Goal: Transaction & Acquisition: Purchase product/service

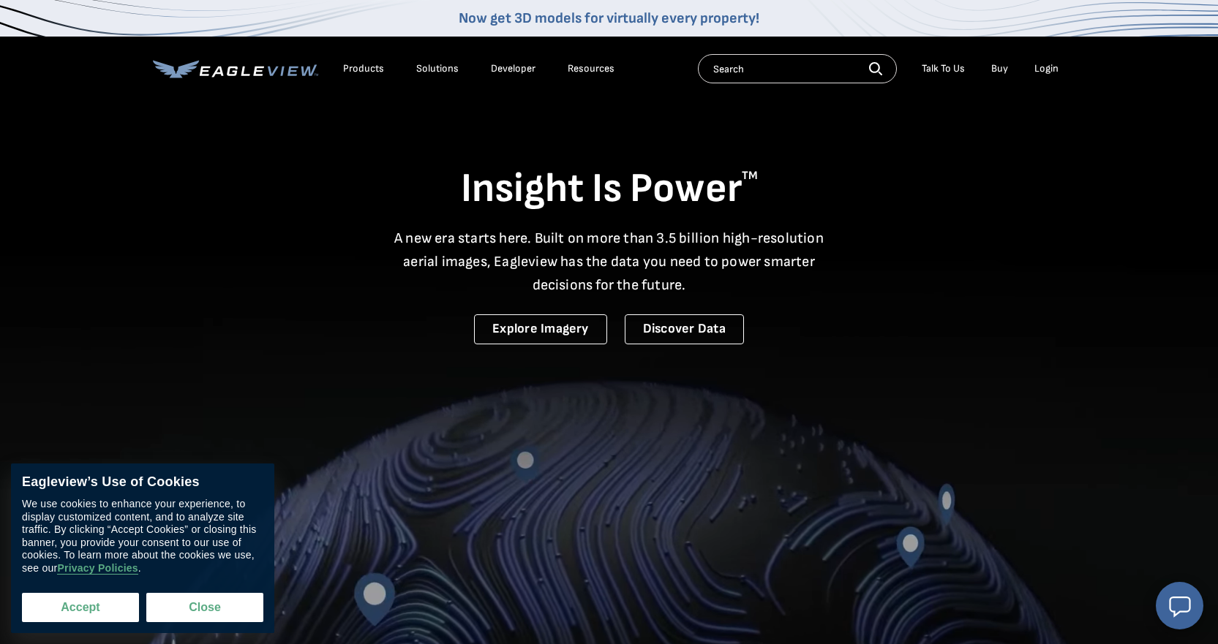
click at [90, 616] on button "Accept" at bounding box center [80, 607] width 117 height 29
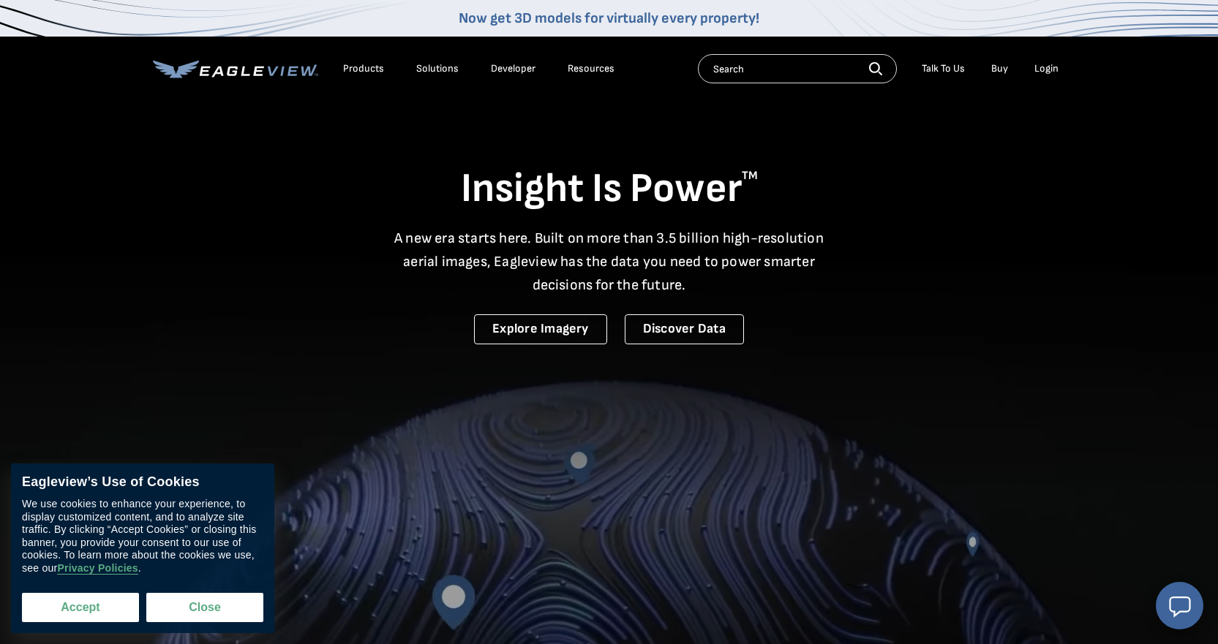
checkbox input "true"
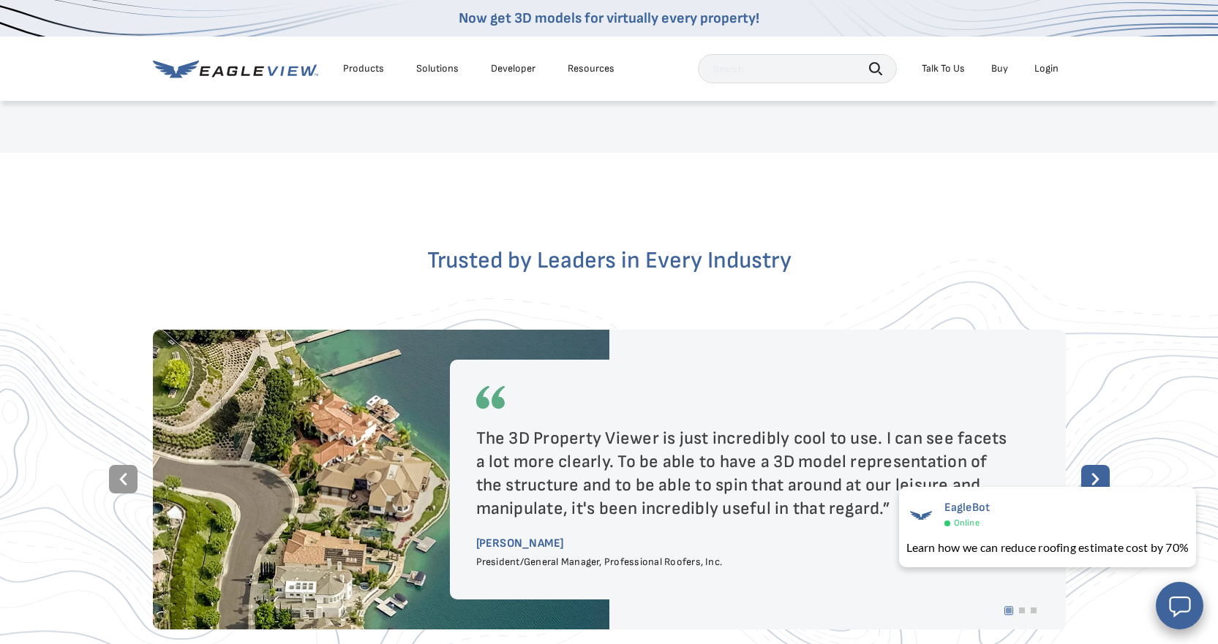
scroll to position [2526, 0]
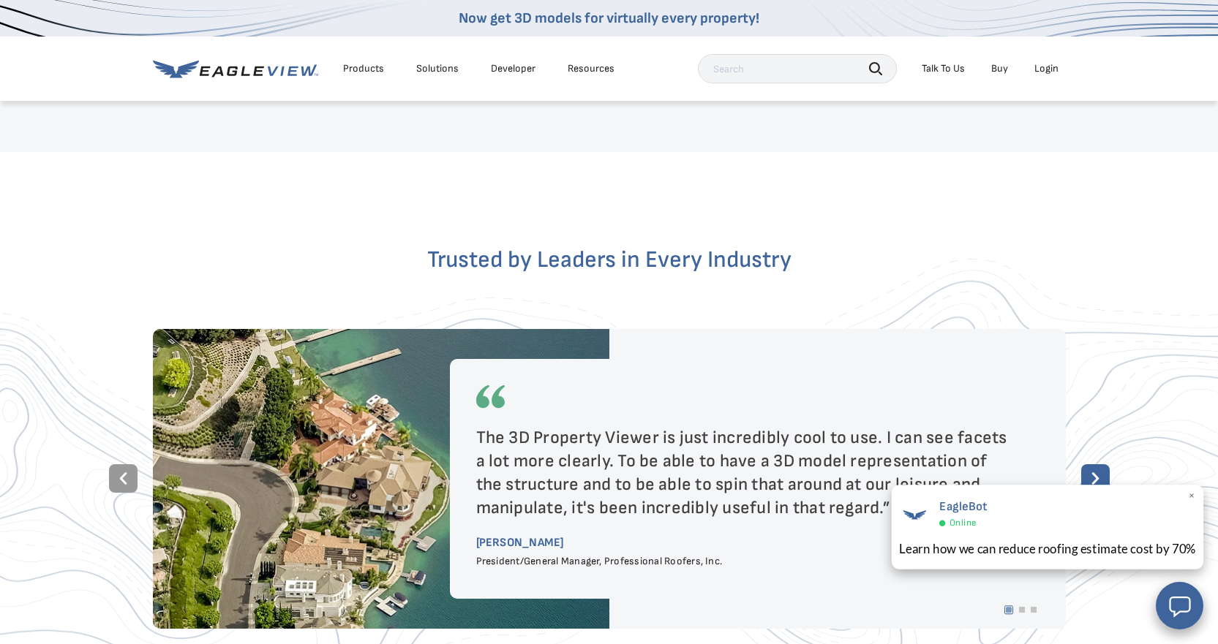
click at [1192, 495] on span "×" at bounding box center [1192, 496] width 8 height 15
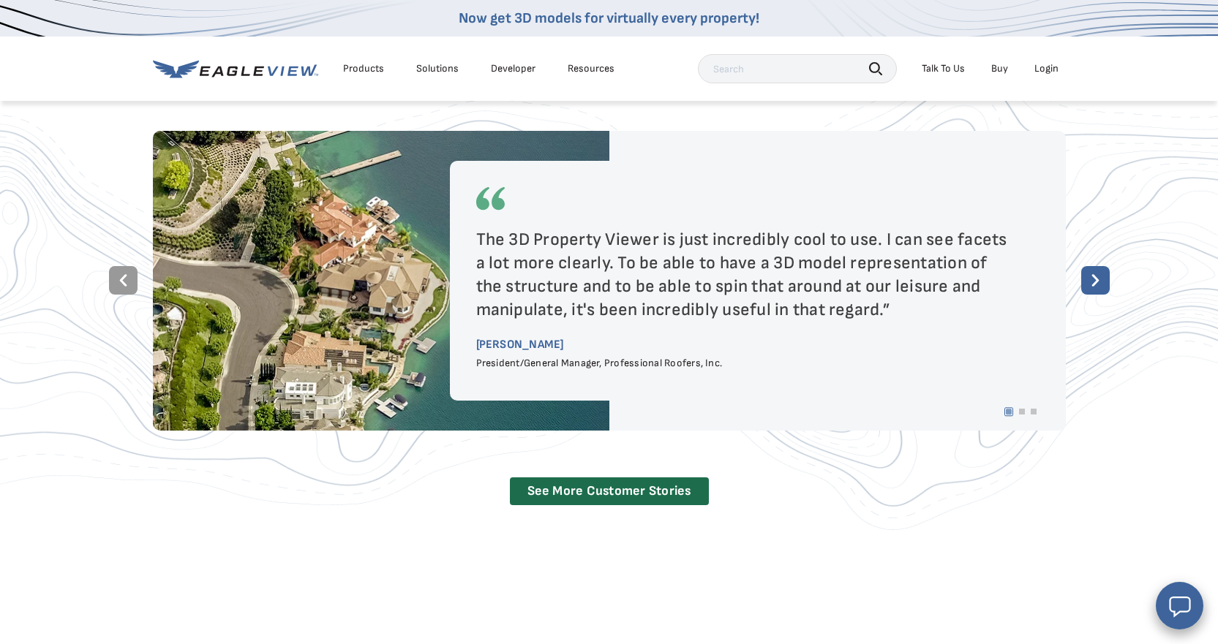
scroll to position [2684, 0]
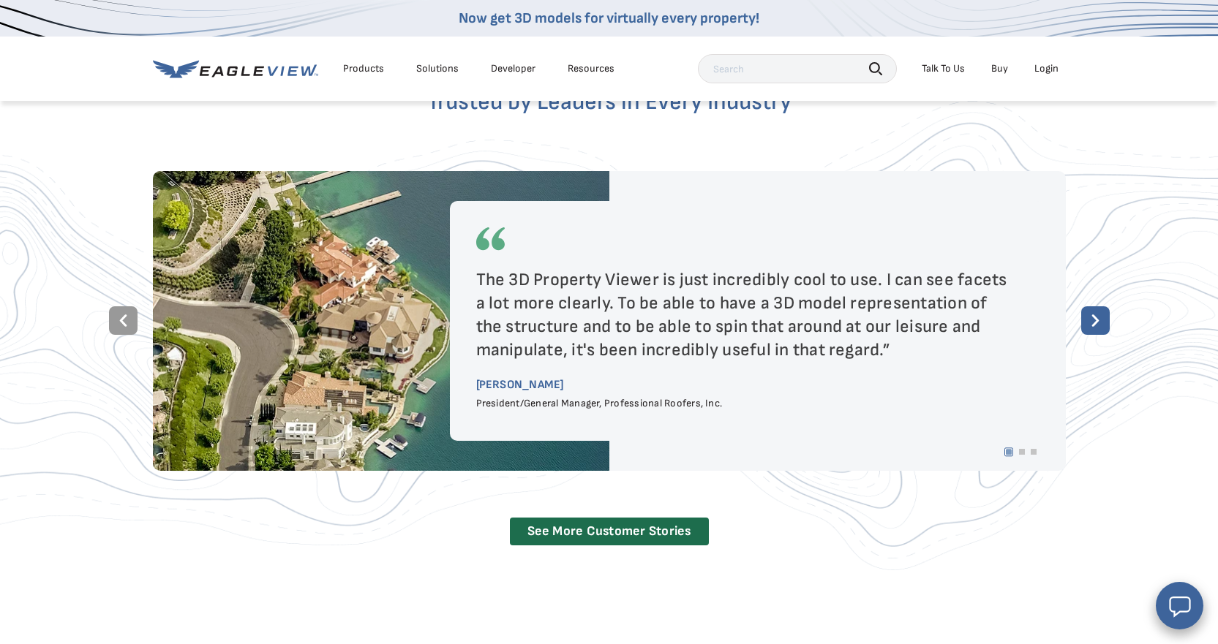
click at [1092, 306] on rect at bounding box center [1095, 320] width 29 height 29
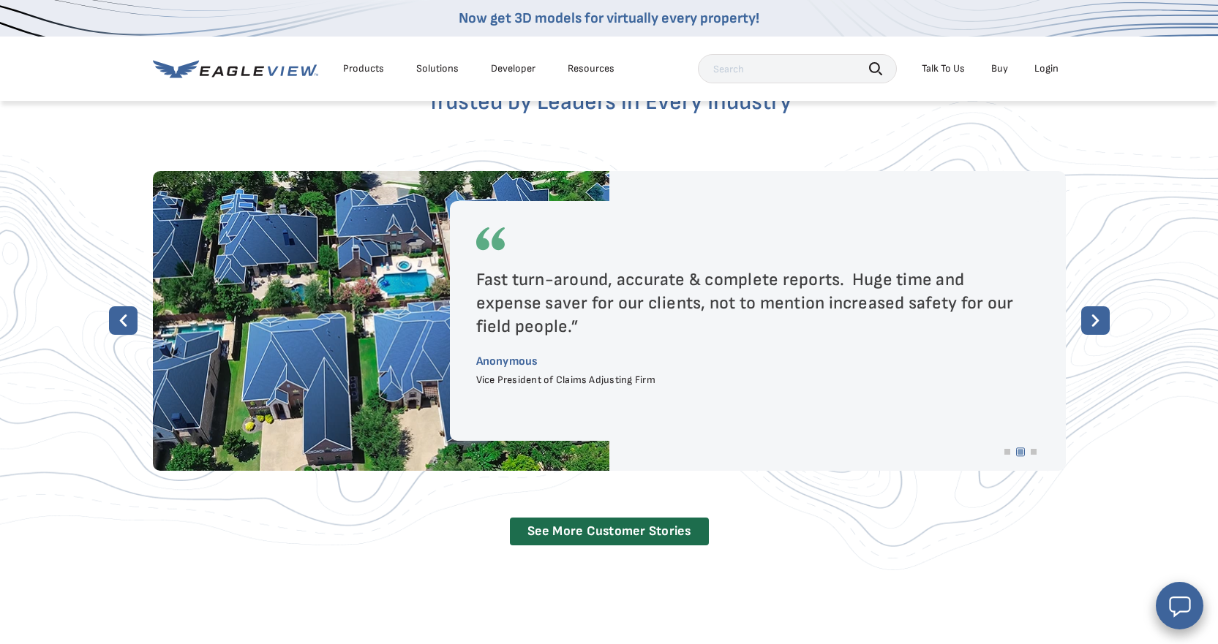
click at [1092, 306] on rect at bounding box center [1095, 320] width 29 height 29
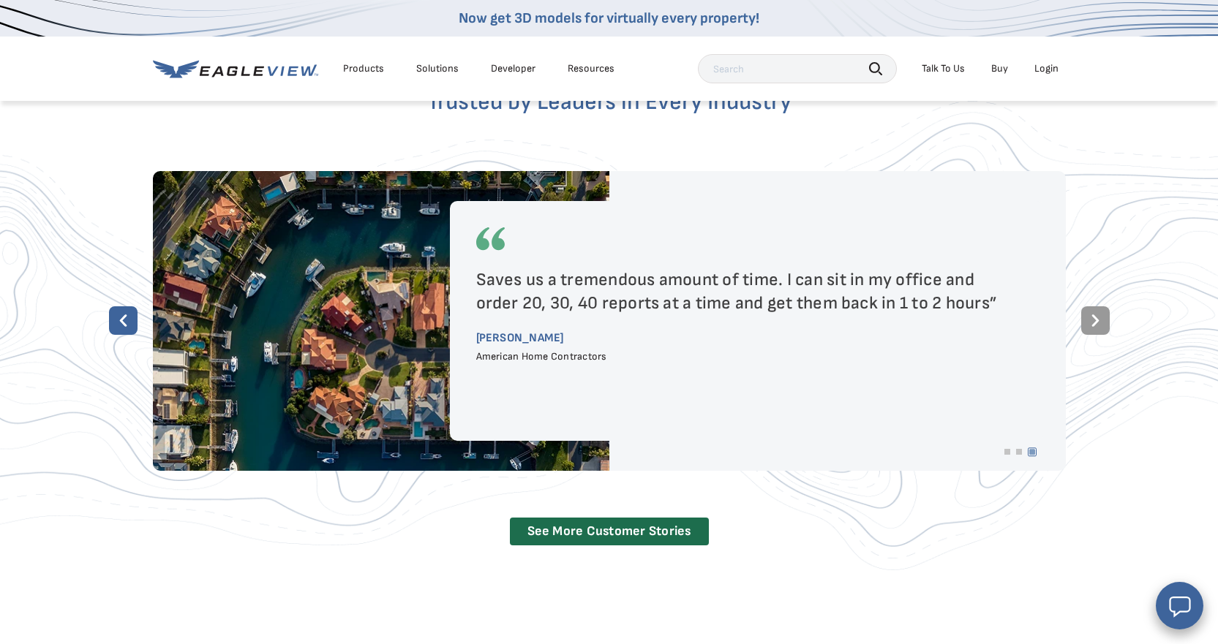
click at [1092, 306] on rect at bounding box center [1095, 320] width 29 height 29
click at [118, 306] on rect at bounding box center [123, 320] width 29 height 29
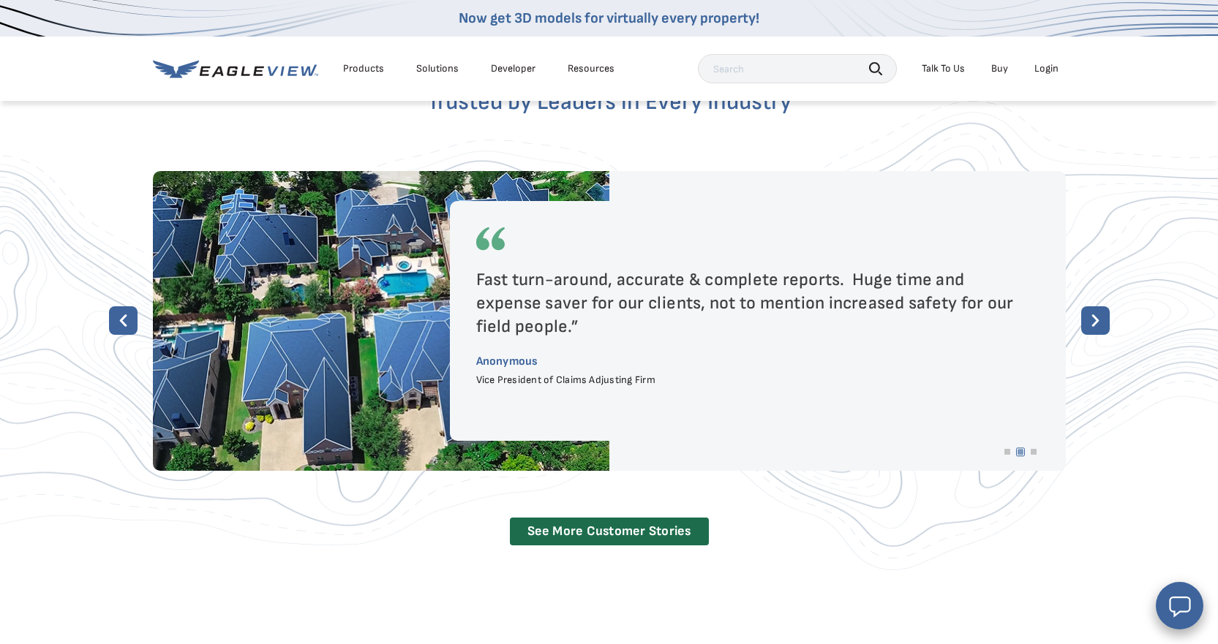
click at [118, 306] on rect at bounding box center [123, 320] width 29 height 29
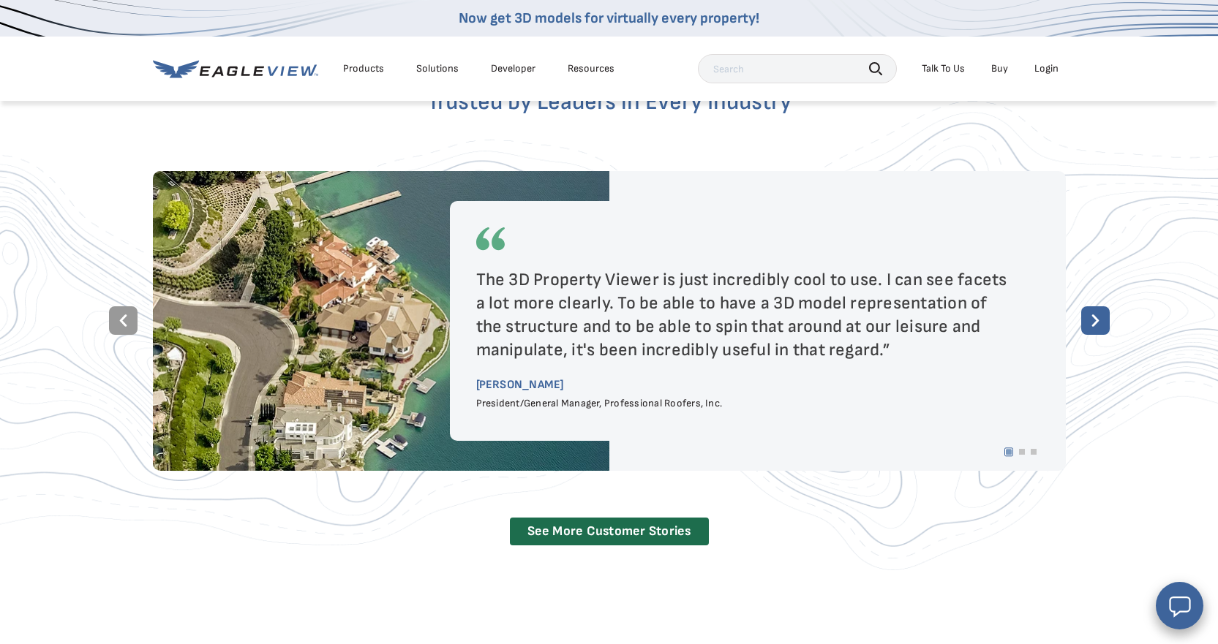
click at [1099, 310] on rect at bounding box center [1095, 320] width 29 height 29
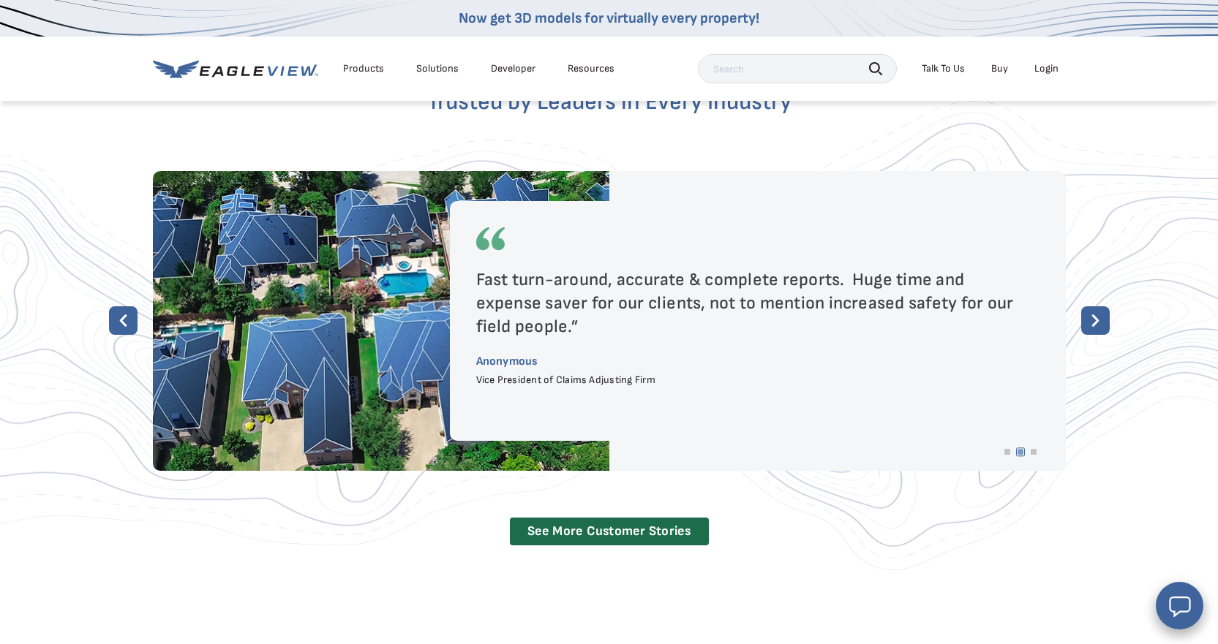
click at [1099, 306] on rect at bounding box center [1095, 320] width 29 height 29
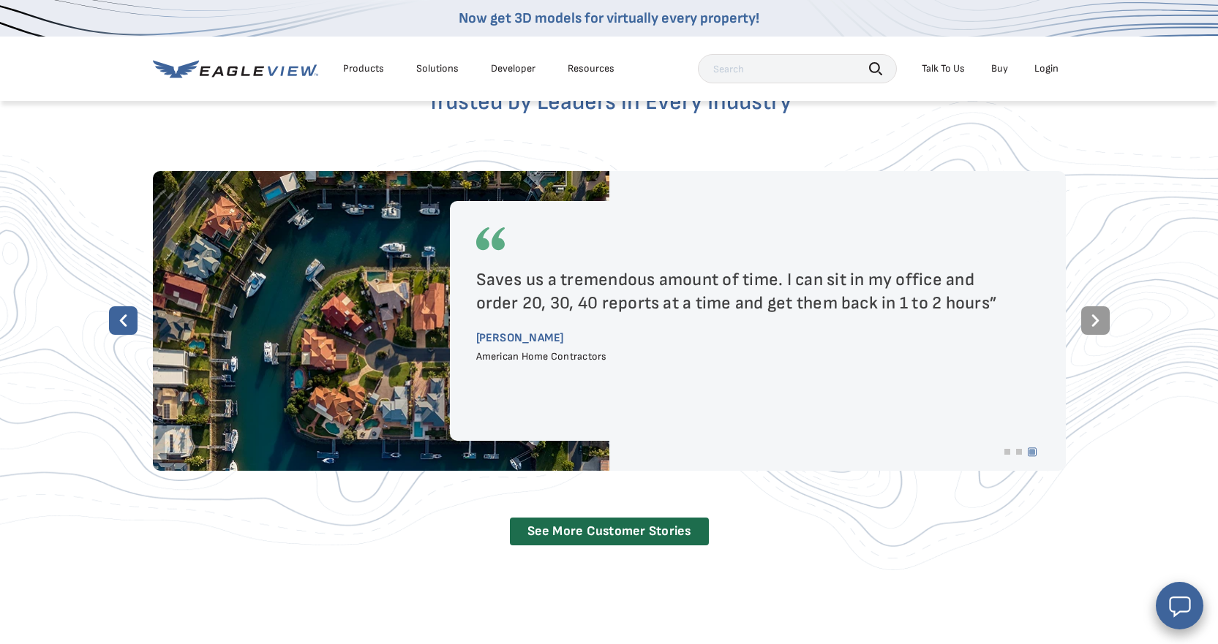
click at [127, 306] on rect at bounding box center [123, 320] width 29 height 29
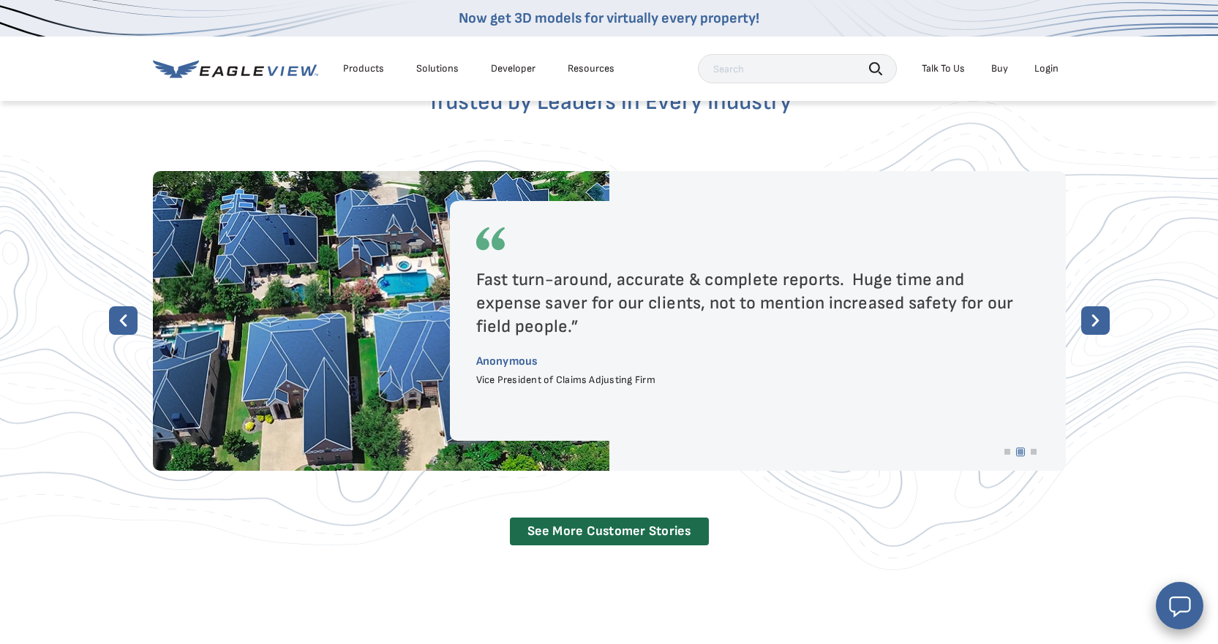
click at [127, 306] on rect at bounding box center [123, 320] width 29 height 29
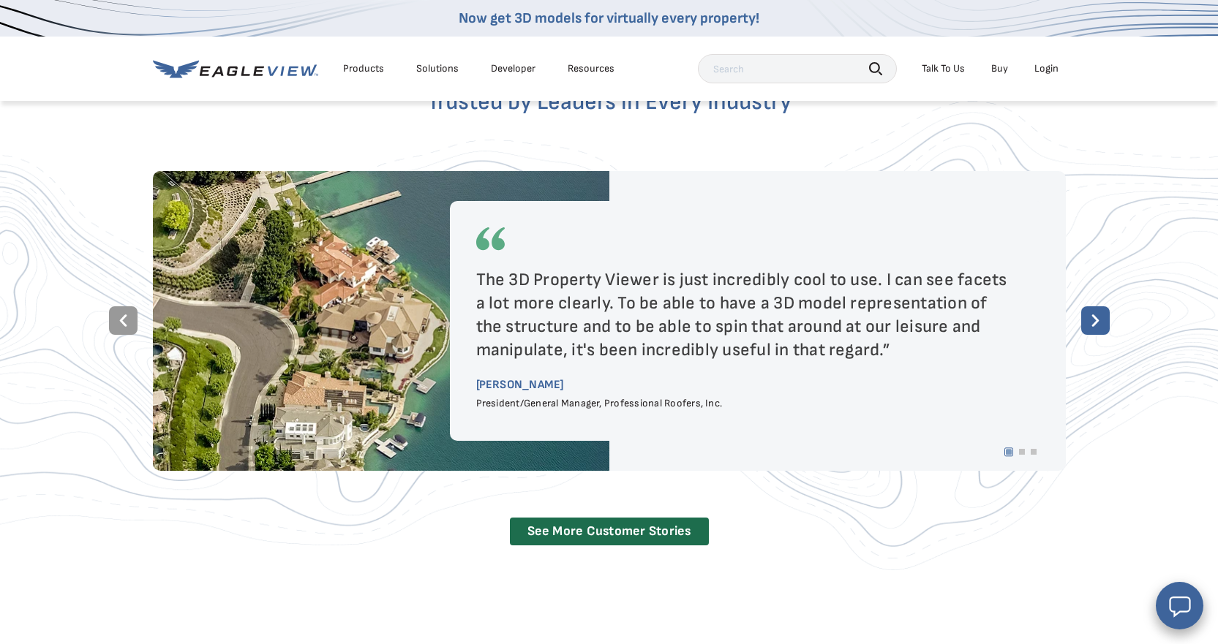
click at [1101, 306] on rect at bounding box center [1095, 320] width 29 height 29
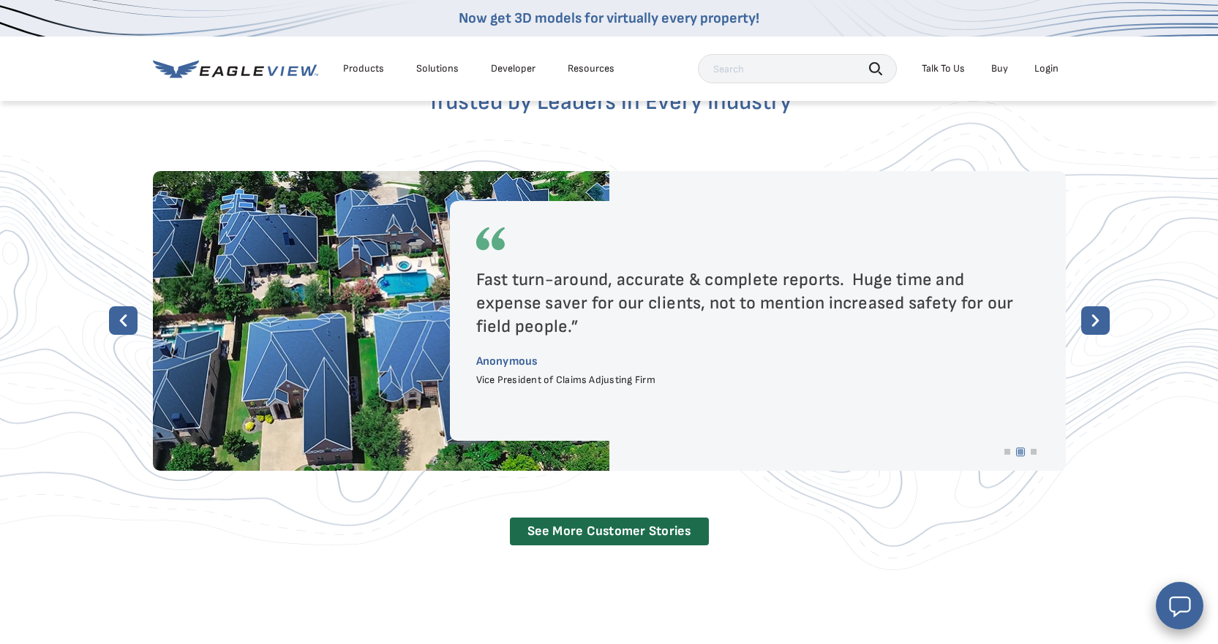
click at [1101, 306] on rect at bounding box center [1095, 320] width 29 height 29
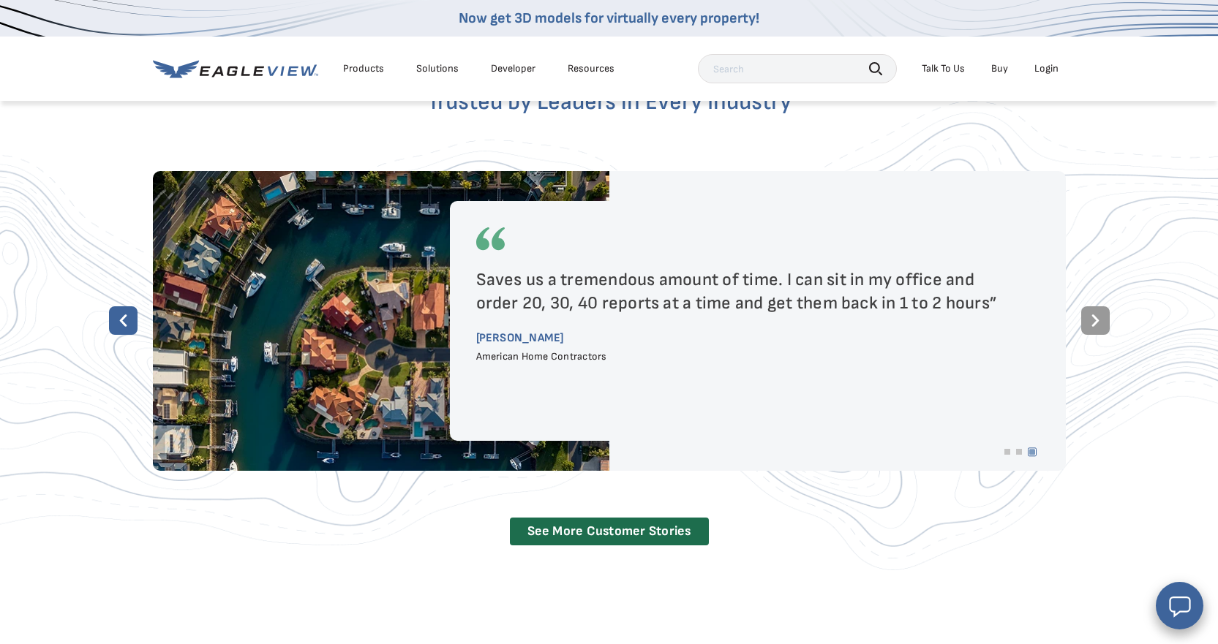
click at [118, 306] on rect at bounding box center [123, 320] width 29 height 29
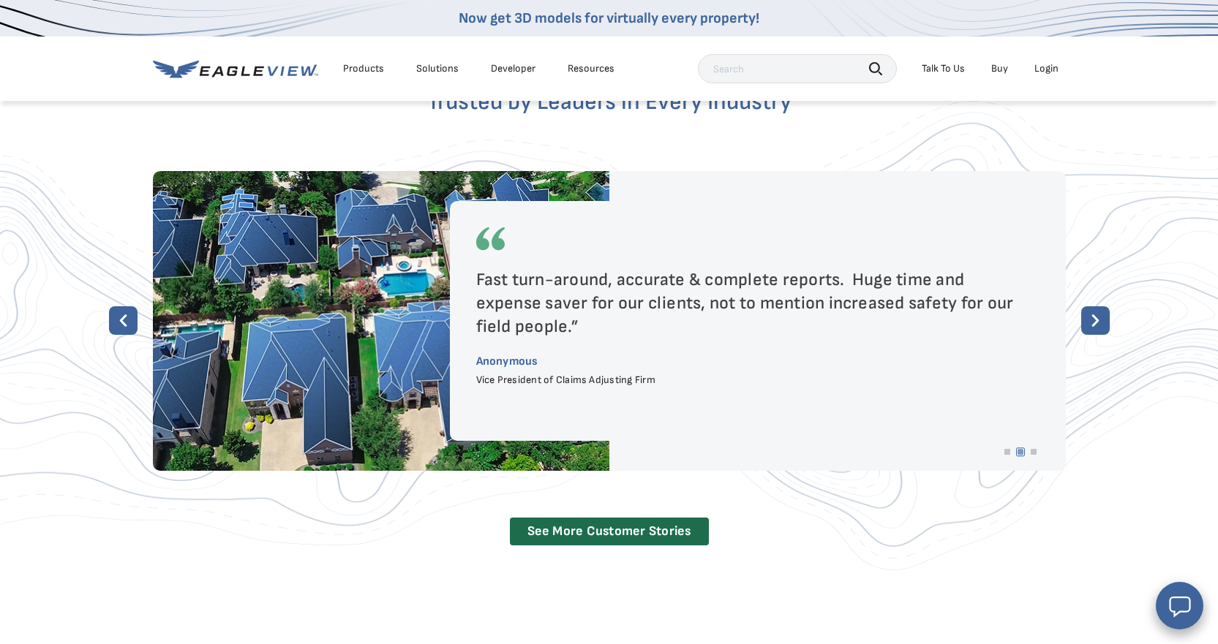
click at [118, 306] on rect at bounding box center [123, 320] width 29 height 29
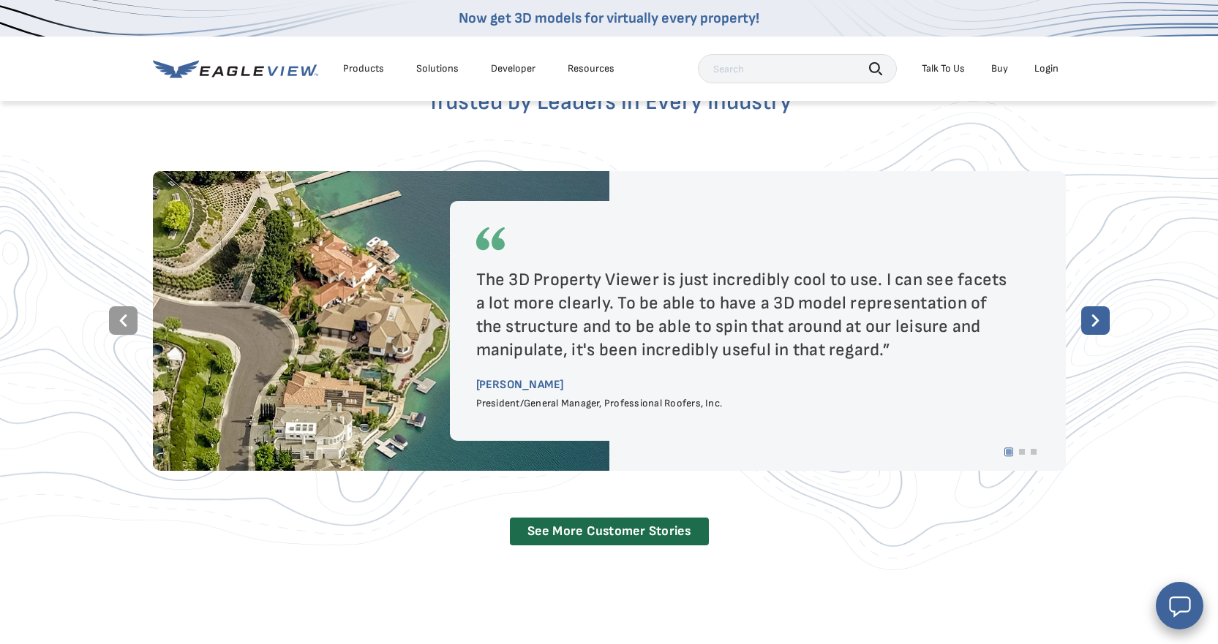
click at [1095, 306] on rect at bounding box center [1095, 320] width 29 height 29
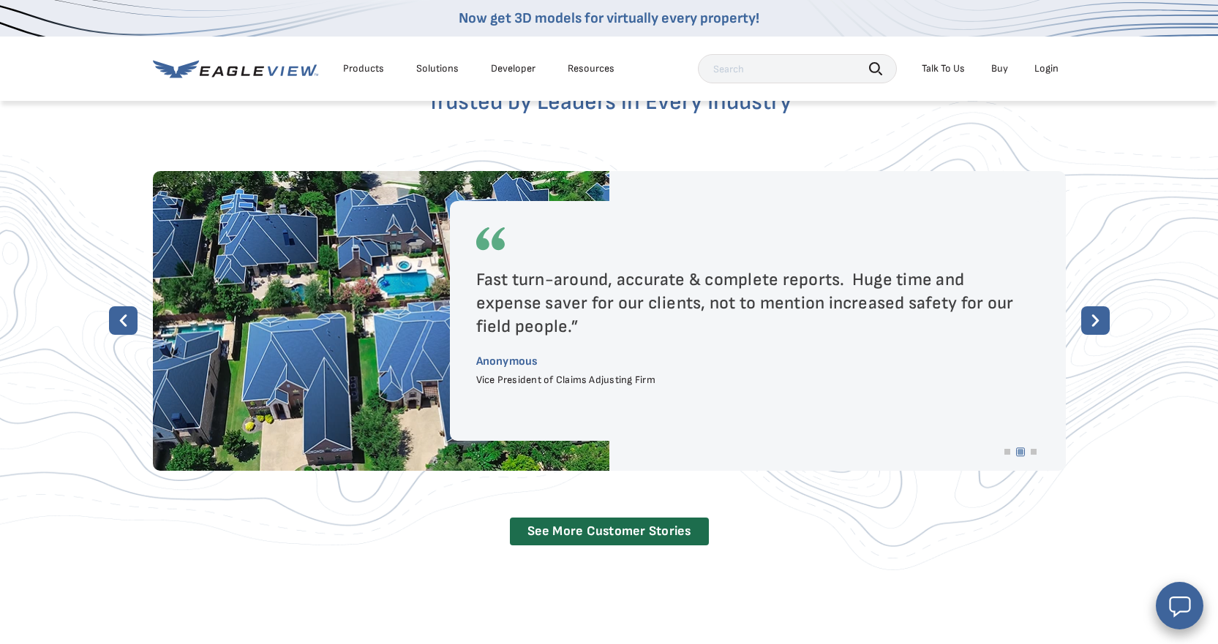
click at [1095, 306] on rect at bounding box center [1095, 320] width 29 height 29
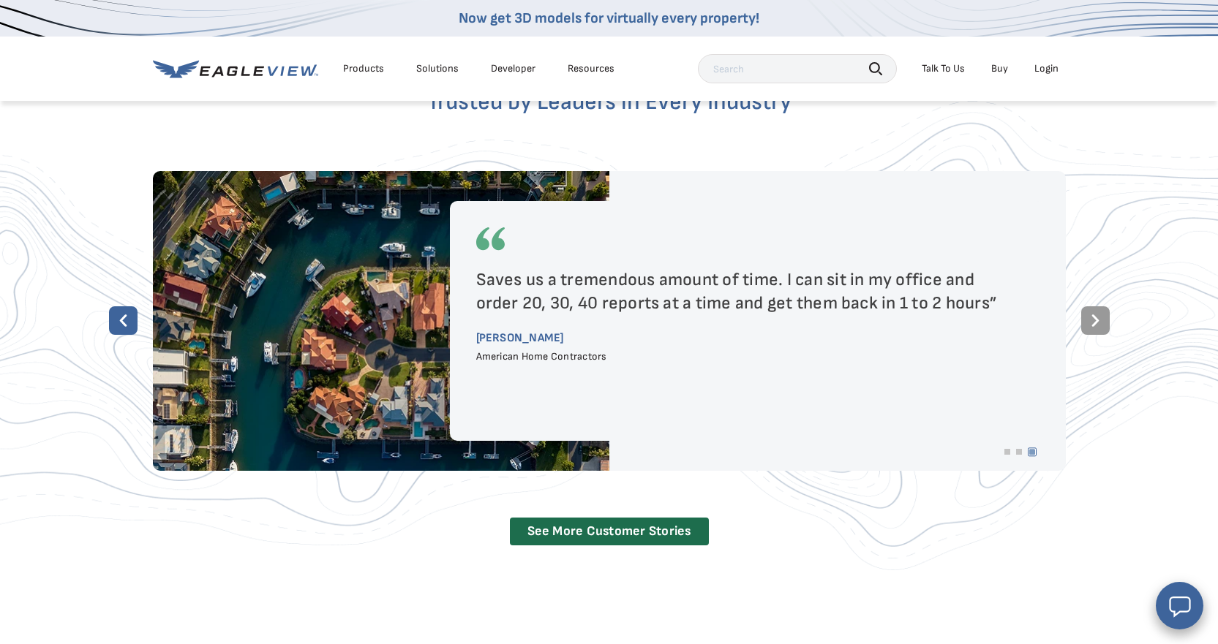
click at [1098, 306] on rect at bounding box center [1095, 320] width 29 height 29
click at [127, 306] on rect at bounding box center [123, 320] width 29 height 29
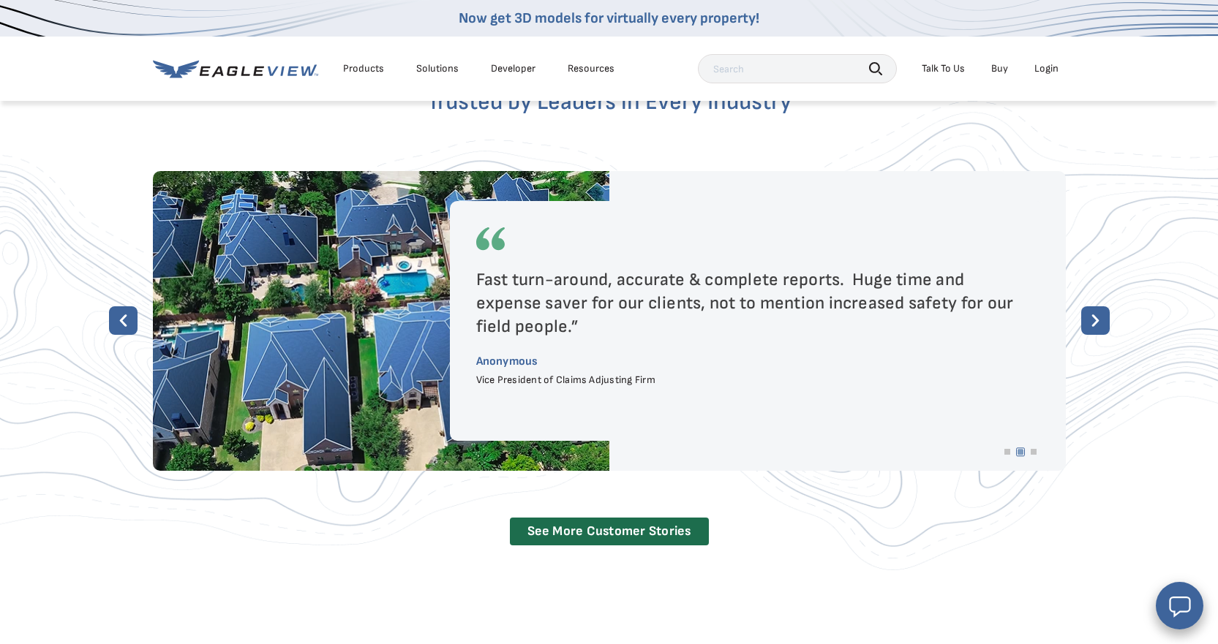
click at [127, 306] on rect at bounding box center [123, 320] width 29 height 29
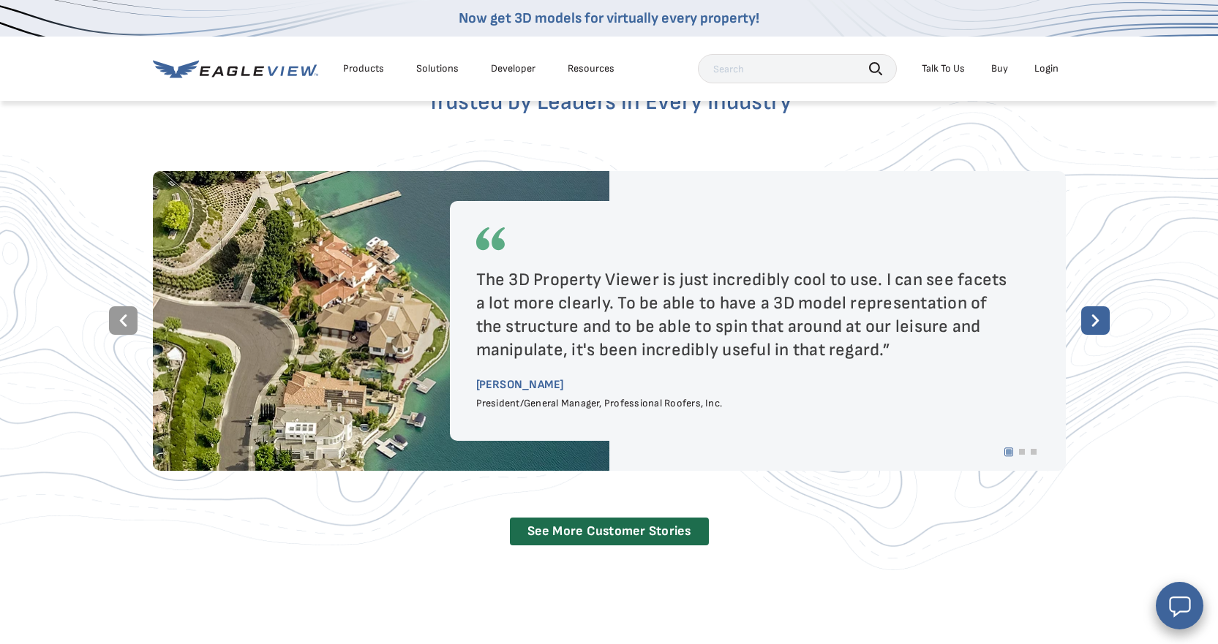
click at [352, 72] on div "Products" at bounding box center [363, 68] width 41 height 13
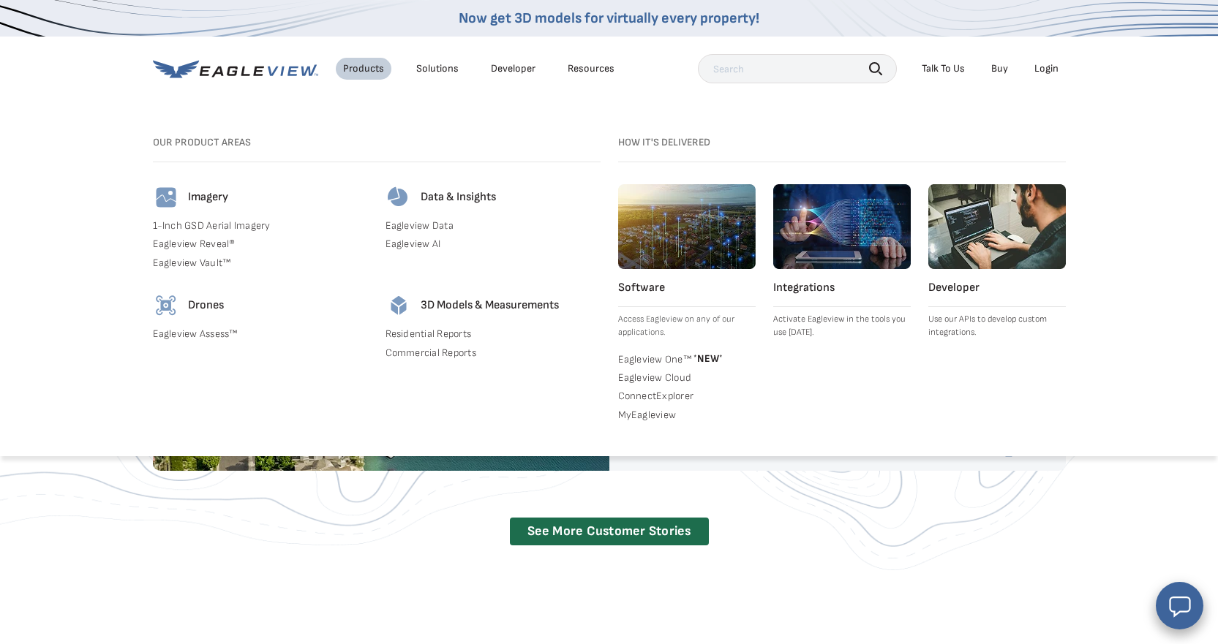
click at [430, 66] on div "Solutions" at bounding box center [437, 68] width 42 height 13
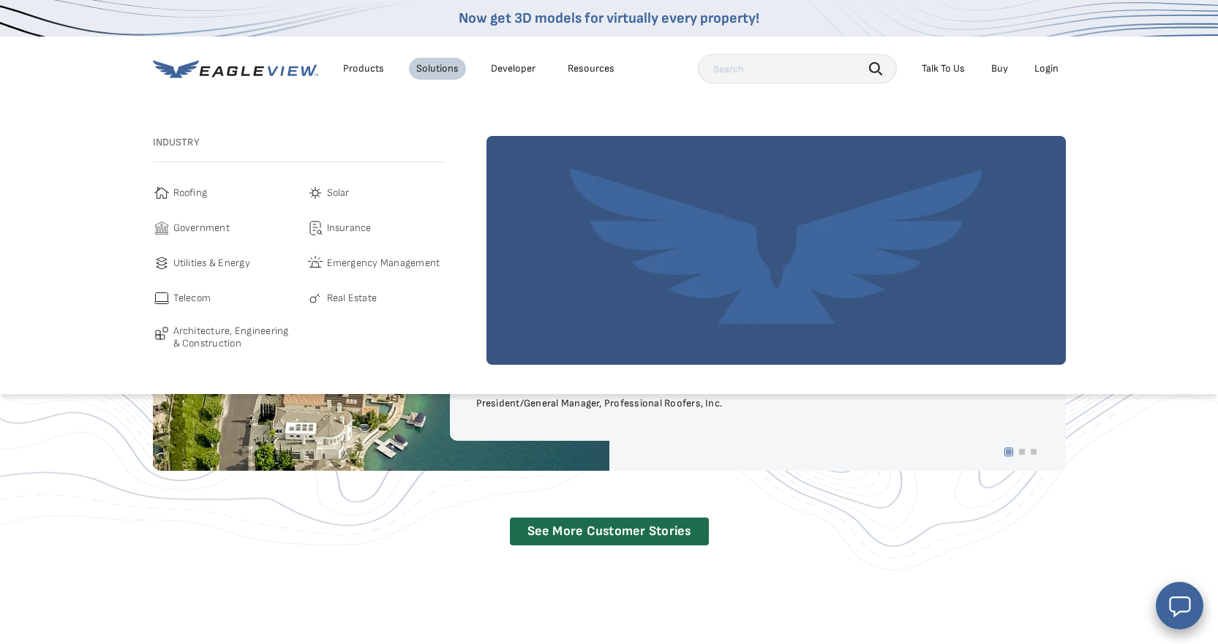
click at [512, 64] on link "Developer" at bounding box center [513, 68] width 45 height 13
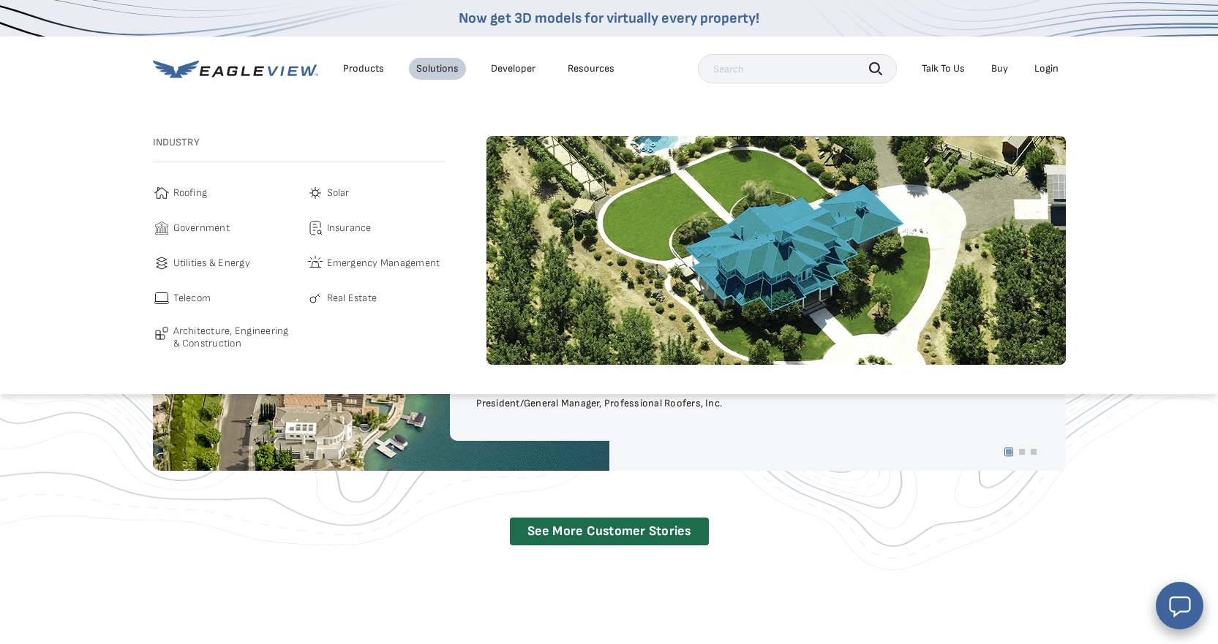
click at [187, 198] on span "Roofing" at bounding box center [190, 193] width 34 height 18
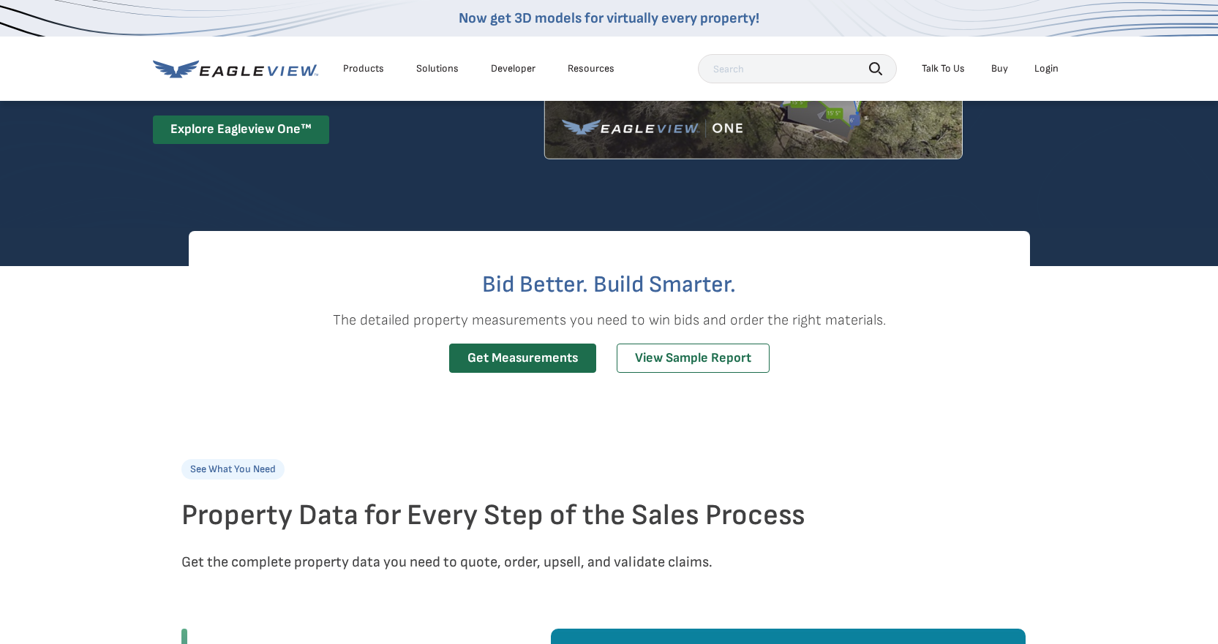
scroll to position [230, 0]
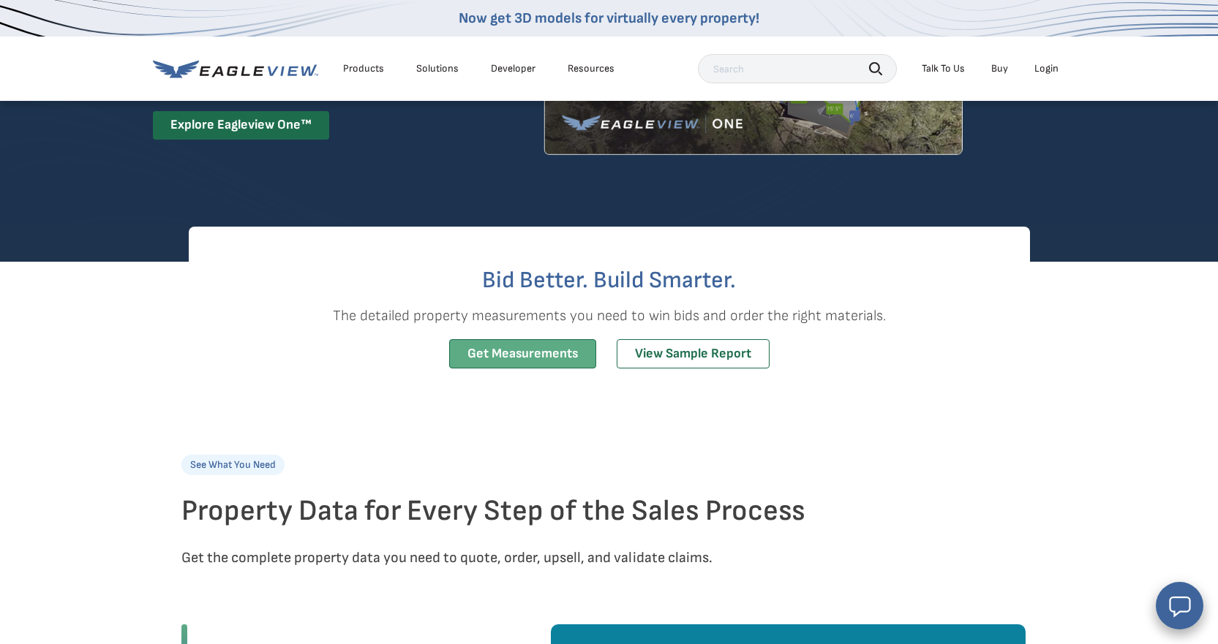
click at [513, 369] on link "Get Measurements" at bounding box center [522, 354] width 147 height 30
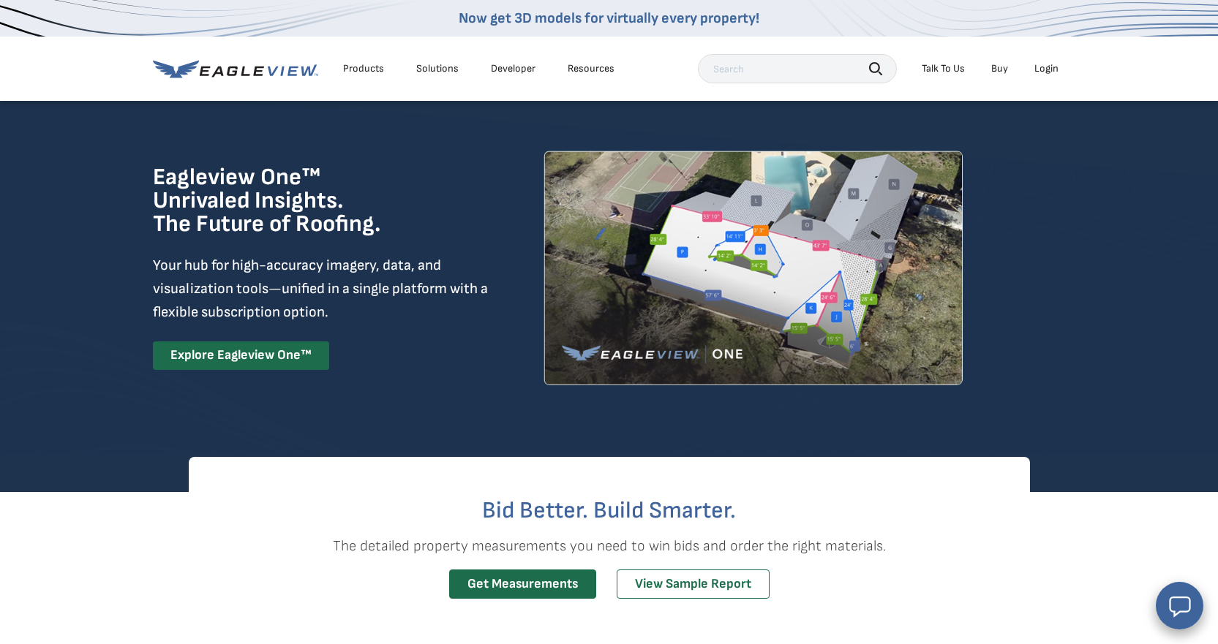
scroll to position [0, 0]
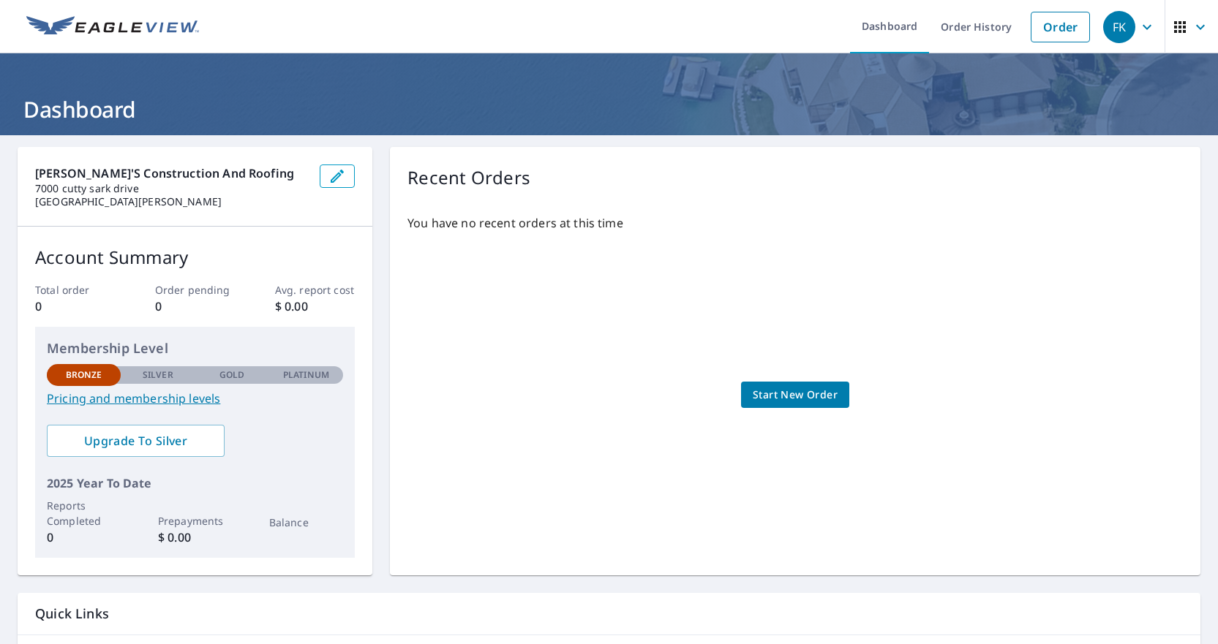
click at [772, 393] on span "Start New Order" at bounding box center [795, 395] width 85 height 18
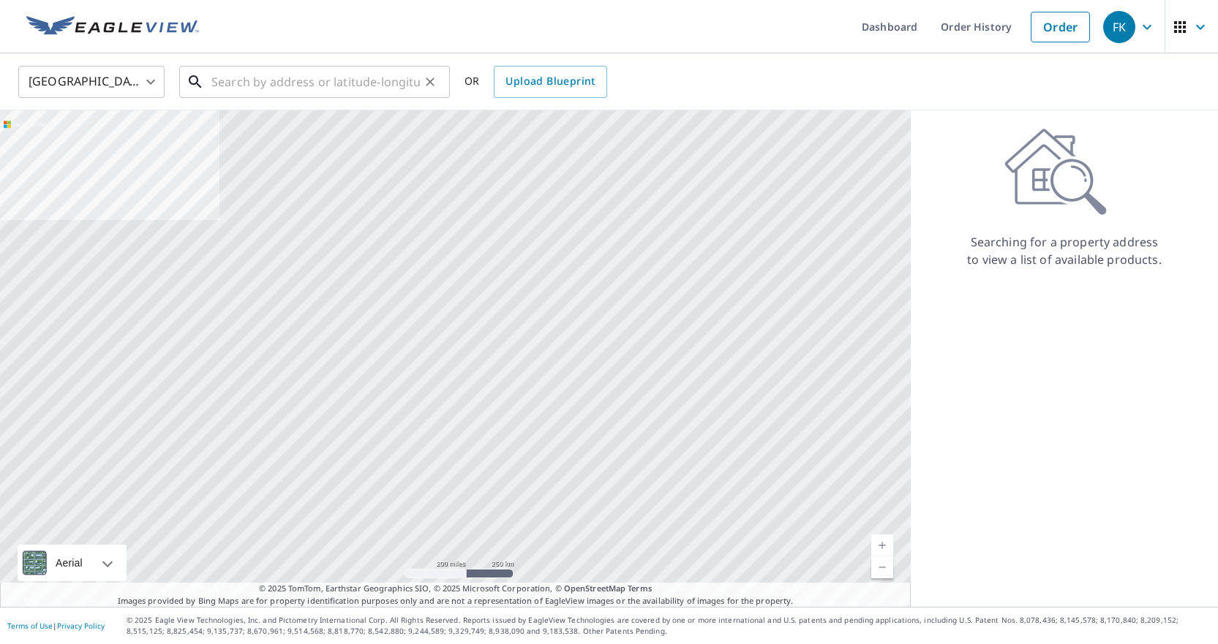
click at [219, 92] on input "text" at bounding box center [315, 81] width 208 height 41
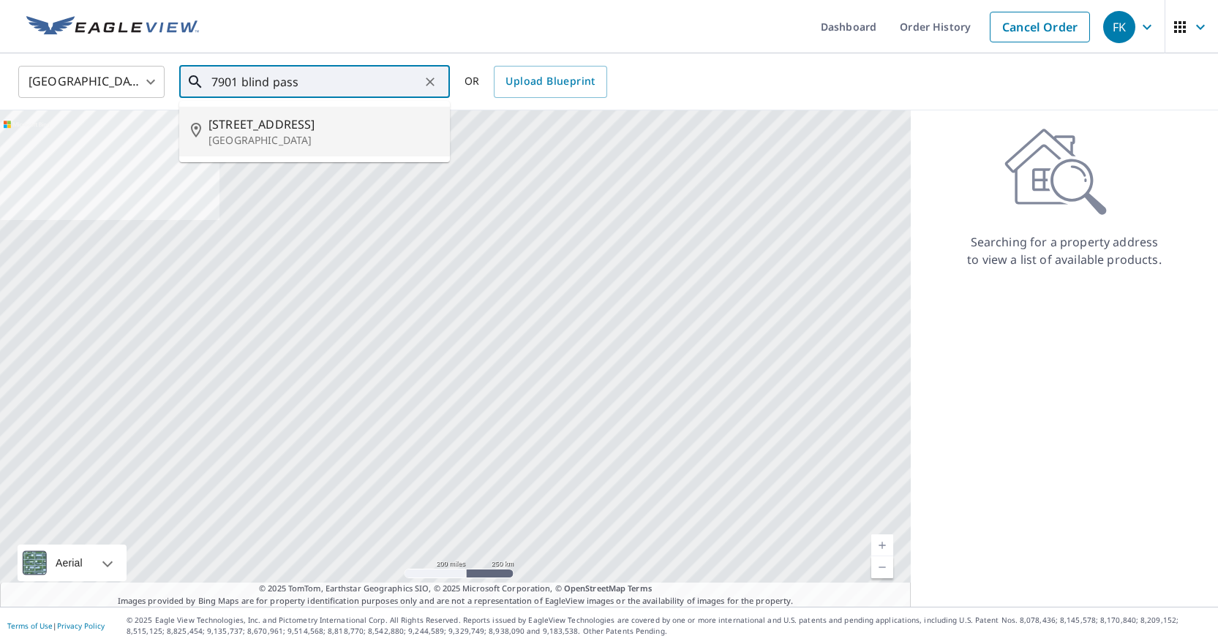
click at [291, 141] on p "Saint Petersburg, FL 33706" at bounding box center [323, 140] width 230 height 15
type input "7901 Blind Pass Rd Saint Petersburg, FL 33706"
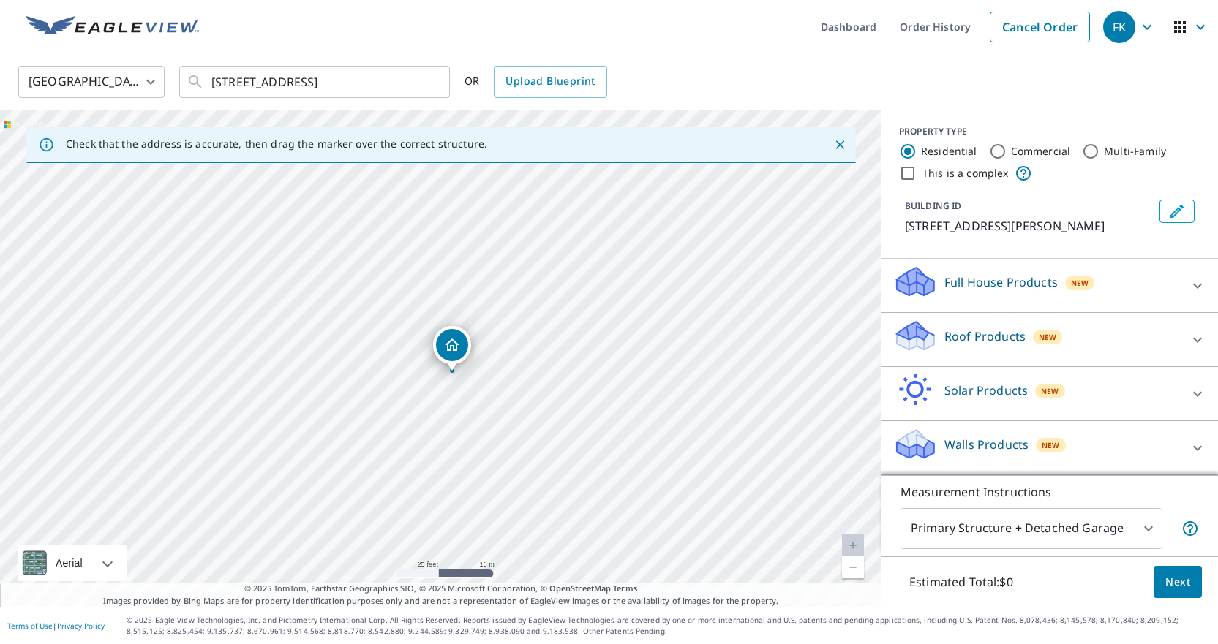
scroll to position [3, 0]
click at [998, 152] on input "Commercial" at bounding box center [998, 152] width 18 height 18
radio input "true"
type input "4"
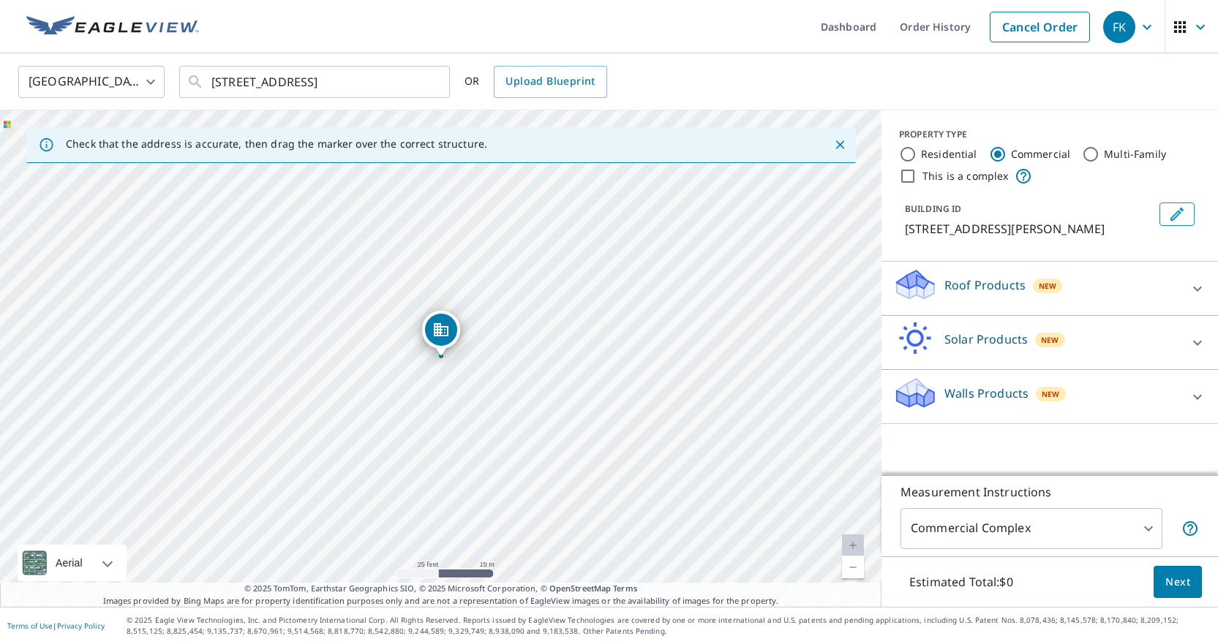
scroll to position [0, 0]
drag, startPoint x: 443, startPoint y: 336, endPoint x: 319, endPoint y: 300, distance: 129.4
click at [909, 175] on input "This is a complex" at bounding box center [908, 176] width 18 height 18
checkbox input "true"
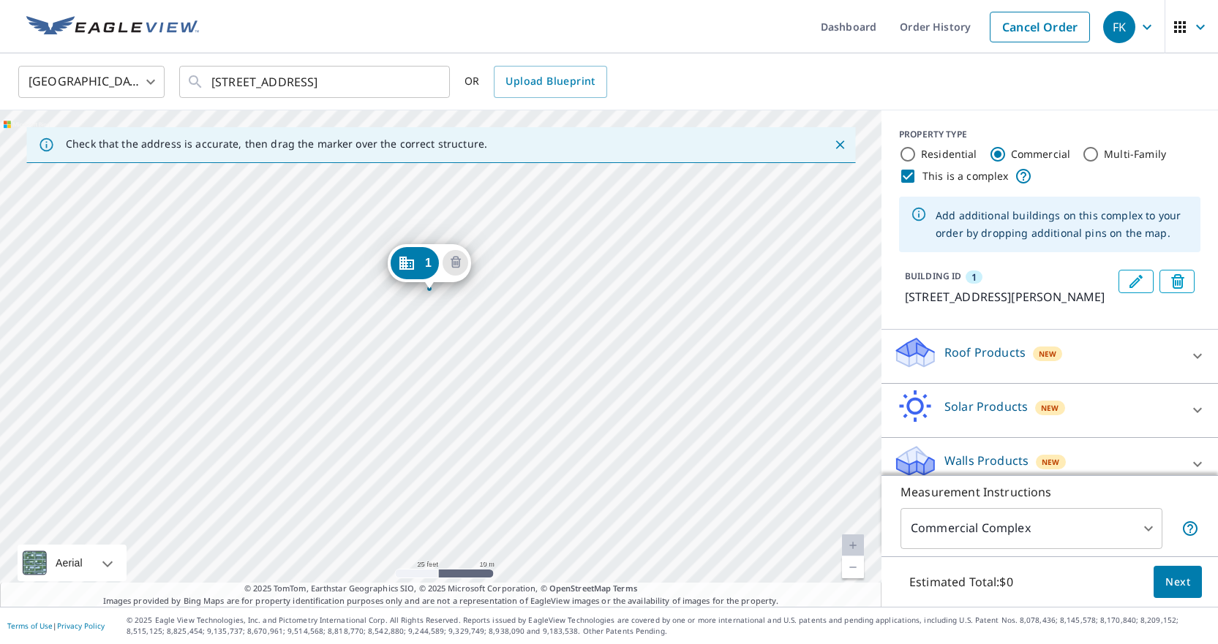
drag, startPoint x: 424, startPoint y: 337, endPoint x: 413, endPoint y: 273, distance: 65.4
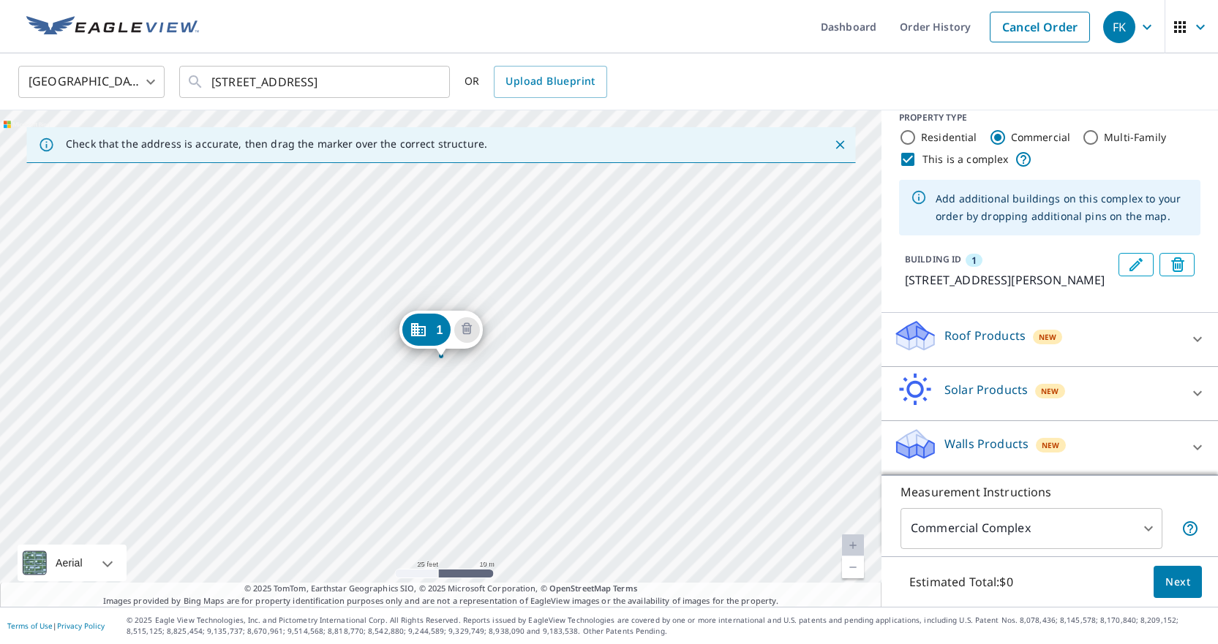
scroll to position [34, 0]
click at [562, 444] on div "1 7979 Blind Pass Rd St Pete Beach, FL 33706" at bounding box center [440, 358] width 881 height 497
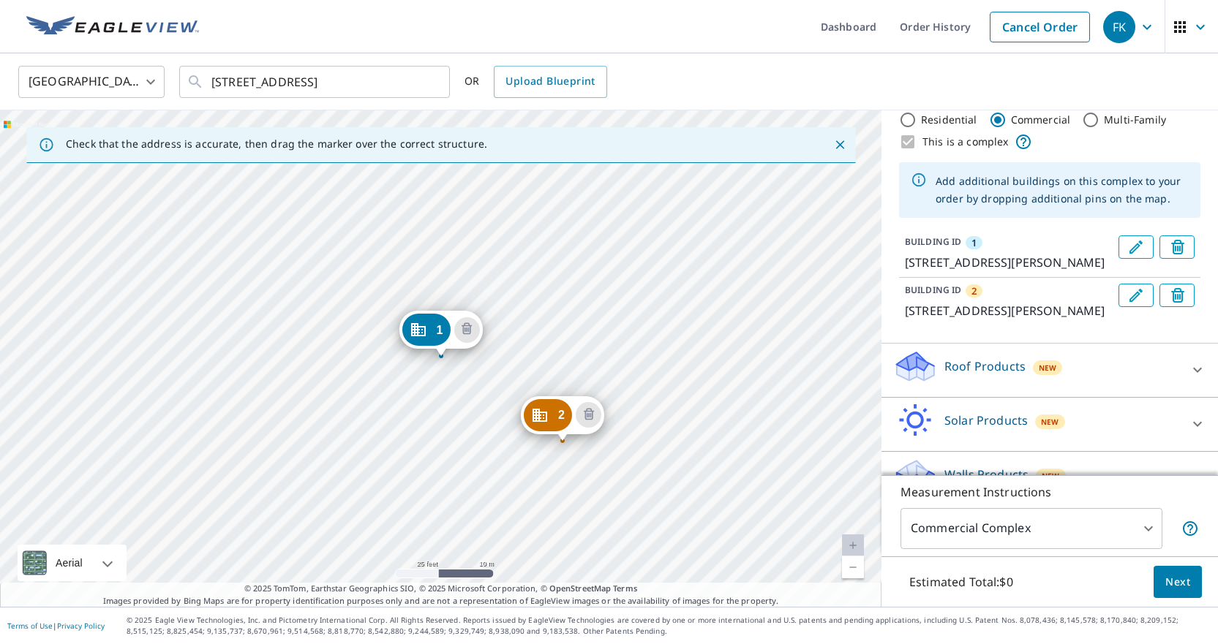
click at [1126, 391] on div "Roof Products New" at bounding box center [1036, 371] width 287 height 42
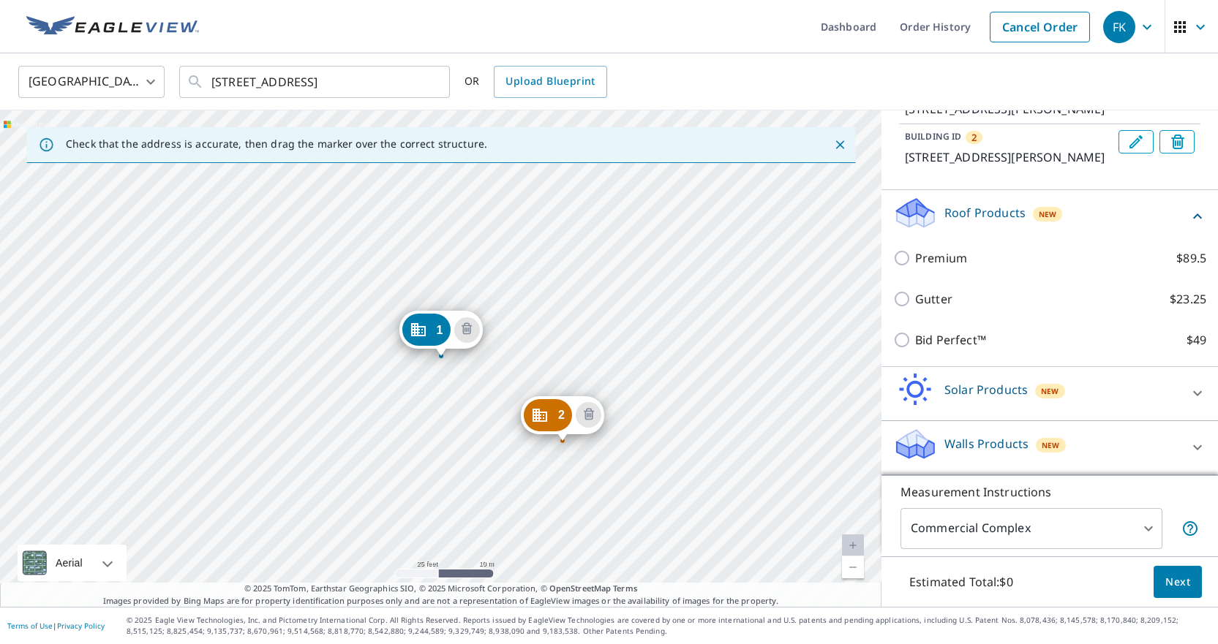
scroll to position [222, 0]
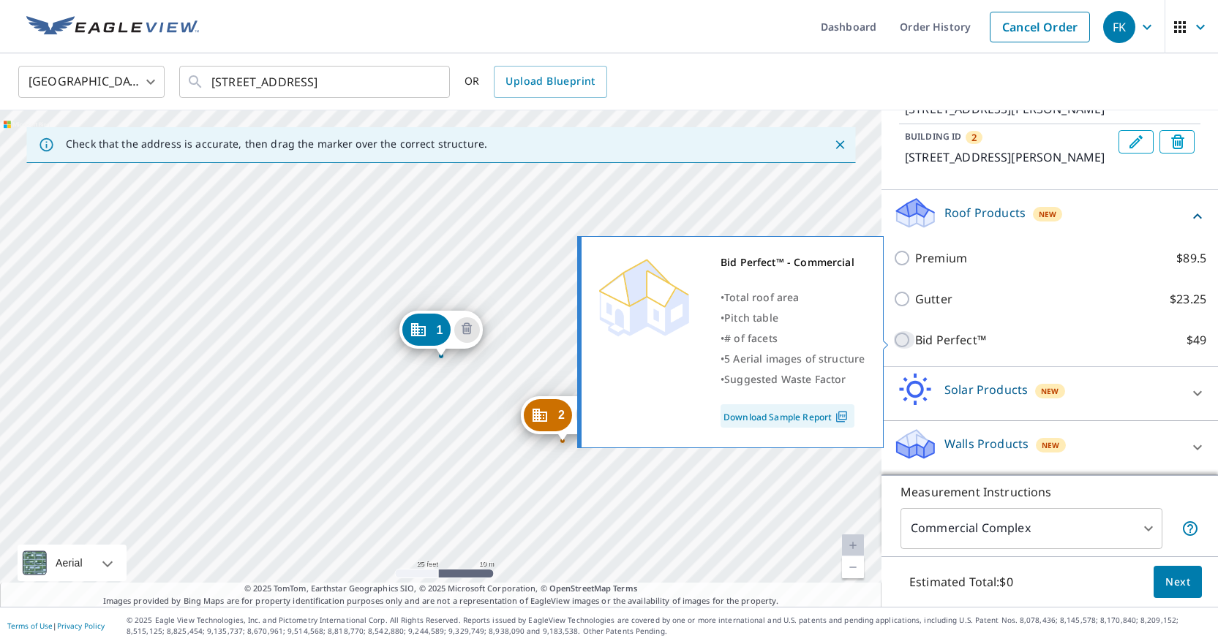
click at [900, 341] on input "Bid Perfect™ $49" at bounding box center [904, 340] width 22 height 18
checkbox input "true"
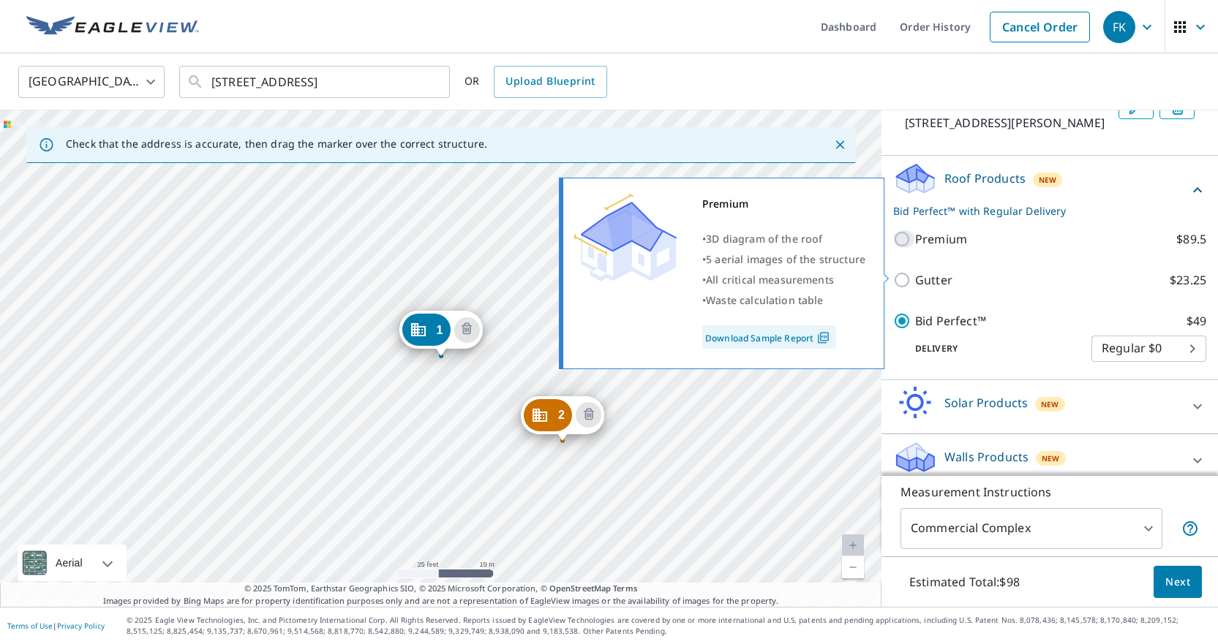
click at [903, 248] on input "Premium $89.5" at bounding box center [904, 239] width 22 height 18
checkbox input "true"
checkbox input "false"
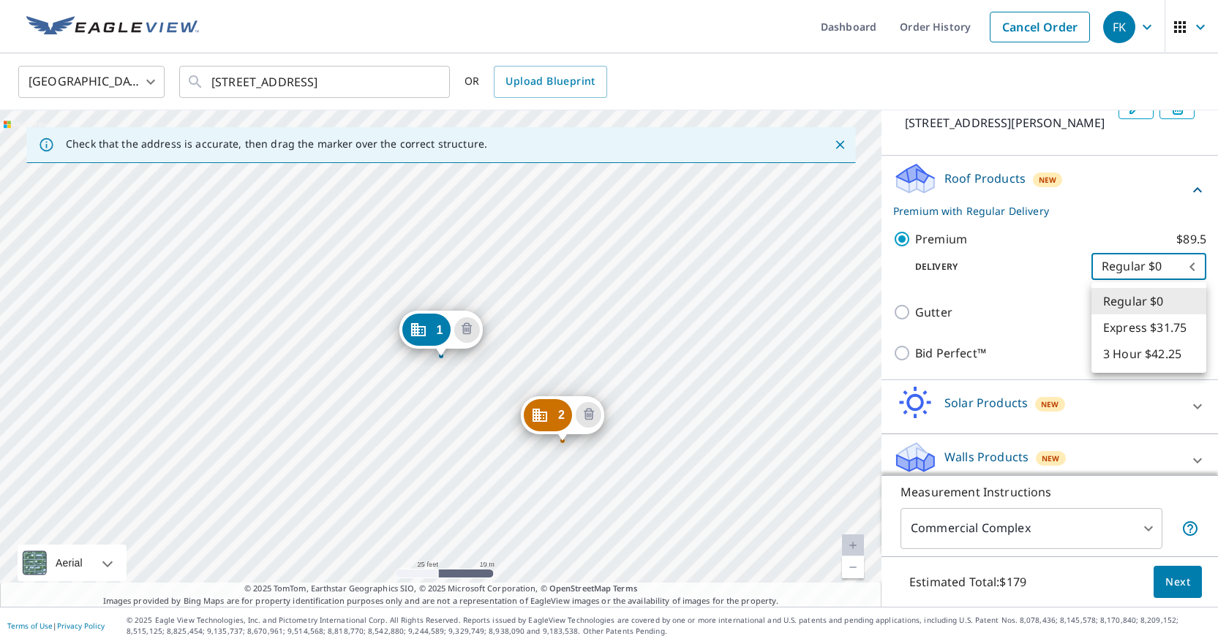
click at [1140, 306] on body "FK FK Dashboard Order History Cancel Order FK United States US ​ 7901 Blind Pas…" at bounding box center [609, 322] width 1218 height 644
click at [1144, 360] on li "3 Hour $42.25" at bounding box center [1148, 354] width 115 height 26
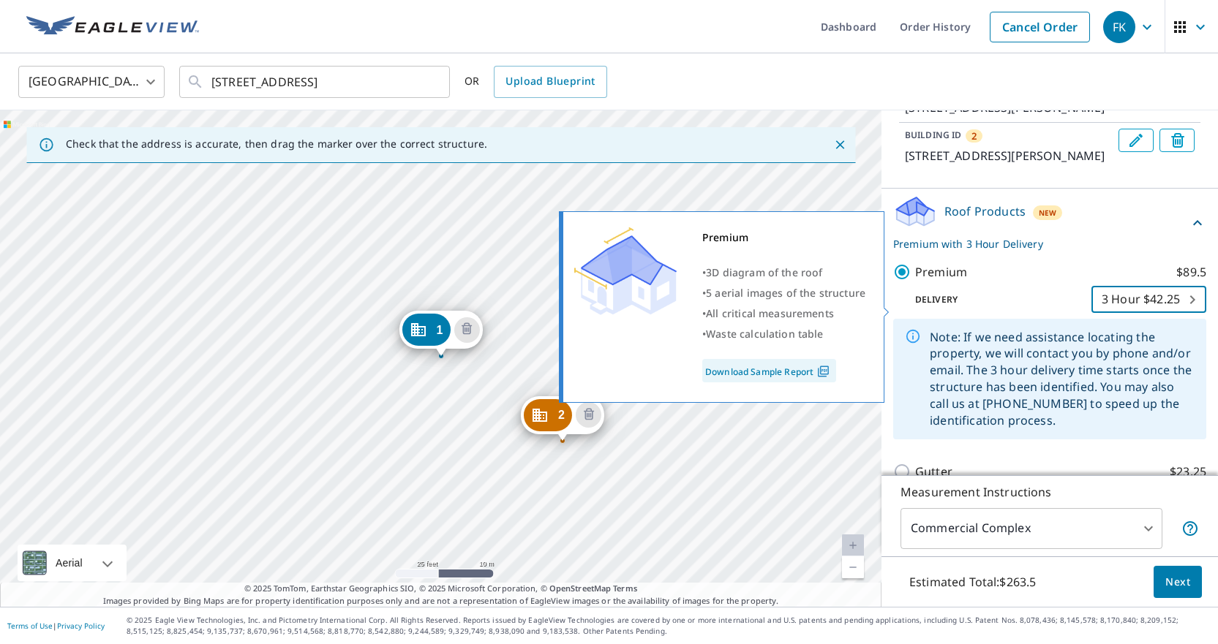
scroll to position [192, 0]
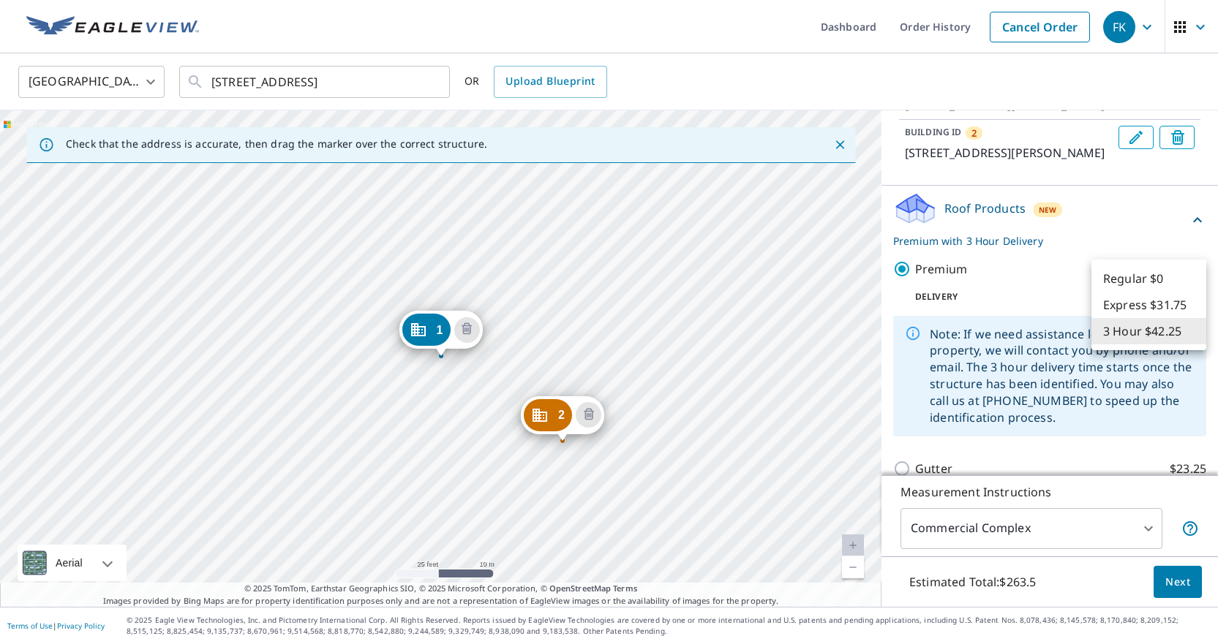
click at [1140, 335] on body "FK FK Dashboard Order History Cancel Order FK United States US ​ 7901 Blind Pas…" at bounding box center [609, 322] width 1218 height 644
click at [1143, 281] on li "Regular $0" at bounding box center [1148, 278] width 115 height 26
type input "8"
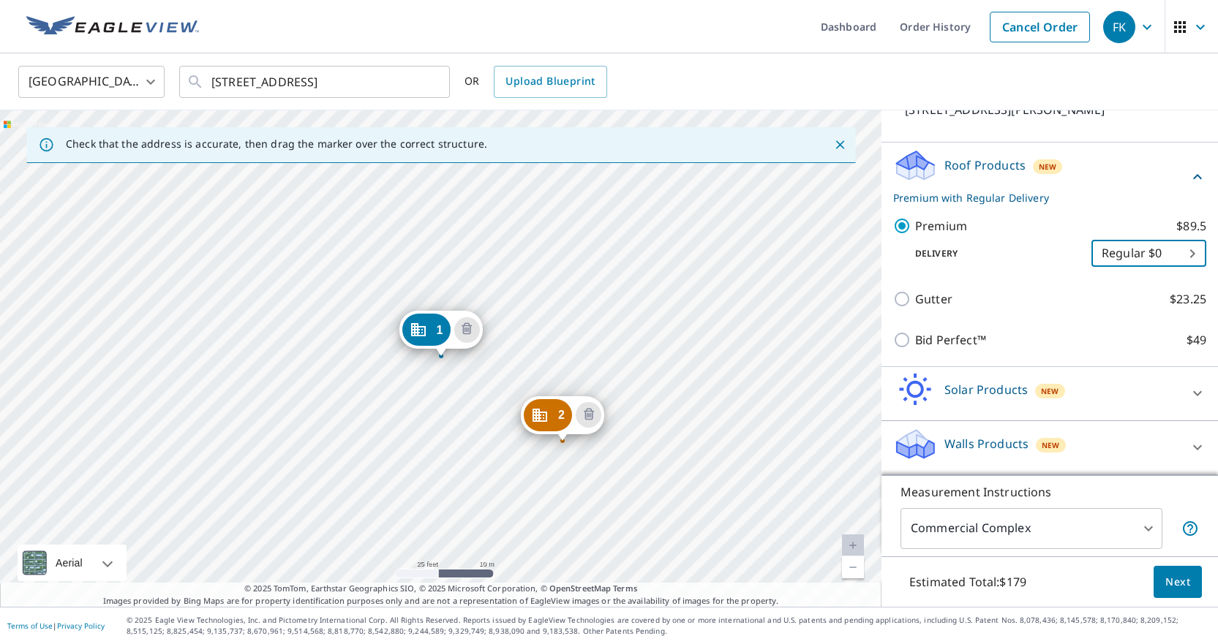
scroll to position [270, 0]
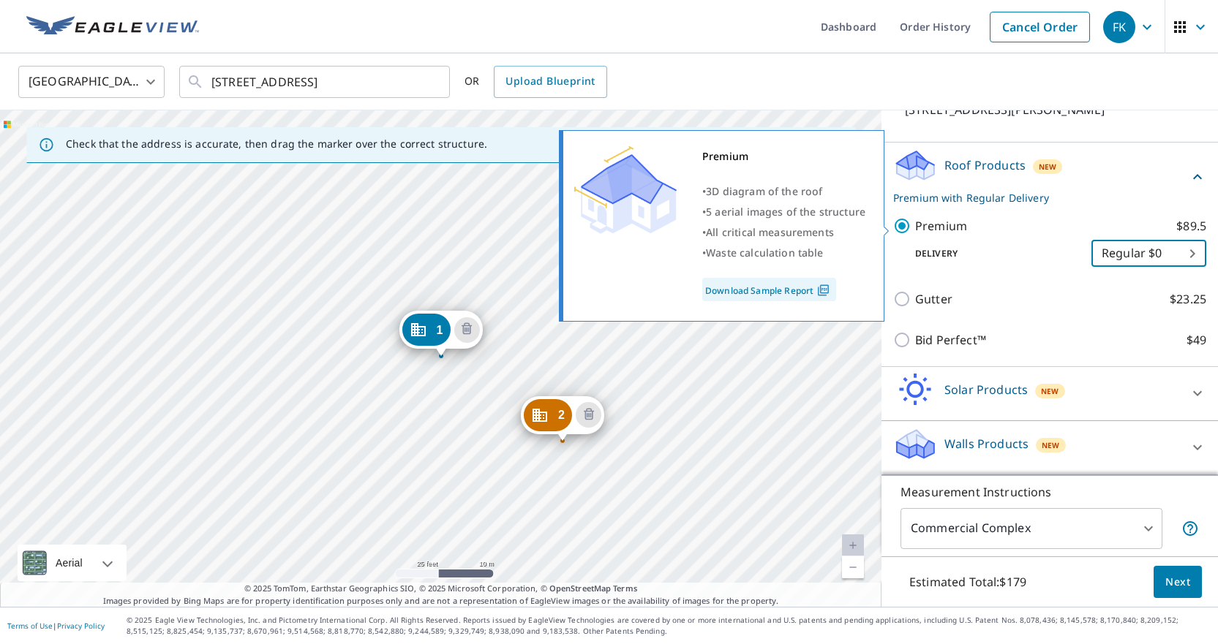
click at [922, 231] on p "Premium" at bounding box center [941, 226] width 52 height 18
click at [915, 231] on input "Premium $89.5" at bounding box center [904, 226] width 22 height 18
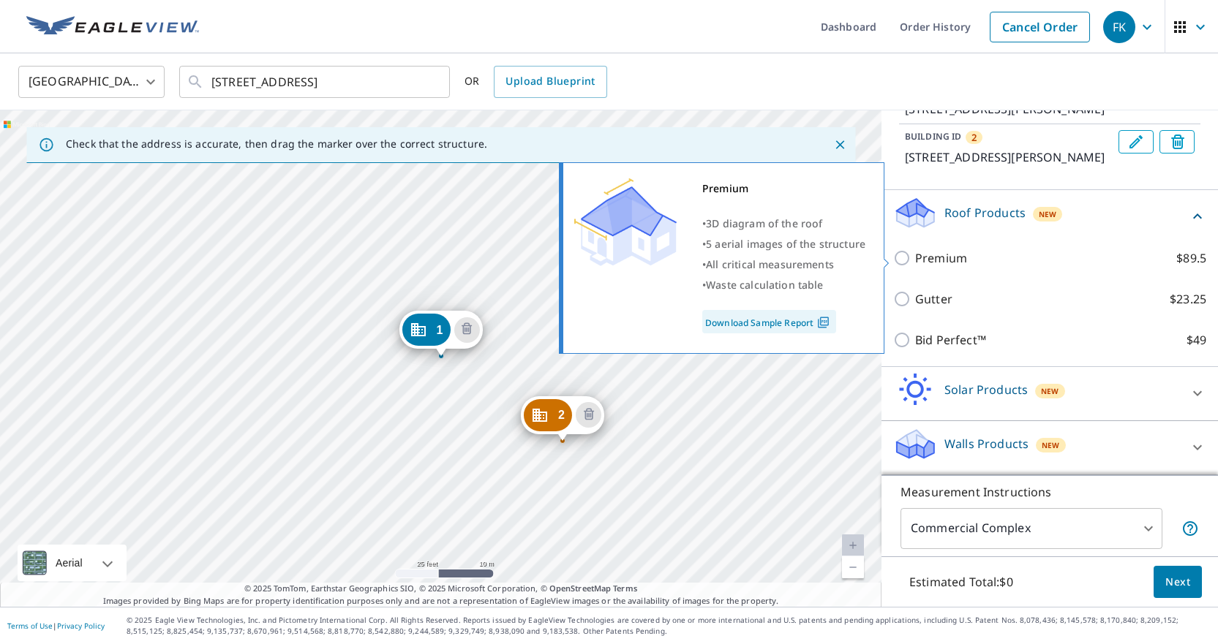
click at [922, 253] on p "Premium" at bounding box center [941, 258] width 52 height 18
click at [915, 253] on input "Premium $89.5" at bounding box center [904, 258] width 22 height 18
checkbox input "true"
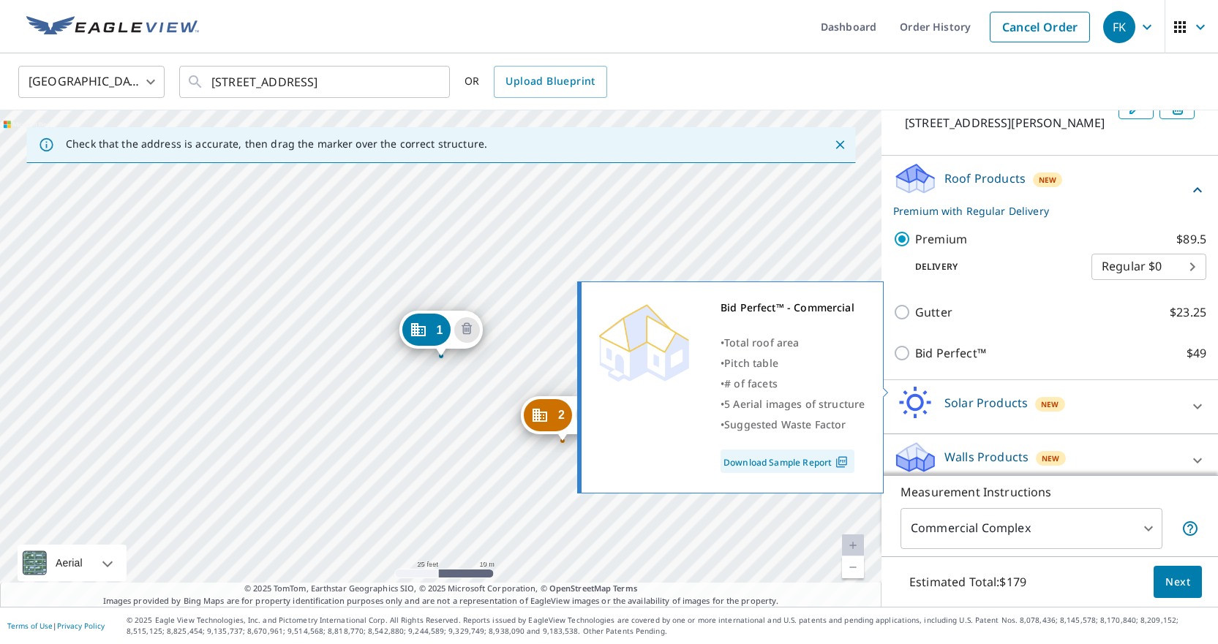
click at [831, 464] on link "Download Sample Report" at bounding box center [787, 461] width 134 height 23
click at [901, 362] on input "Bid Perfect™ $49" at bounding box center [904, 353] width 22 height 18
checkbox input "true"
checkbox input "false"
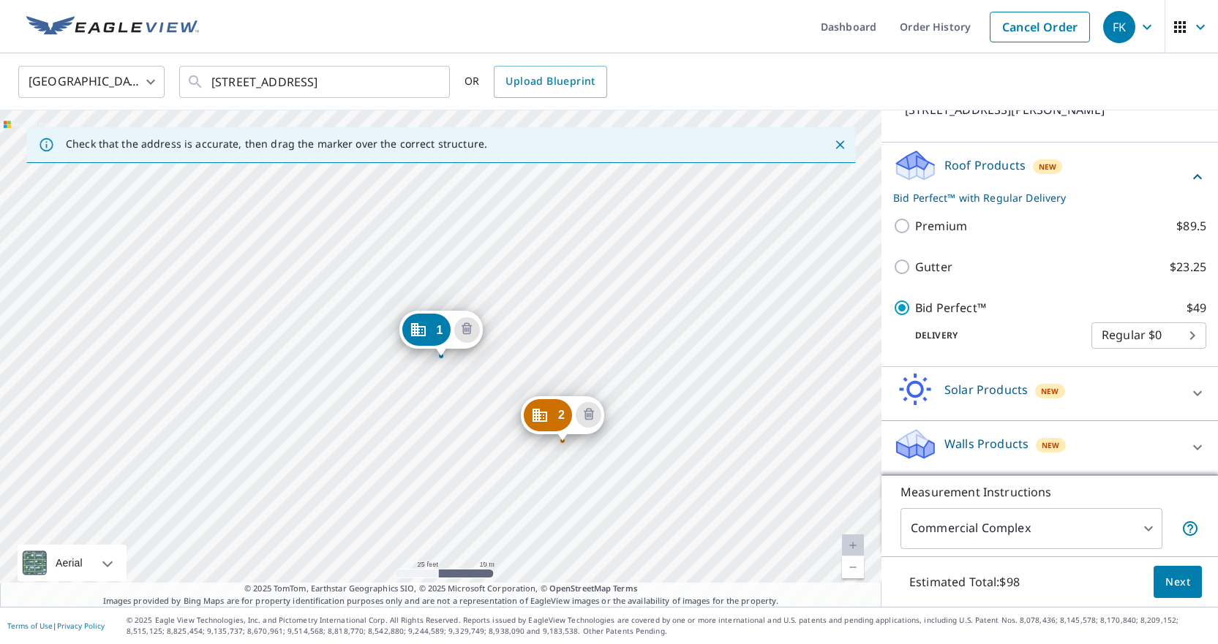
scroll to position [0, 0]
click at [1184, 584] on span "Next" at bounding box center [1177, 582] width 25 height 18
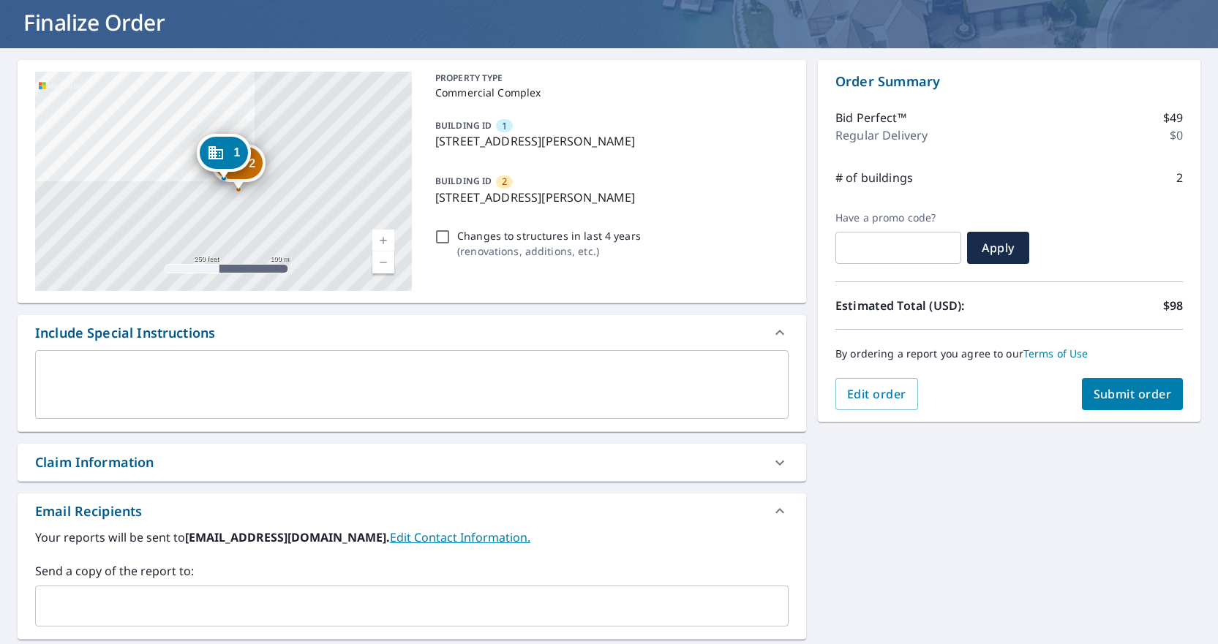
scroll to position [76, 0]
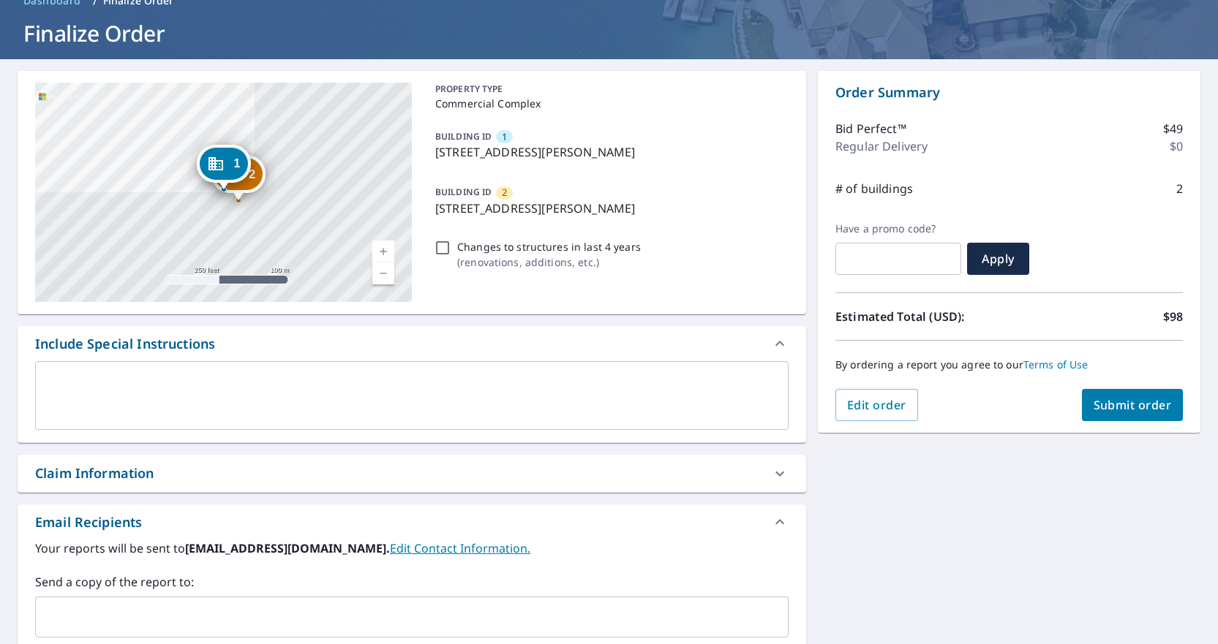
click at [407, 408] on textarea at bounding box center [411, 396] width 733 height 42
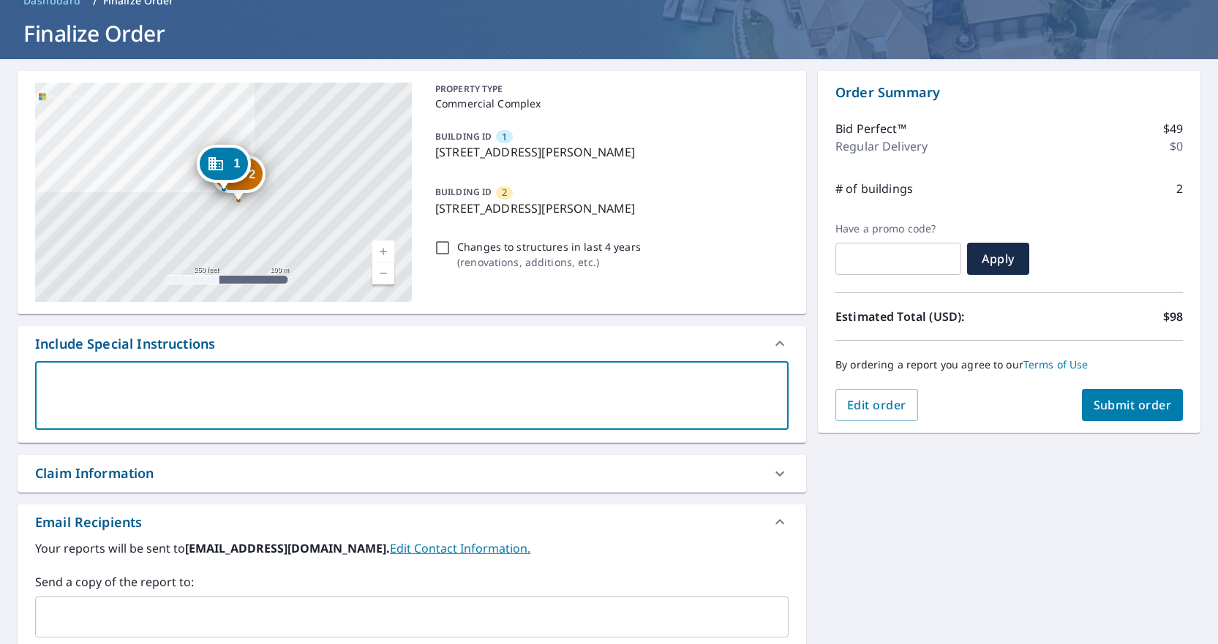
type textarea "T"
type textarea "x"
type textarea "TH"
type textarea "x"
type textarea "THI"
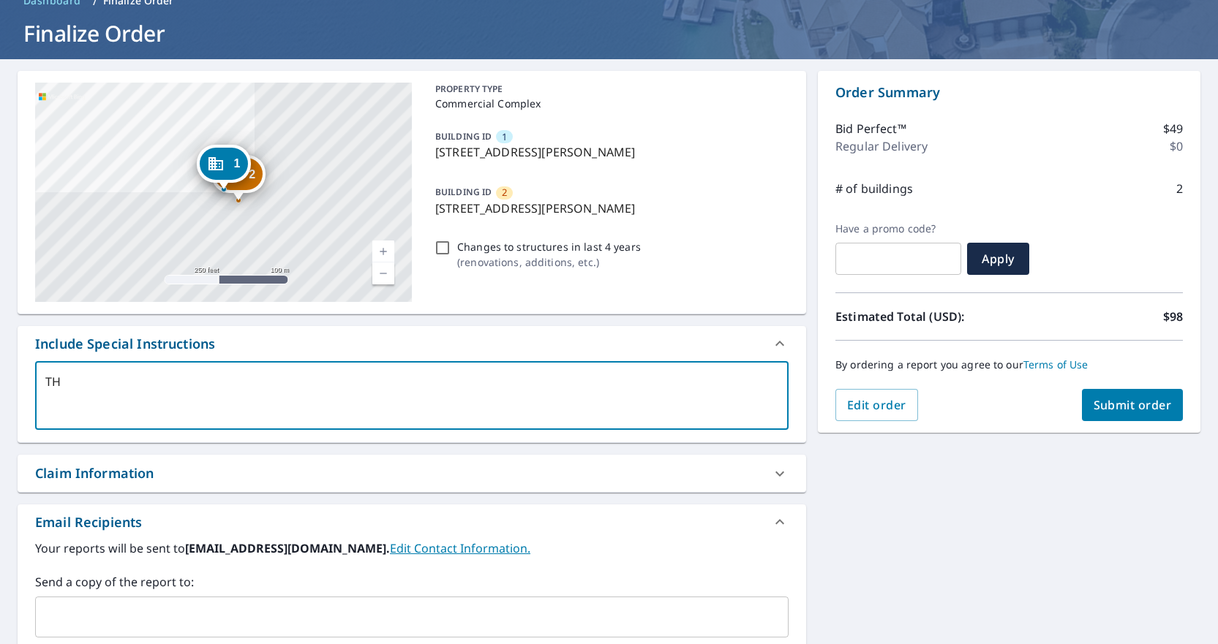
type textarea "x"
type textarea "THIS"
type textarea "x"
type textarea "THIS"
type textarea "x"
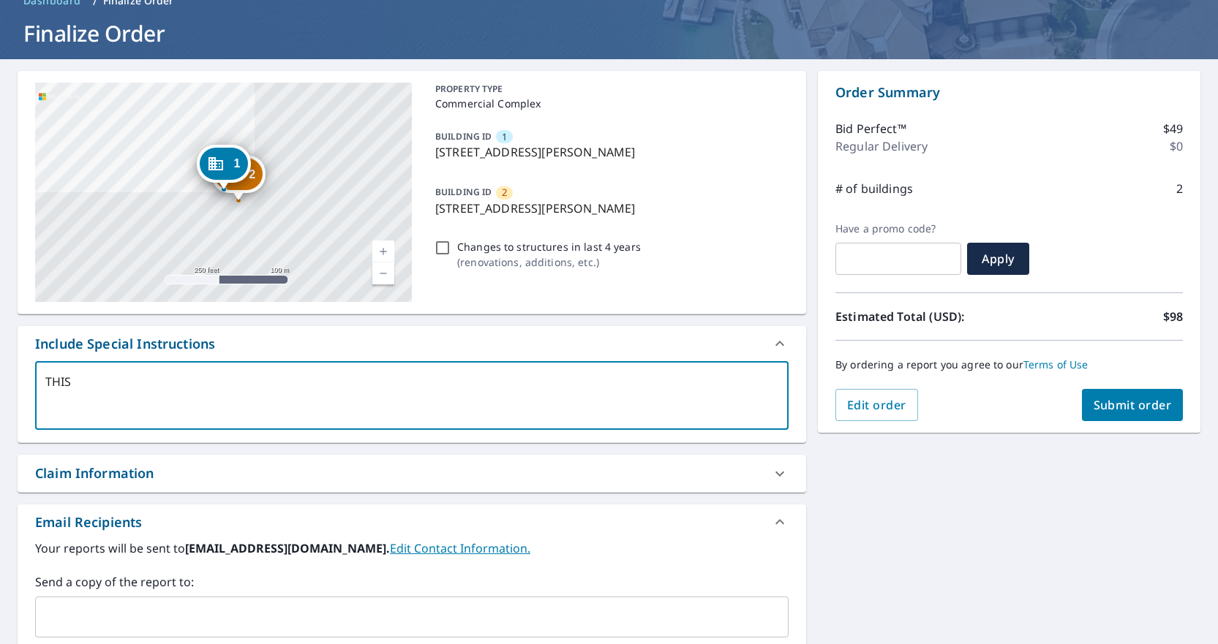
type textarea "THIS I"
type textarea "x"
type textarea "THIS IS"
type textarea "x"
type textarea "THIS IS"
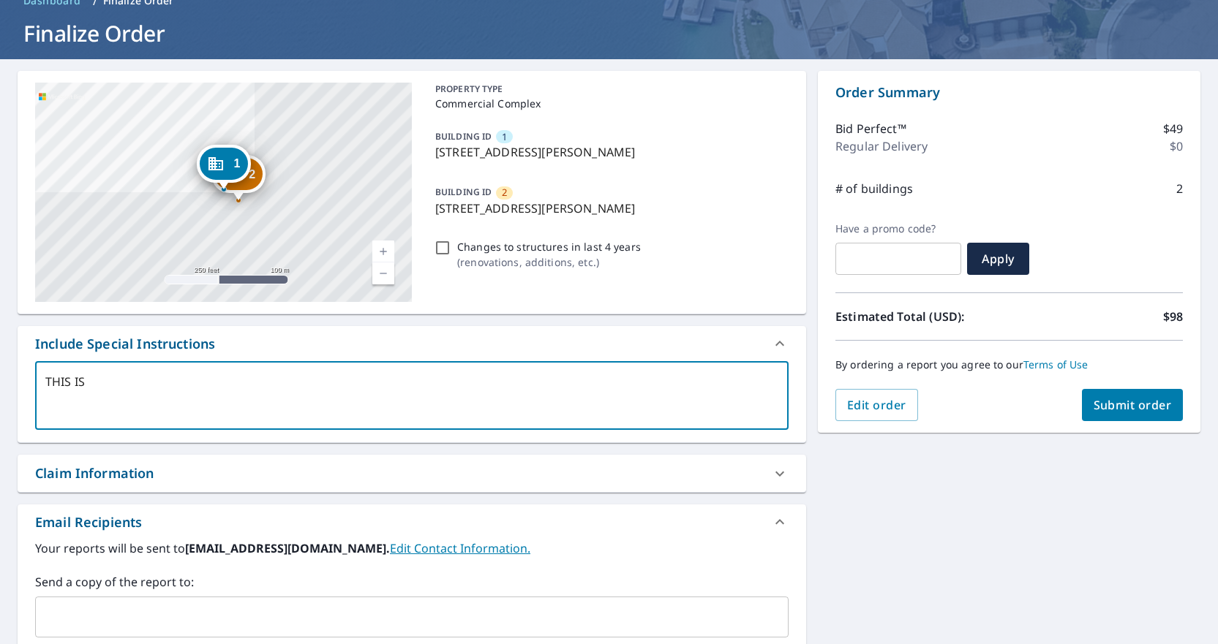
type textarea "x"
type textarea "THIS IS A"
type textarea "x"
type textarea "THIS IS A"
type textarea "x"
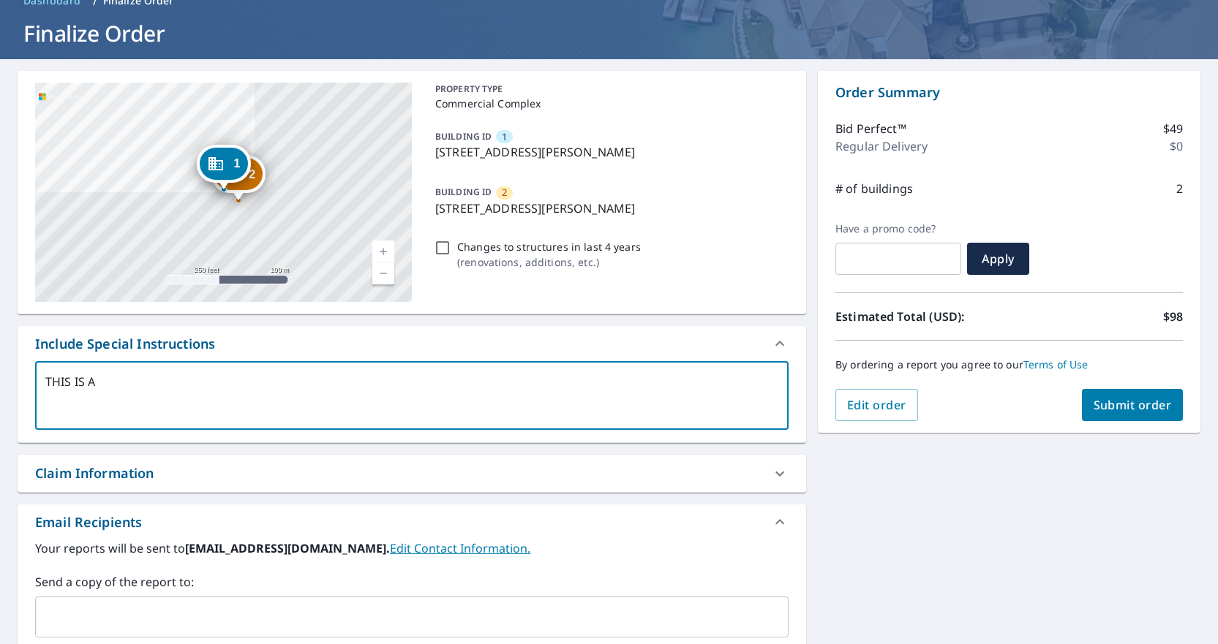
type textarea "THIS IS A M"
type textarea "x"
type textarea "THIS IS A MO"
type textarea "x"
type textarea "THIS IS A MOT"
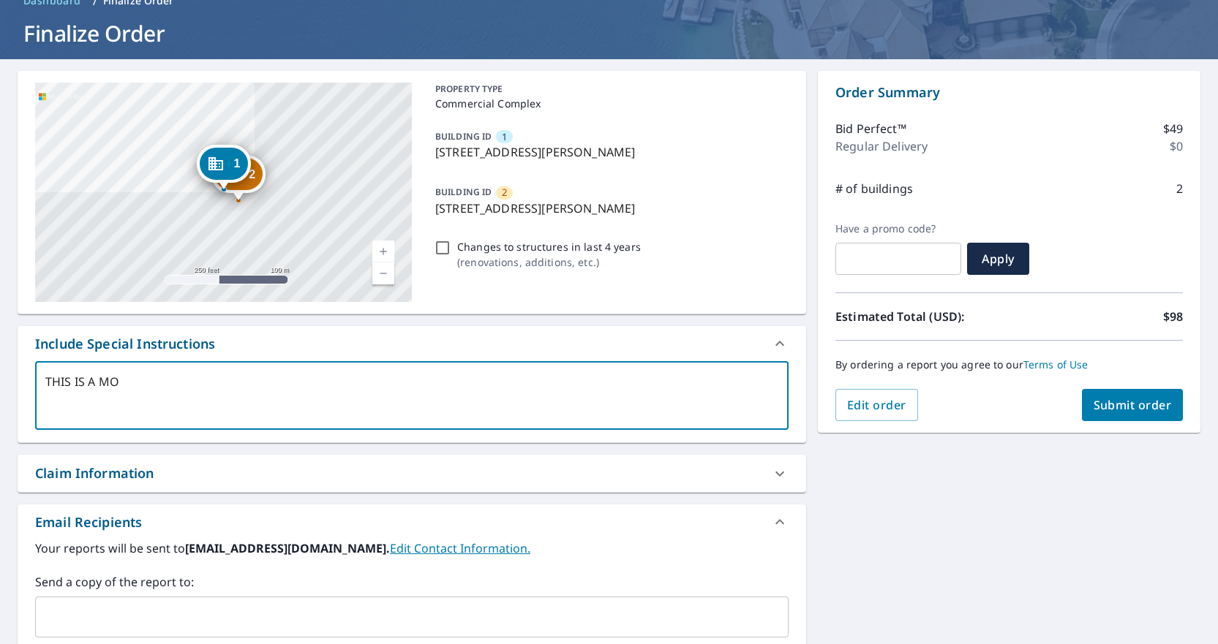
type textarea "x"
type textarea "THIS IS A MOTE"
type textarea "x"
type textarea "THIS IS A MOTEL"
type textarea "x"
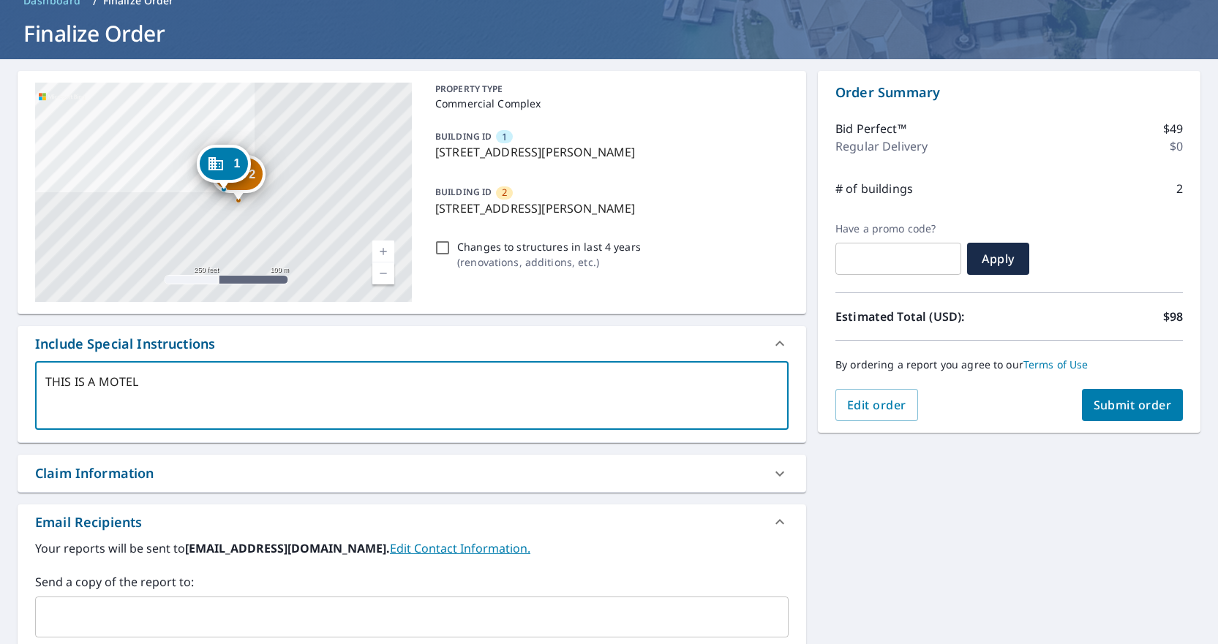
type textarea "THIS IS A MOTEL"
type textarea "x"
type textarea "THIS IS A MOTEL P"
type textarea "x"
type textarea "THIS IS A MOTEL PL"
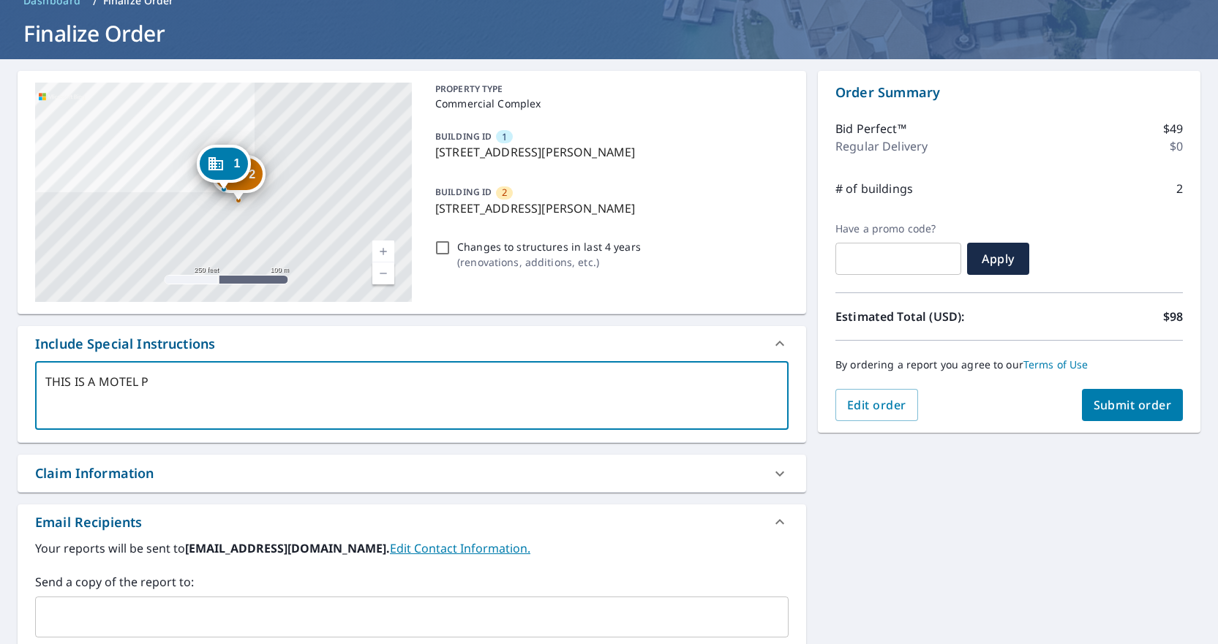
type textarea "x"
type textarea "THIS IS A MOTEL PLE"
type textarea "x"
type textarea "THIS IS A MOTEL PLEA"
type textarea "x"
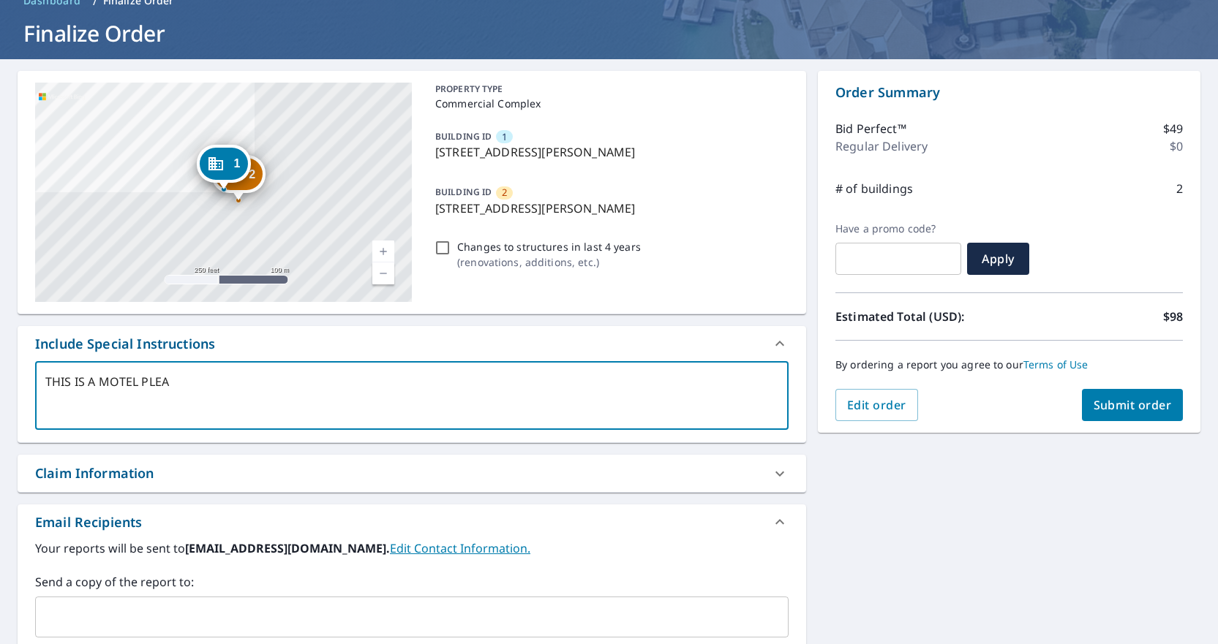
type textarea "THIS IS A MOTEL PLEAS"
type textarea "x"
type textarea "THIS IS A MOTEL PLEASE"
type textarea "x"
type textarea "THIS IS A MOTEL PLEASE"
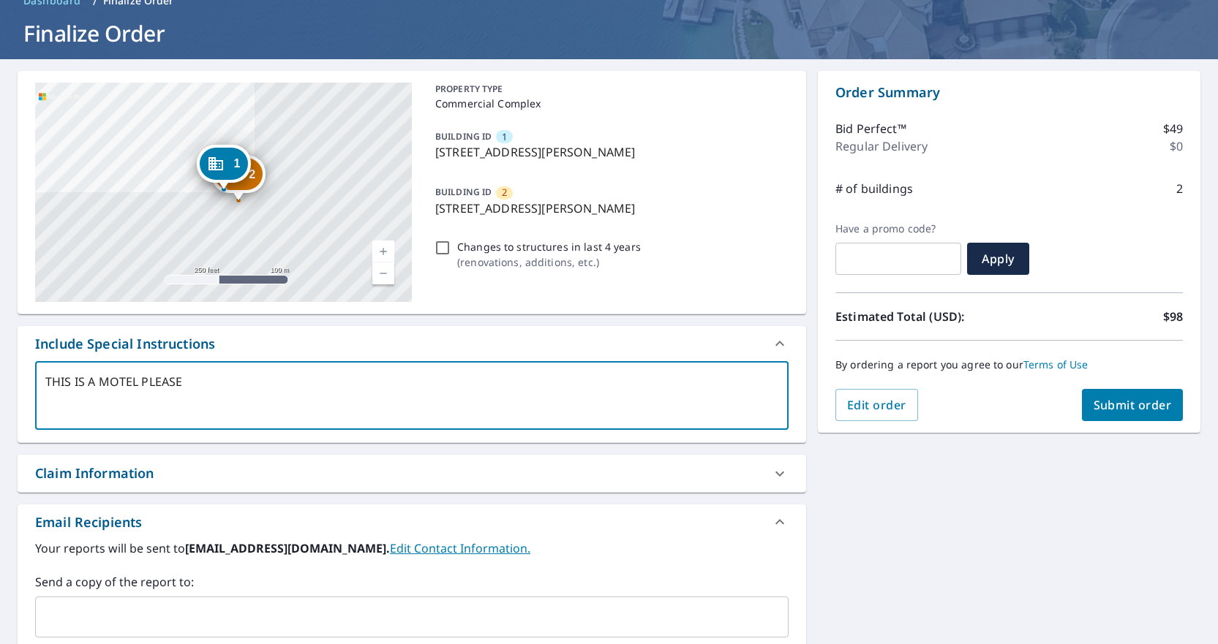
type textarea "x"
type textarea "THIS IS A MOTEL PLEASE G"
type textarea "x"
type textarea "THIS IS A MOTEL PLEASE GI"
type textarea "x"
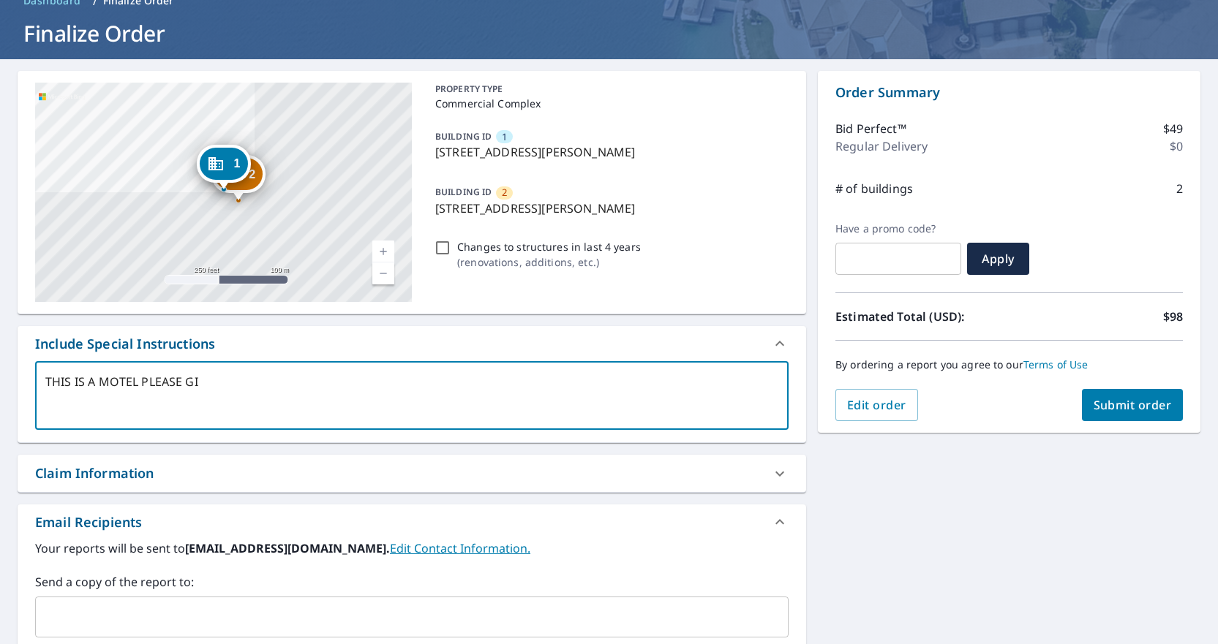
type textarea "THIS IS A MOTEL PLEASE GIV"
type textarea "x"
type textarea "THIS IS A MOTEL PLEASE GIVE"
type textarea "x"
type textarea "THIS IS A MOTEL PLEASE GIVE"
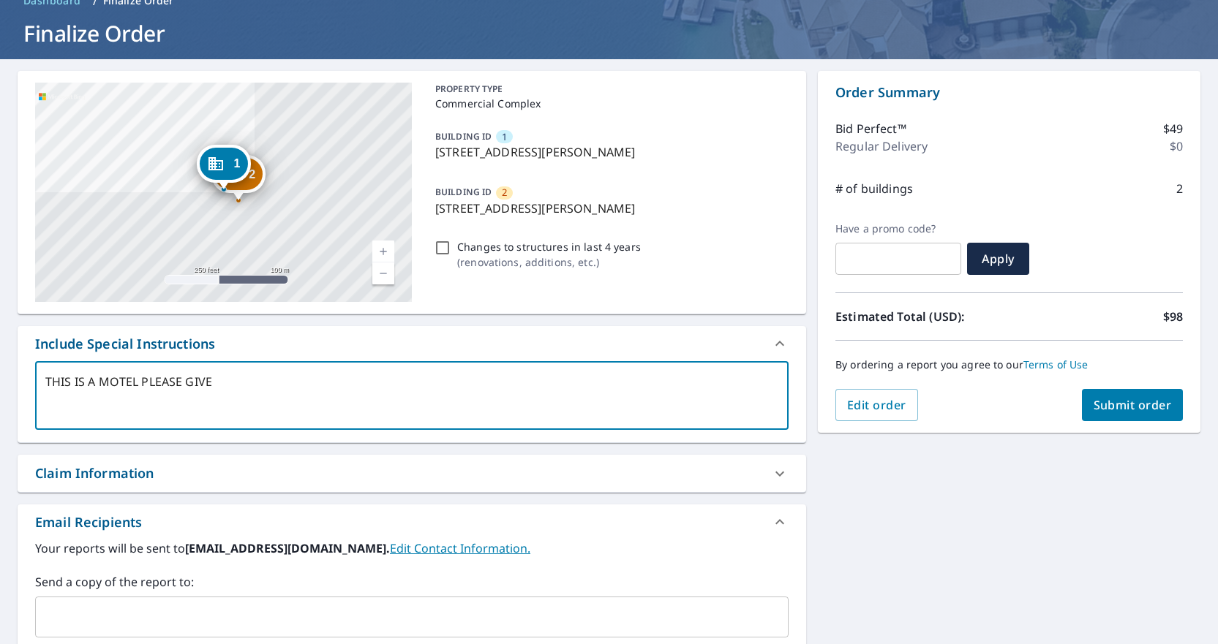
type textarea "x"
type textarea "THIS IS A MOTEL PLEASE GIVE M"
type textarea "x"
type textarea "THIS IS A MOTEL PLEASE GIVE ME"
type textarea "x"
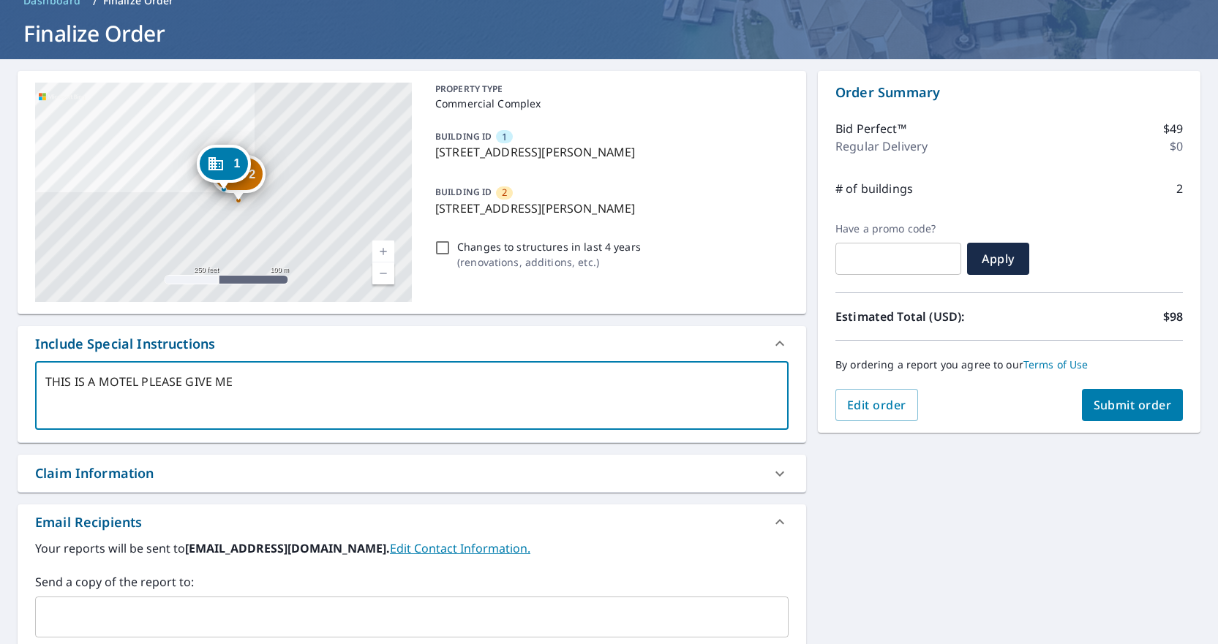
type textarea "THIS IS A MOTEL PLEASE GIVE ME"
type textarea "x"
type textarea "THIS IS A MOTEL PLEASE GIVE ME M"
type textarea "x"
type textarea "THIS IS A MOTEL PLEASE GIVE ME ME"
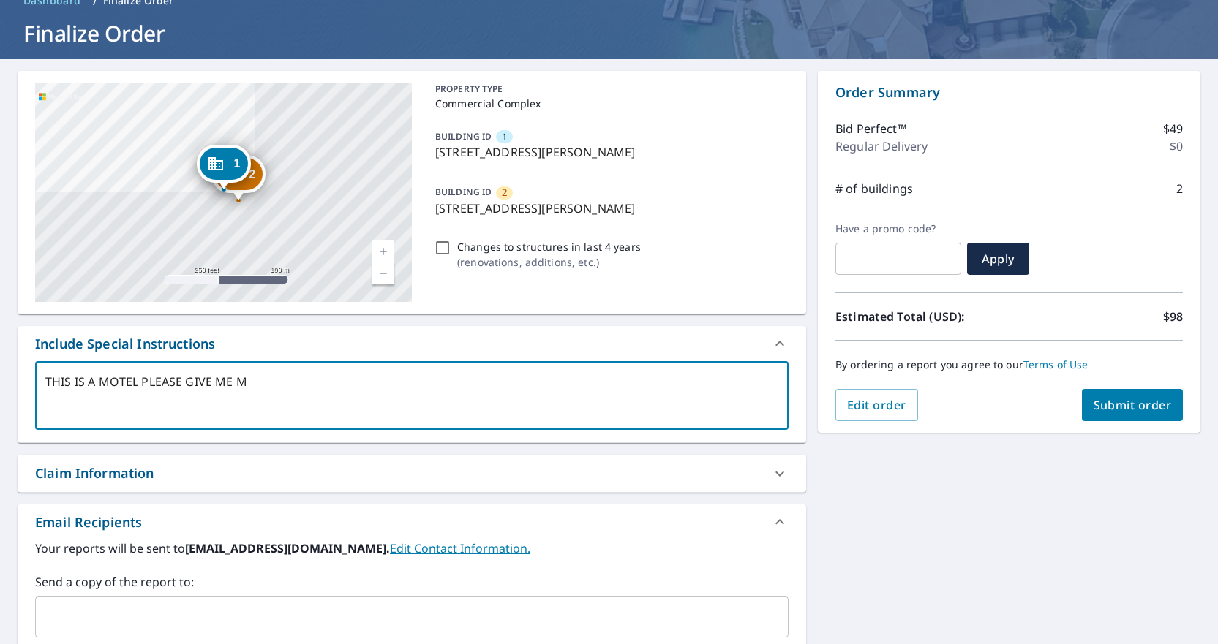
type textarea "x"
type textarea "THIS IS A MOTEL PLEASE GIVE ME MEA"
type textarea "x"
type textarea "THIS IS A MOTEL PLEASE GIVE ME MEAS"
type textarea "x"
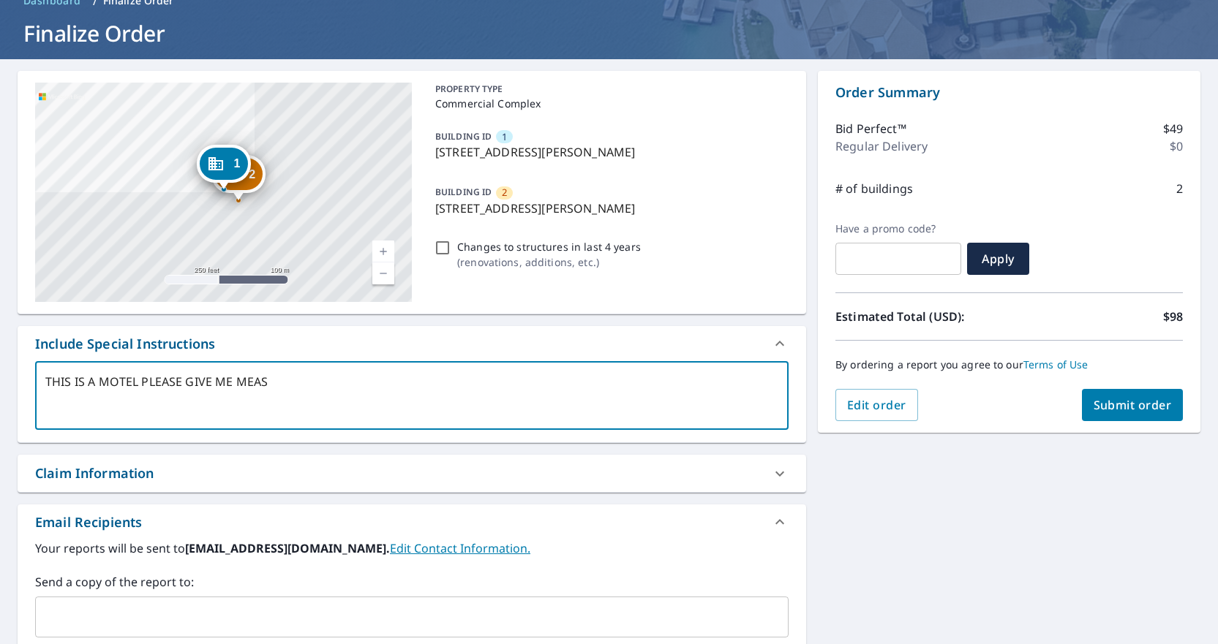
type textarea "THIS IS A MOTEL PLEASE GIVE ME MEASU"
type textarea "x"
type textarea "THIS IS A MOTEL PLEASE GIVE ME MEASUR"
type textarea "x"
type textarea "THIS IS A MOTEL PLEASE GIVE ME MEASURM"
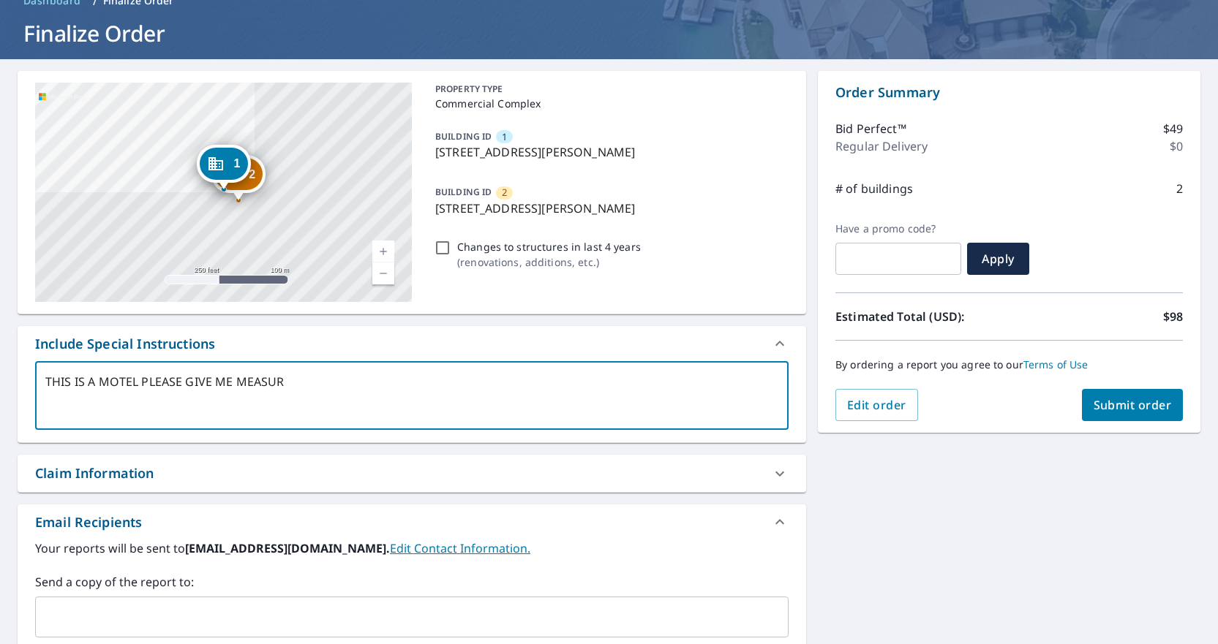
type textarea "x"
type textarea "THIS IS A MOTEL PLEASE GIVE ME MEASURME"
type textarea "x"
type textarea "THIS IS A MOTEL PLEASE GIVE ME MEASURMEN"
type textarea "x"
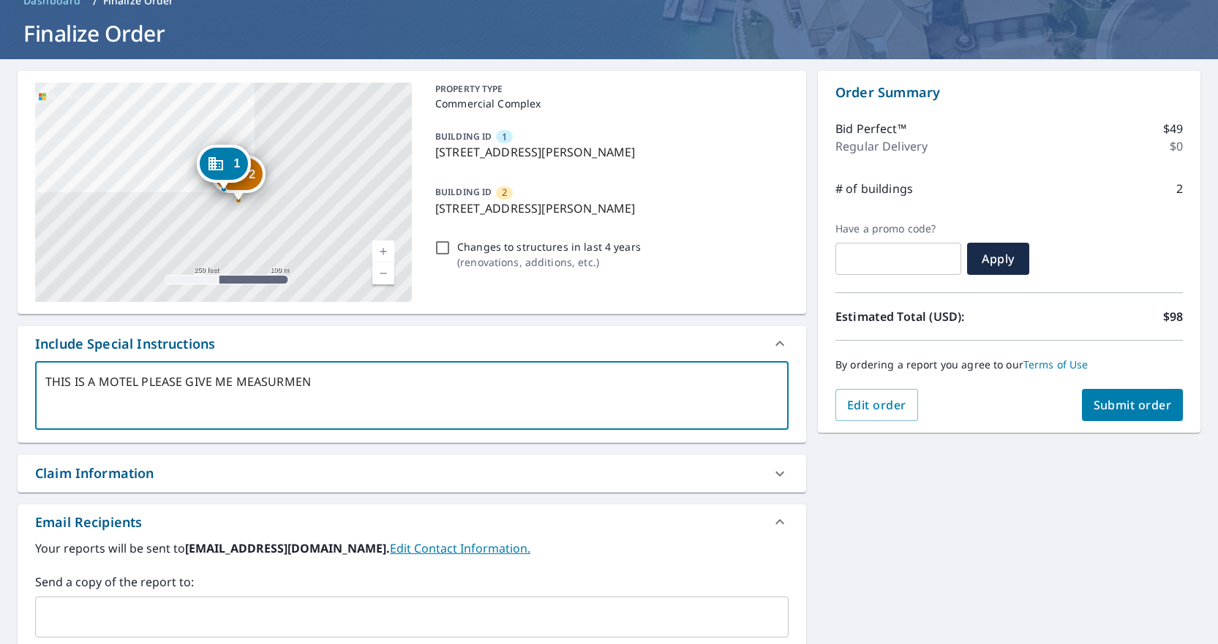
type textarea "THIS IS A MOTEL PLEASE GIVE ME MEASURMENT"
type textarea "x"
type textarea "THIS IS A MOTEL PLEASE GIVE ME MEASURMENTS"
type textarea "x"
type textarea "THIS IS A MOTEL PLEASE GIVE ME MEASURMENTS"
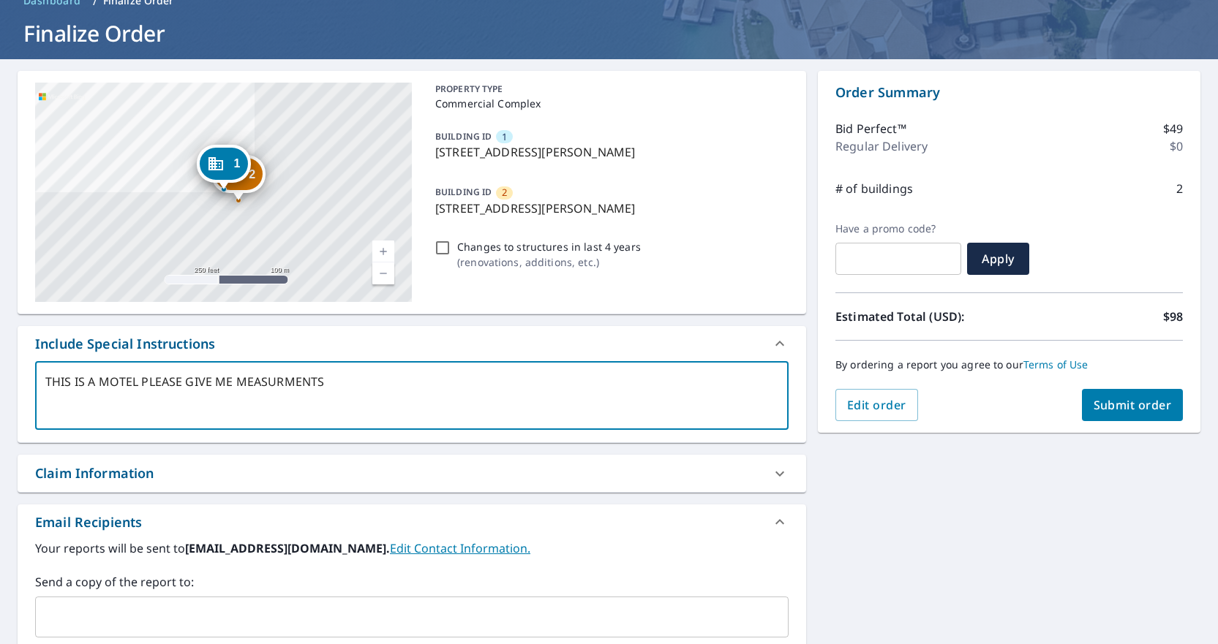
type textarea "x"
type textarea "THIS IS A MOTEL PLEASE GIVE ME MEASURMENTS F"
type textarea "x"
type textarea "THIS IS A MOTEL PLEASE GIVE ME MEASURMENTS FO"
type textarea "x"
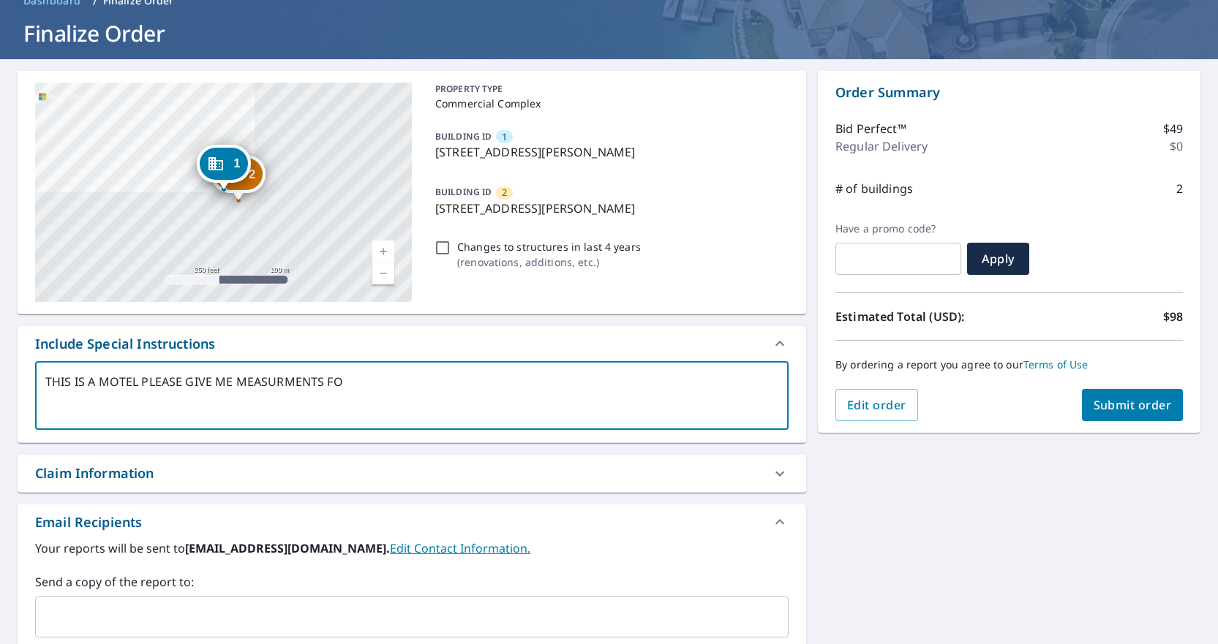
type textarea "THIS IS A MOTEL PLEASE GIVE ME MEASURMENTS FOR"
type textarea "x"
type textarea "THIS IS A MOTEL PLEASE GIVE ME MEASURMENTS FOR"
type textarea "x"
type textarea "THIS IS A MOTEL PLEASE GIVE ME MEASURMENTS FOR B"
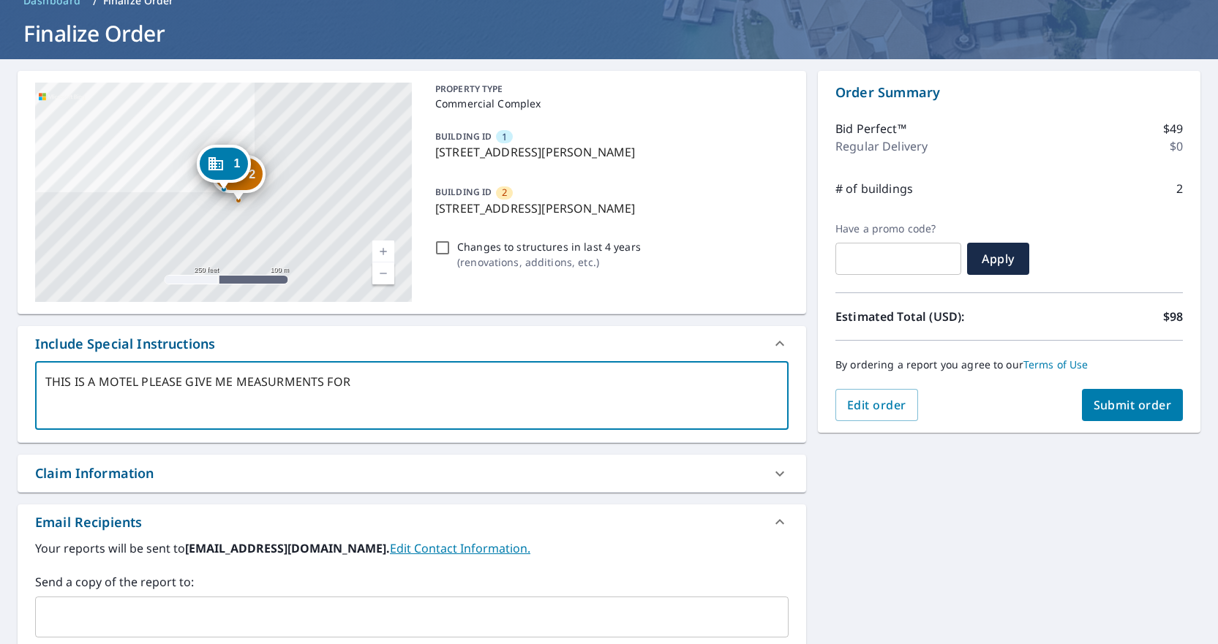
type textarea "x"
type textarea "THIS IS A MOTEL PLEASE GIVE ME MEASURMENTS FOR BO"
type textarea "x"
type textarea "THIS IS A MOTEL PLEASE GIVE ME MEASURMENTS FOR BOT"
type textarea "x"
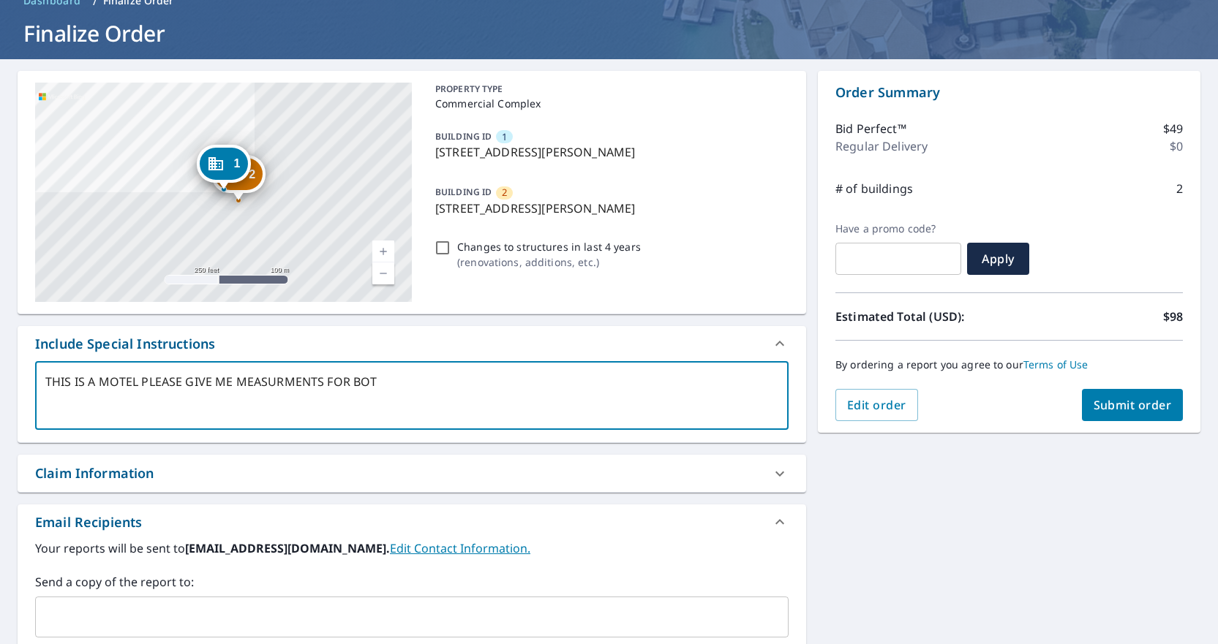
type textarea "THIS IS A MOTEL PLEASE GIVE ME MEASURMENTS FOR BOTH"
type textarea "x"
type textarea "THIS IS A MOTEL PLEASE GIVE ME MEASURMENTS FOR BOTH"
type textarea "x"
type textarea "THIS IS A MOTEL PLEASE GIVE ME MEASURMENTS FOR BOTH P"
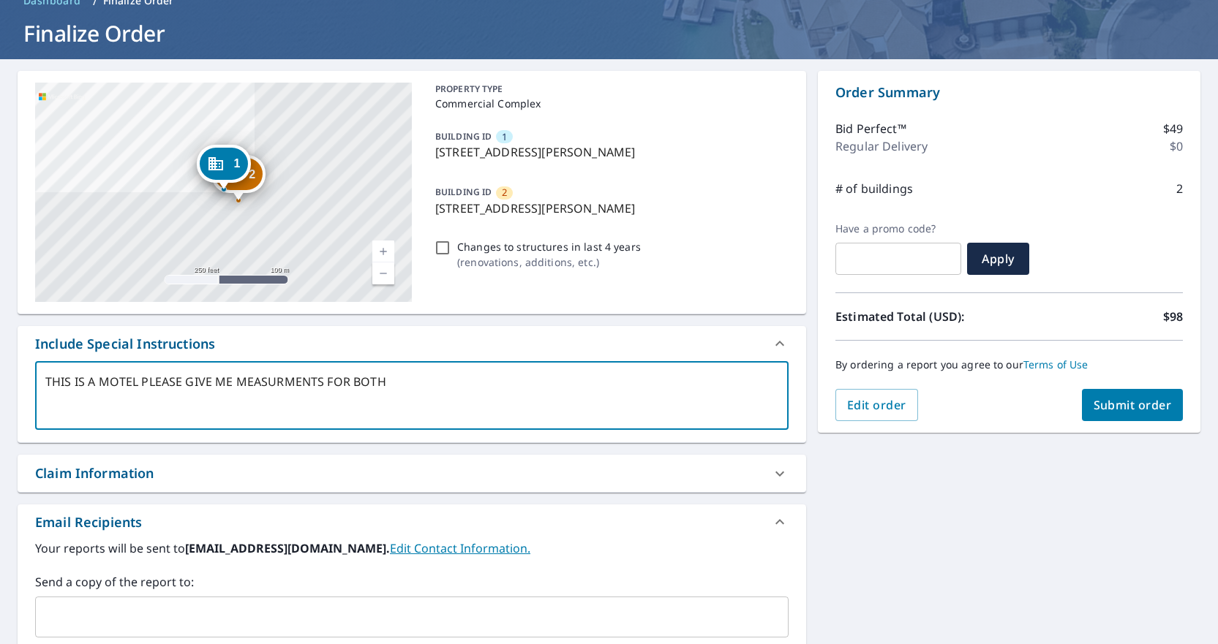
type textarea "x"
type textarea "THIS IS A MOTEL PLEASE GIVE ME MEASURMENTS FOR BOTH PR"
type textarea "x"
type textarea "THIS IS A MOTEL PLEASE GIVE ME MEASURMENTS FOR BOTH PRO"
type textarea "x"
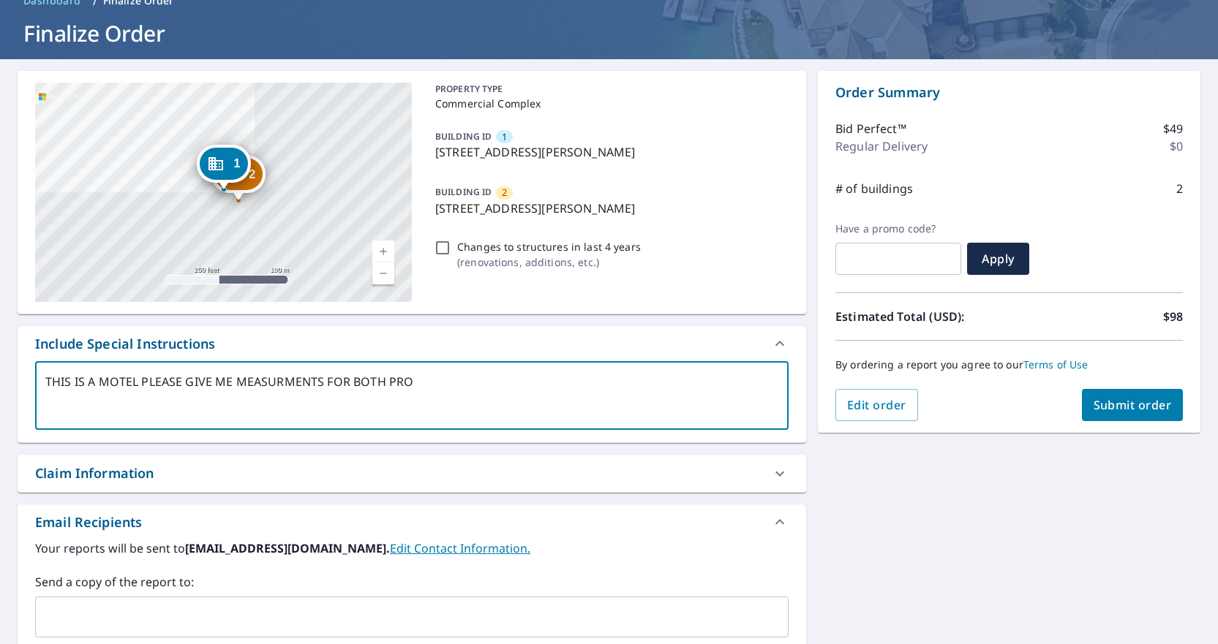
type textarea "THIS IS A MOTEL PLEASE GIVE ME MEASURMENTS FOR BOTH PROP"
type textarea "x"
type textarea "THIS IS A MOTEL PLEASE GIVE ME MEASURMENTS FOR BOTH PROPE"
type textarea "x"
type textarea "THIS IS A MOTEL PLEASE GIVE ME MEASURMENTS FOR BOTH PROPER"
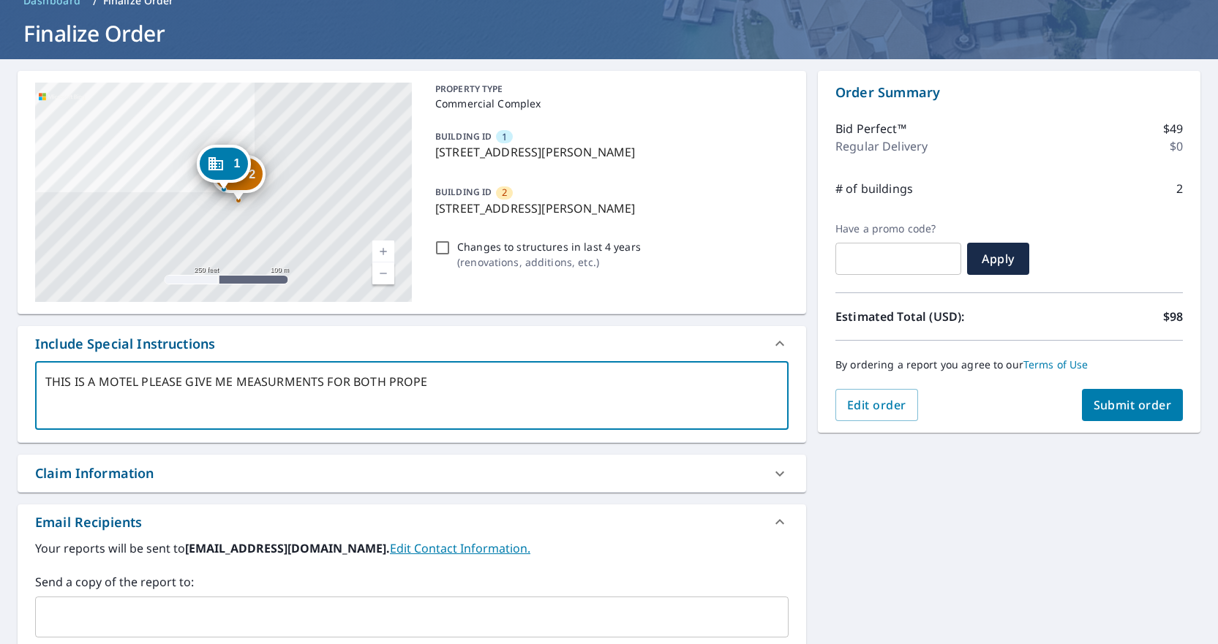
type textarea "x"
type textarea "THIS IS A MOTEL PLEASE GIVE ME MEASURMENTS FOR BOTH PROPERT"
type textarea "x"
type textarea "THIS IS A MOTEL PLEASE GIVE ME MEASURMENTS FOR BOTH PROPERTI"
type textarea "x"
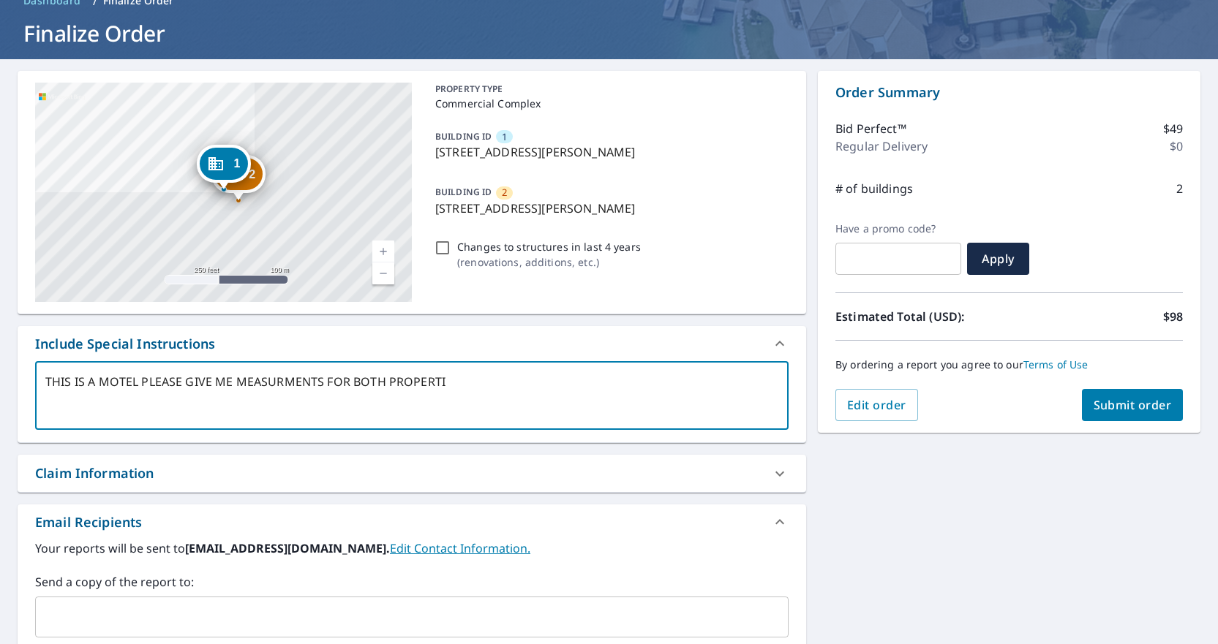
type textarea "THIS IS A MOTEL PLEASE GIVE ME MEASURMENTS FOR BOTH PROPERTIE"
type textarea "x"
type textarea "THIS IS A MOTEL PLEASE GIVE ME MEASURMENTS FOR BOTH PROPERTIES"
type textarea "x"
type textarea "THIS IS A MOTEL PLEASE GIVE ME MEASURMENTS FOR BOTH PROPERTIES"
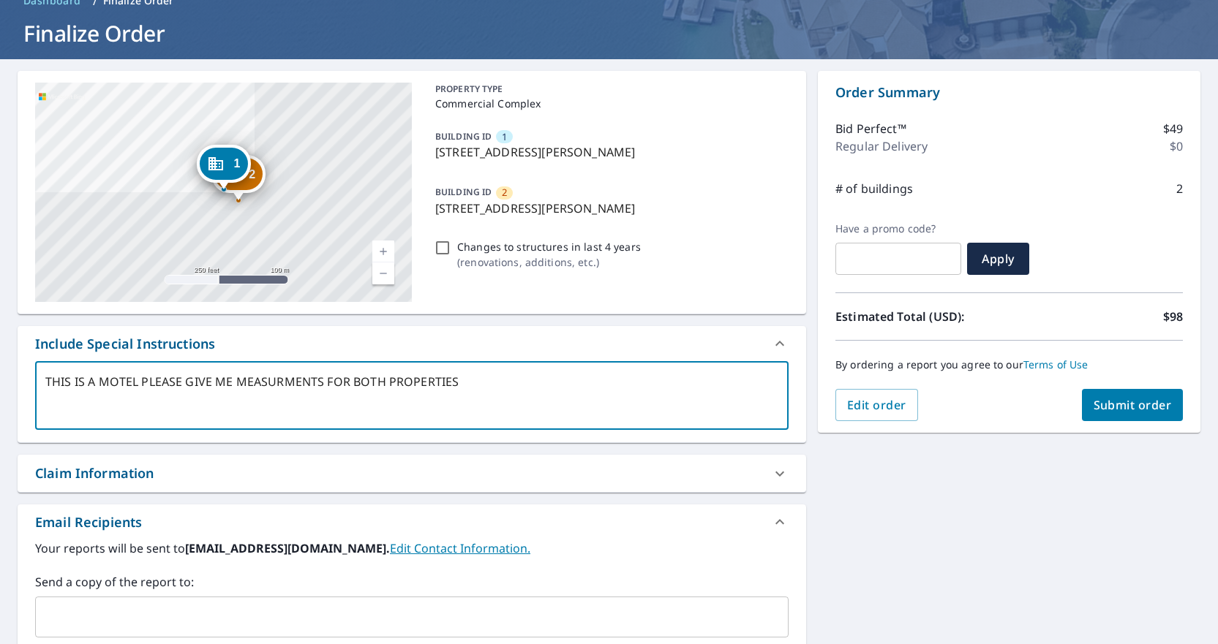
type textarea "x"
type textarea "THIS IS A MOTEL PLEASE GIVE ME MEASURMENTS FOR BOTH PROPERTIES"
type textarea "x"
type textarea "THIS IS A MOTEL PLEASE GIVE ME MEASURMENTS FOR BOTH PROPERTIES."
type textarea "x"
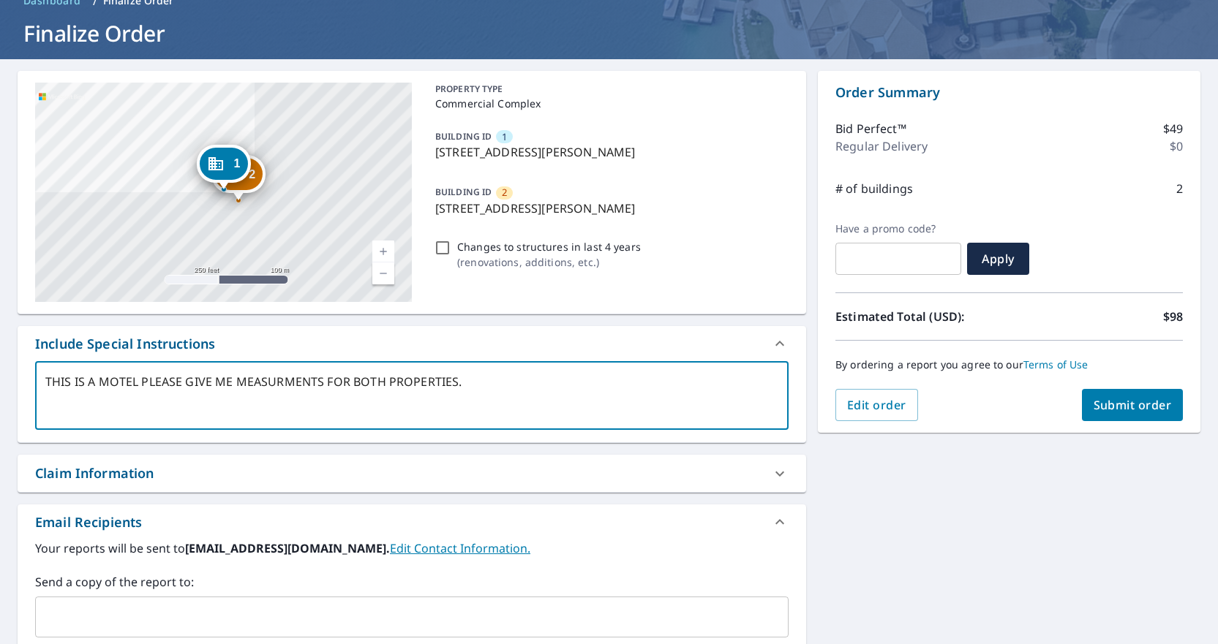
type textarea "THIS IS A MOTEL PLEASE GIVE ME MEASURMENTS FOR BOTH PROPERTIES."
type textarea "x"
type textarea "THIS IS A MOTEL PLEASE GIVE ME MEASUREMENTS FOR BOTH PROPERTIES."
type textarea "x"
click at [473, 390] on textarea "THIS IS A MOTEL PLEASE GIVE ME MEASUREMENTS FOR BOTH PROPERTIES." at bounding box center [411, 396] width 733 height 42
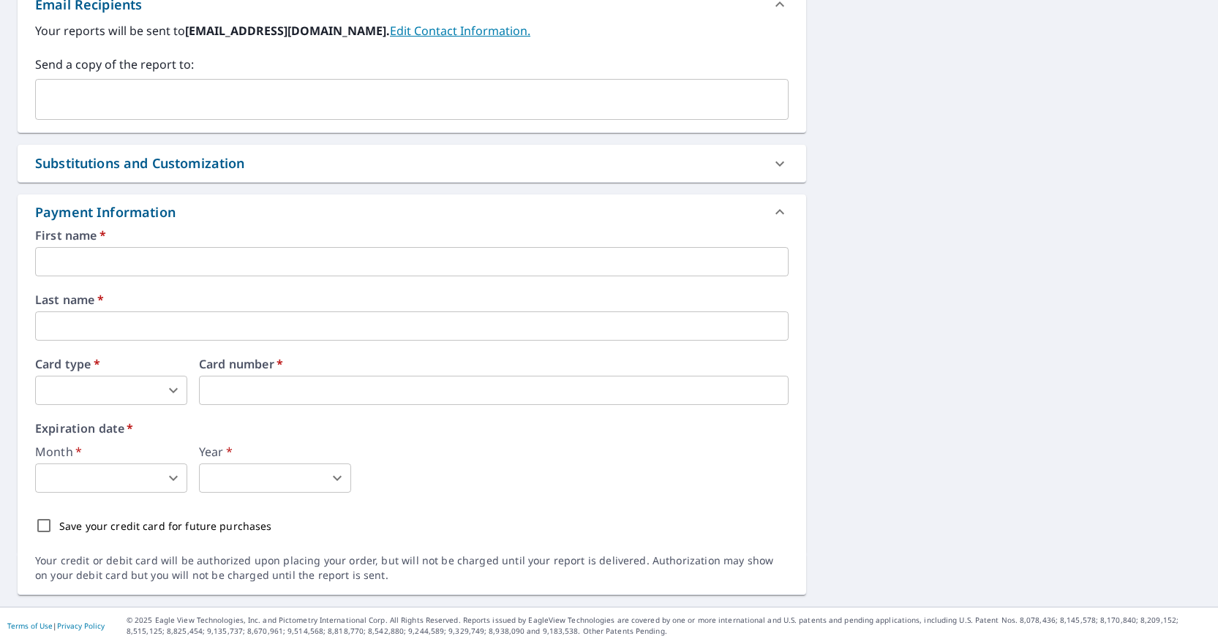
scroll to position [594, 0]
type textarea "THIS IS A MOTEL PLEASE GIVE ME MEASUREMENTS FOR BOTH PROPERTIES."
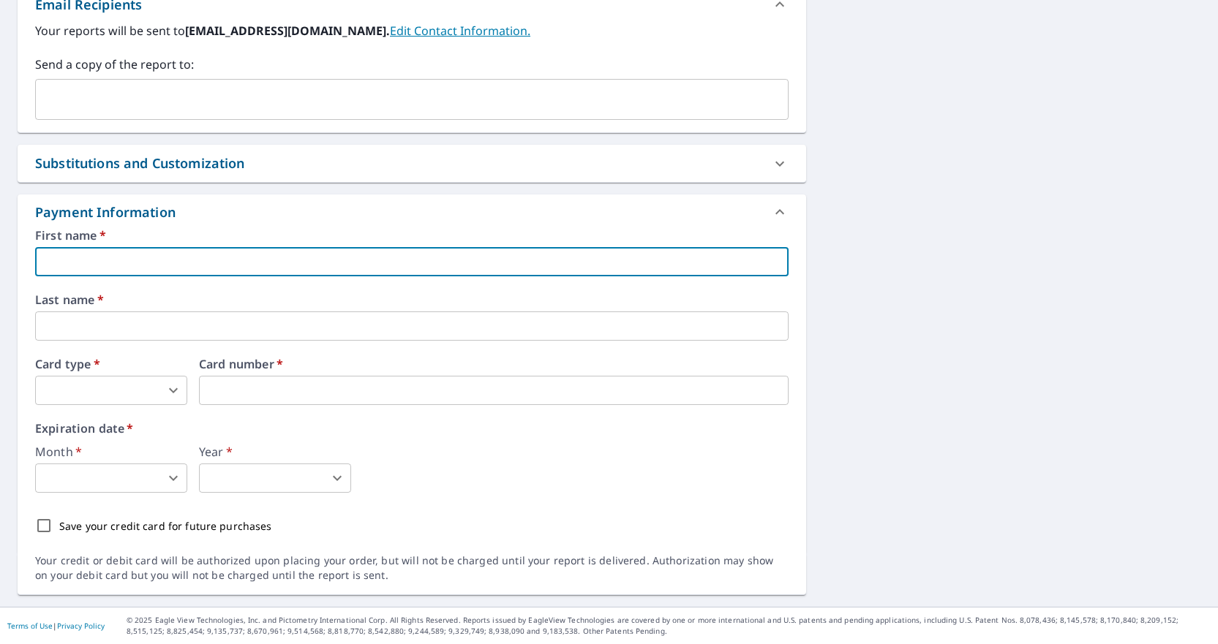
click at [241, 264] on input "text" at bounding box center [411, 261] width 753 height 29
type textarea "x"
type input "S"
type textarea "x"
type input "SA"
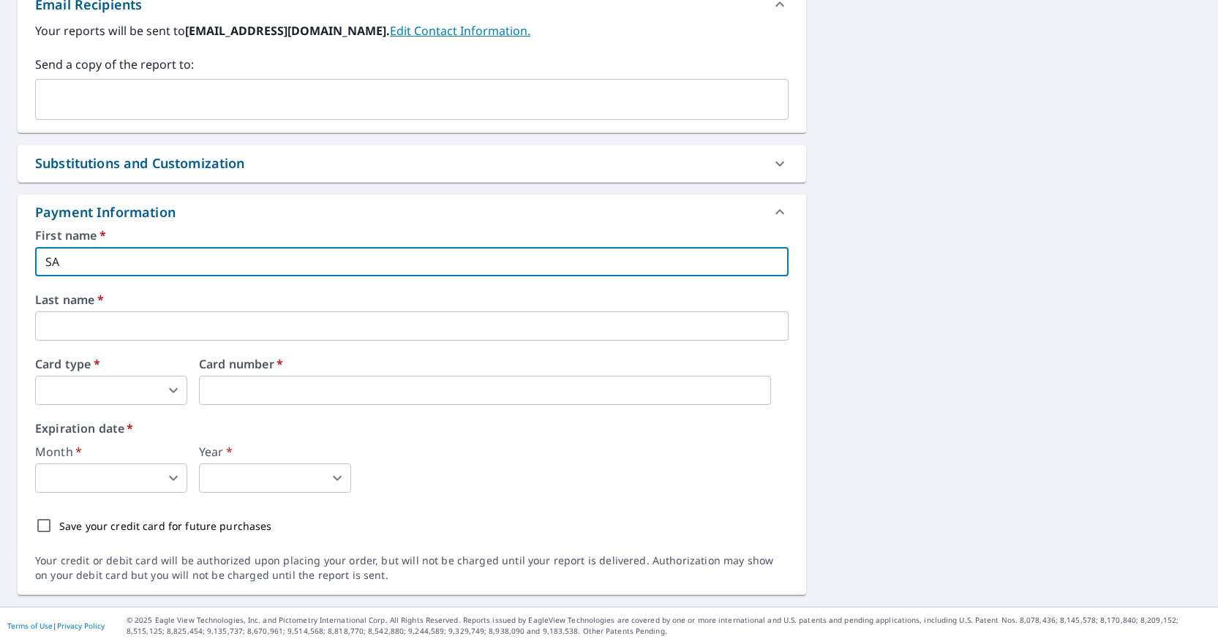
type textarea "x"
type input "SAN"
type textarea "x"
type input "SANE"
type textarea "x"
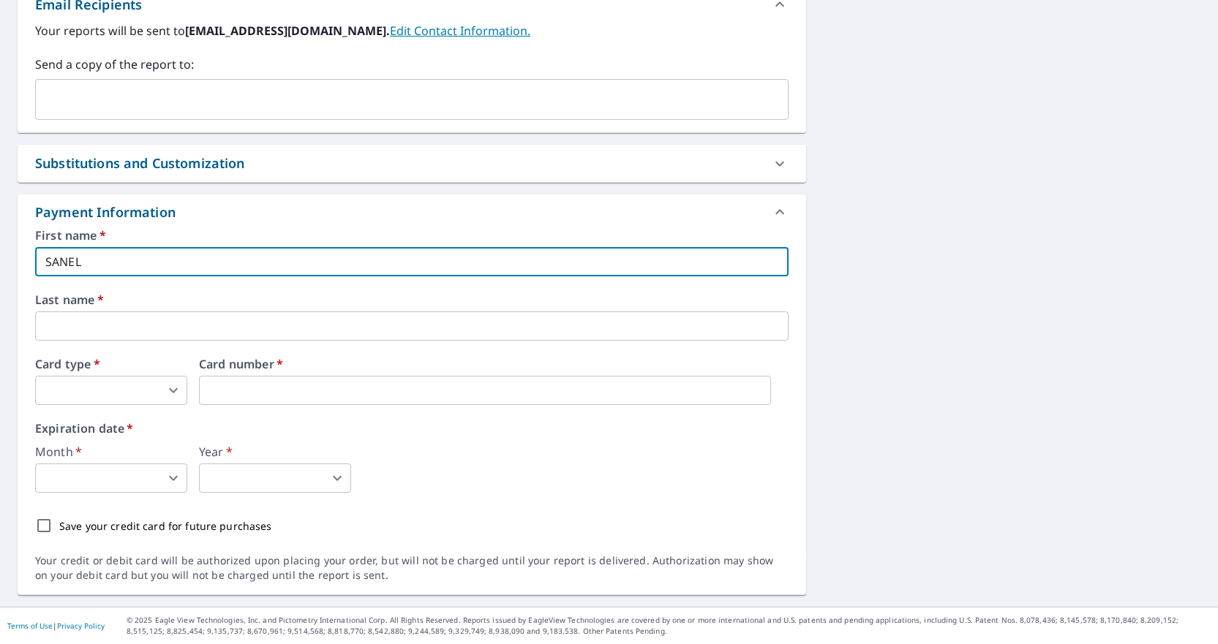
type input "SANEL"
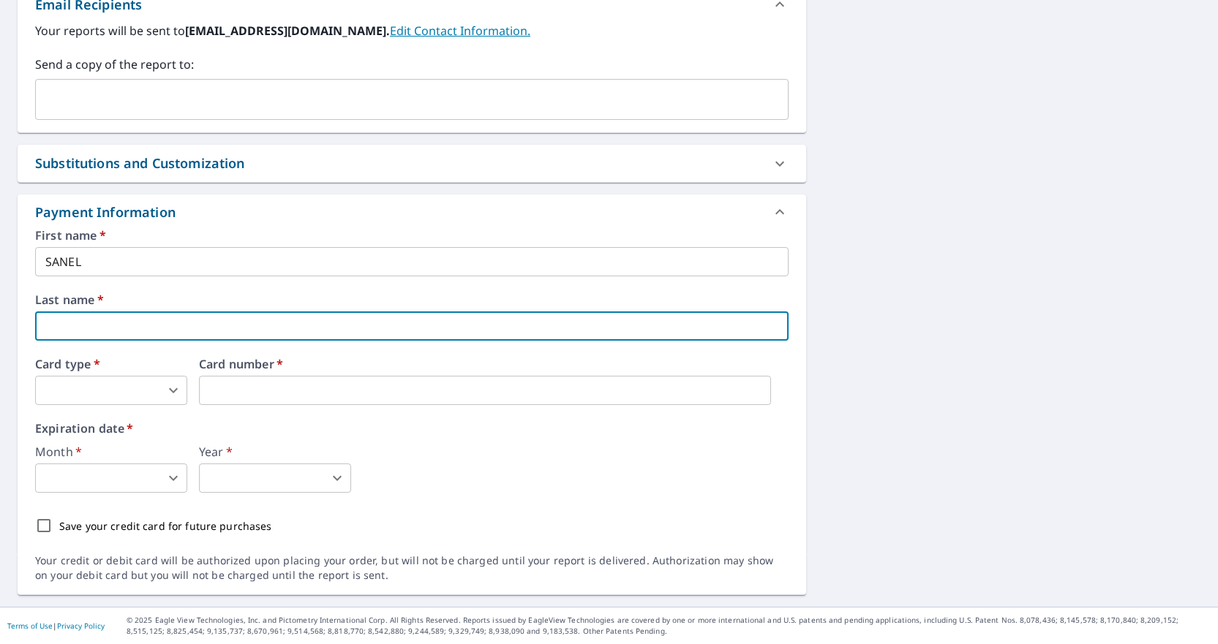
click at [235, 325] on input "text" at bounding box center [411, 326] width 753 height 29
type textarea "x"
type input "K"
type textarea "x"
type input "KU"
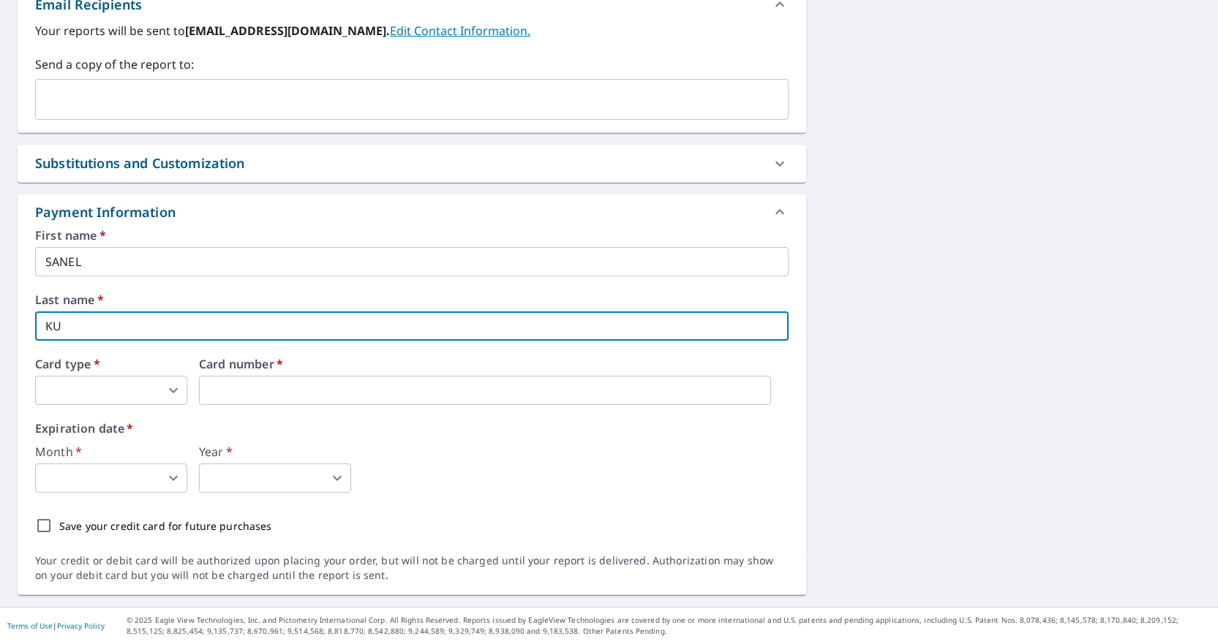
type textarea "x"
type input "KUR"
type textarea "x"
type input "KURP"
type textarea "x"
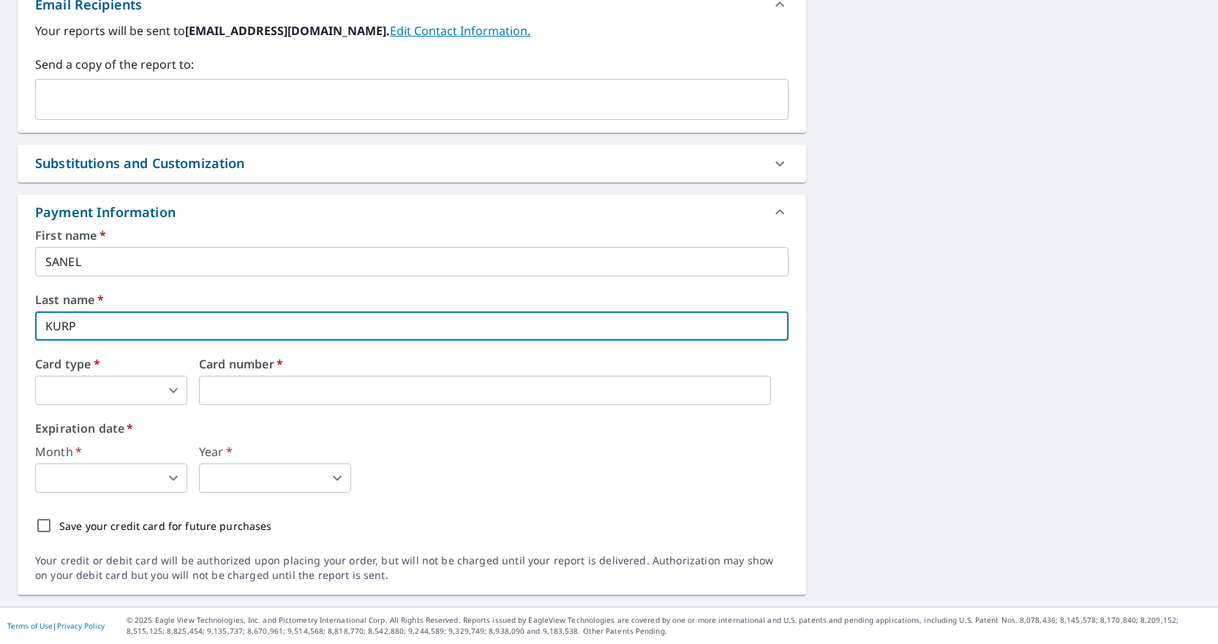
type input "KURPE"
type textarea "x"
type input "KURPEJ"
type textarea "x"
type input "KURPEJO"
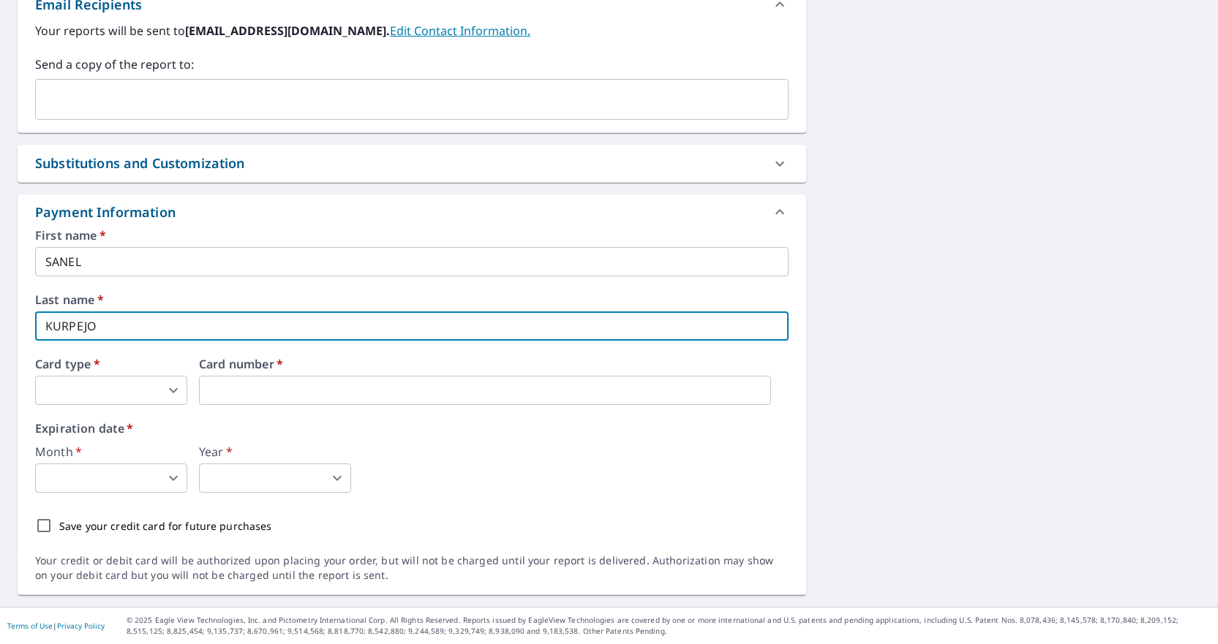
type textarea "x"
type input "KURPEJOV"
type textarea "x"
type input "KURPEJOVI"
type textarea "x"
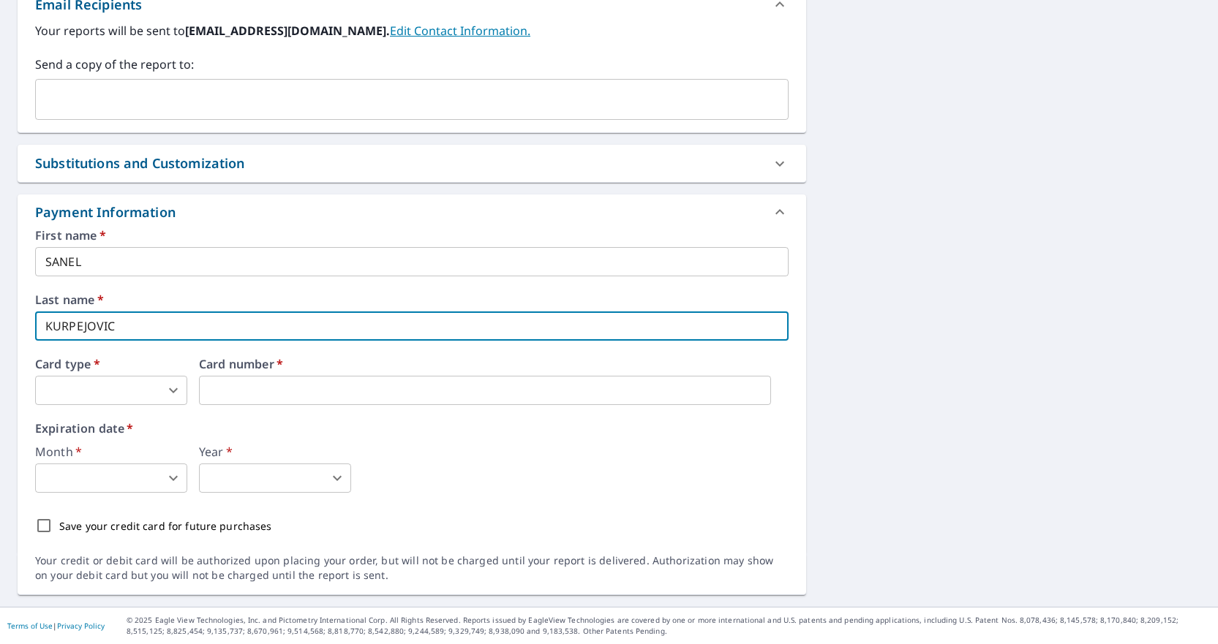
type input "KURPEJOVIC"
click at [143, 394] on body "FK FK Dashboard Order History Cancel Order FK Dashboard / Finalize Order Finali…" at bounding box center [609, 322] width 1218 height 644
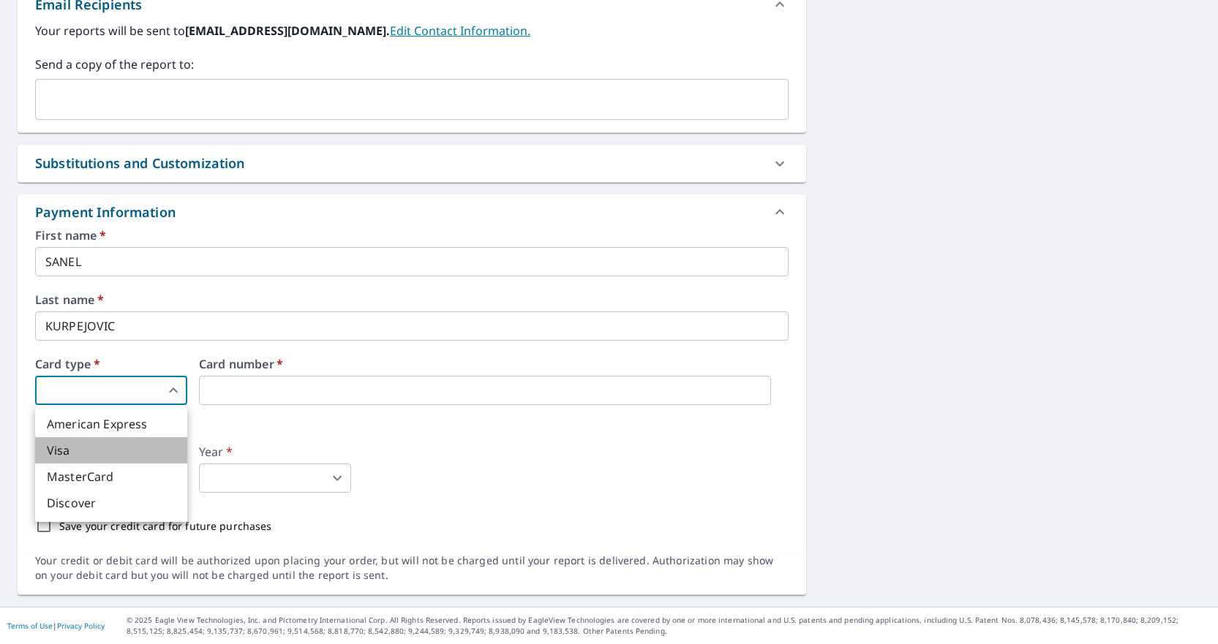
click at [134, 450] on li "Visa" at bounding box center [111, 450] width 152 height 26
type textarea "x"
type input "2"
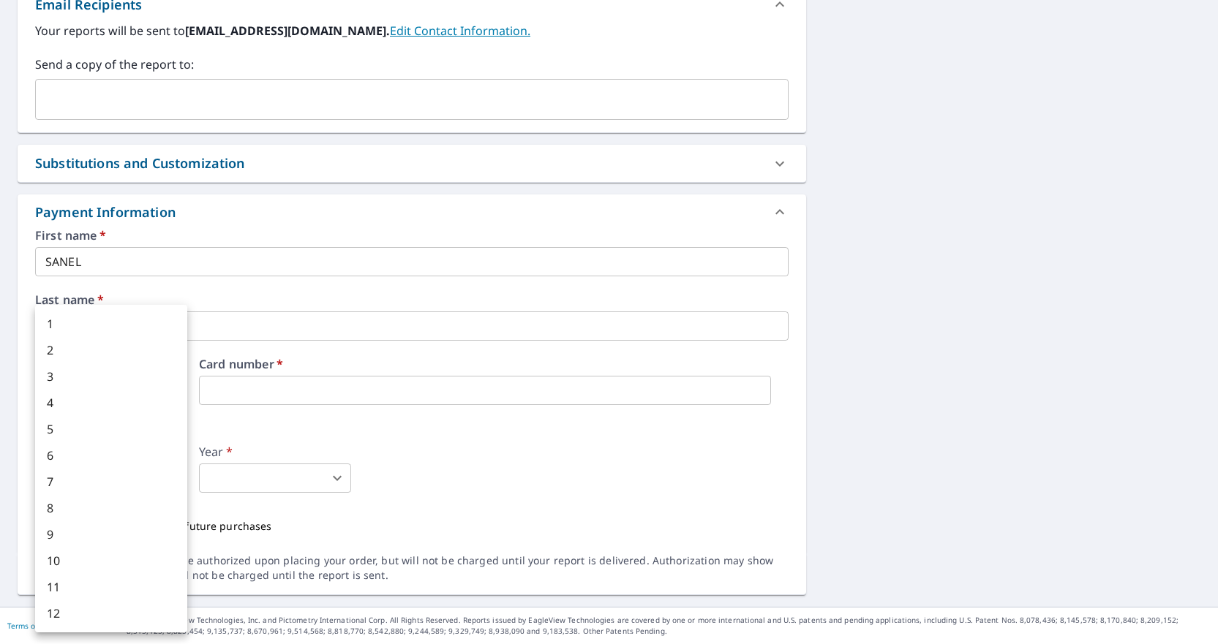
click at [159, 480] on body "FK FK Dashboard Order History Cancel Order FK Dashboard / Finalize Order Finali…" at bounding box center [609, 322] width 1218 height 644
click at [119, 422] on li "5" at bounding box center [111, 429] width 152 height 26
type textarea "x"
type input "5"
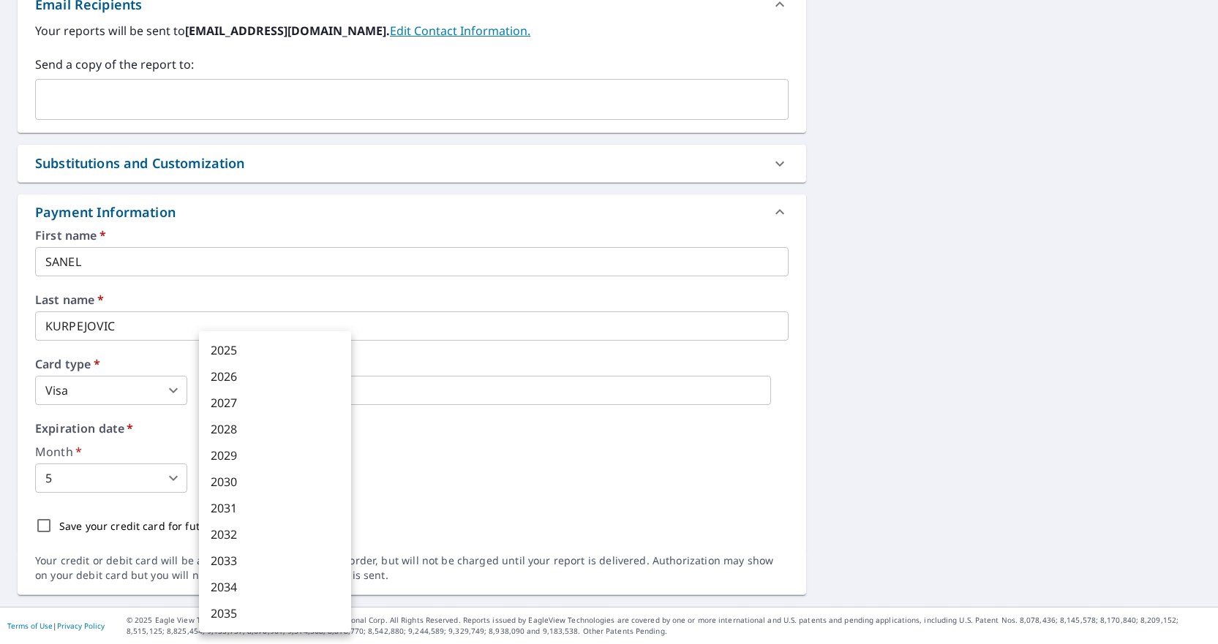
click at [232, 482] on body "FK FK Dashboard Order History Cancel Order FK Dashboard / Finalize Order Finali…" at bounding box center [609, 322] width 1218 height 644
click at [249, 487] on li "2030" at bounding box center [275, 482] width 152 height 26
type textarea "x"
type input "2030"
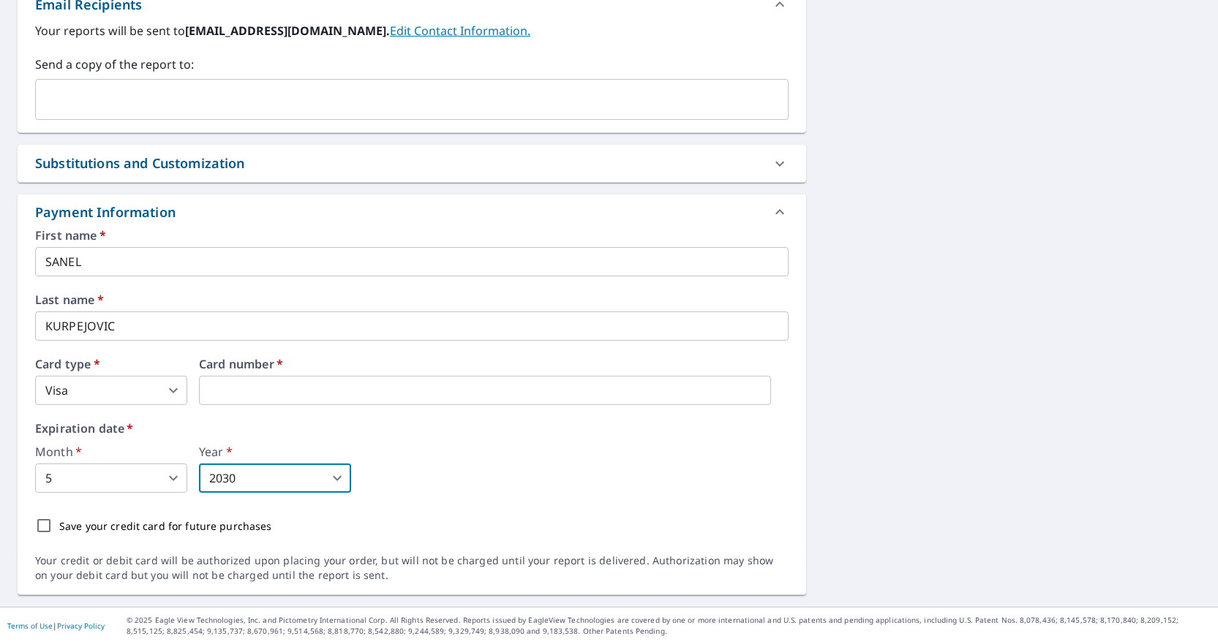
click at [48, 526] on input "Save your credit card for future purchases" at bounding box center [44, 526] width 31 height 31
checkbox input "true"
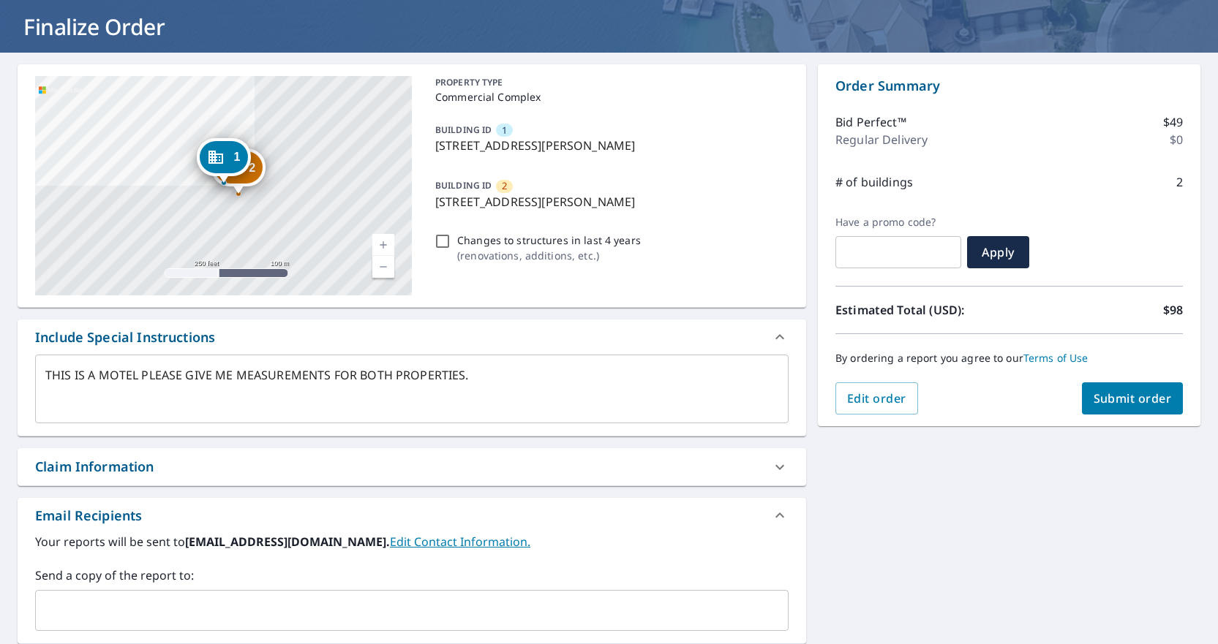
scroll to position [105, 0]
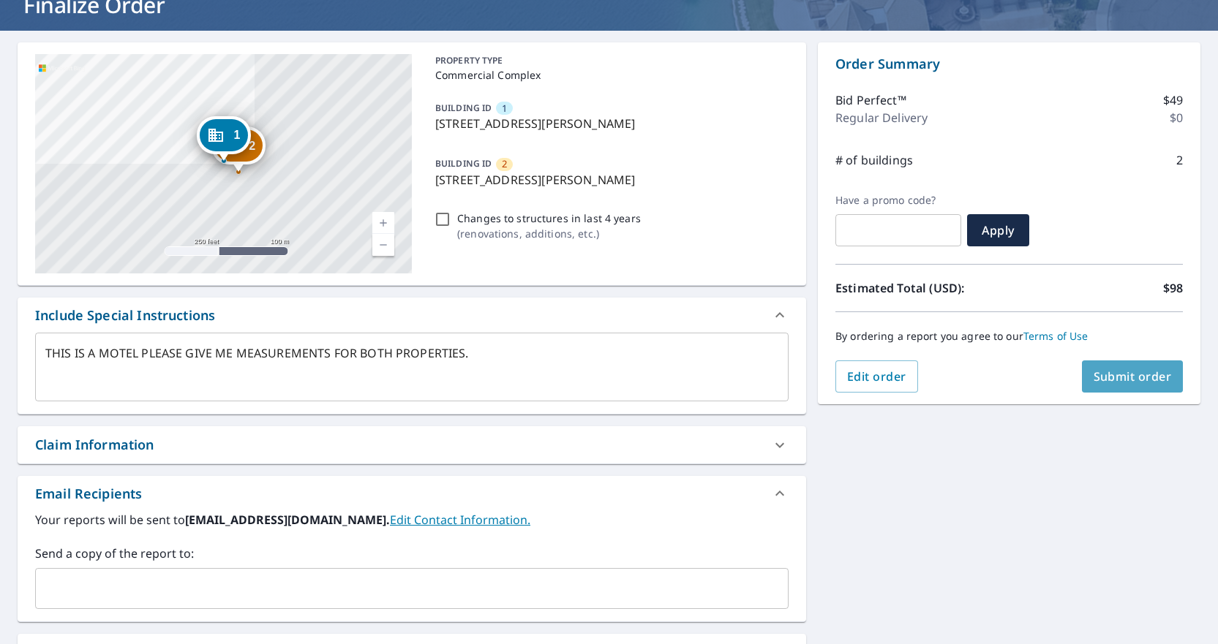
click at [1101, 378] on span "Submit order" at bounding box center [1132, 377] width 78 height 16
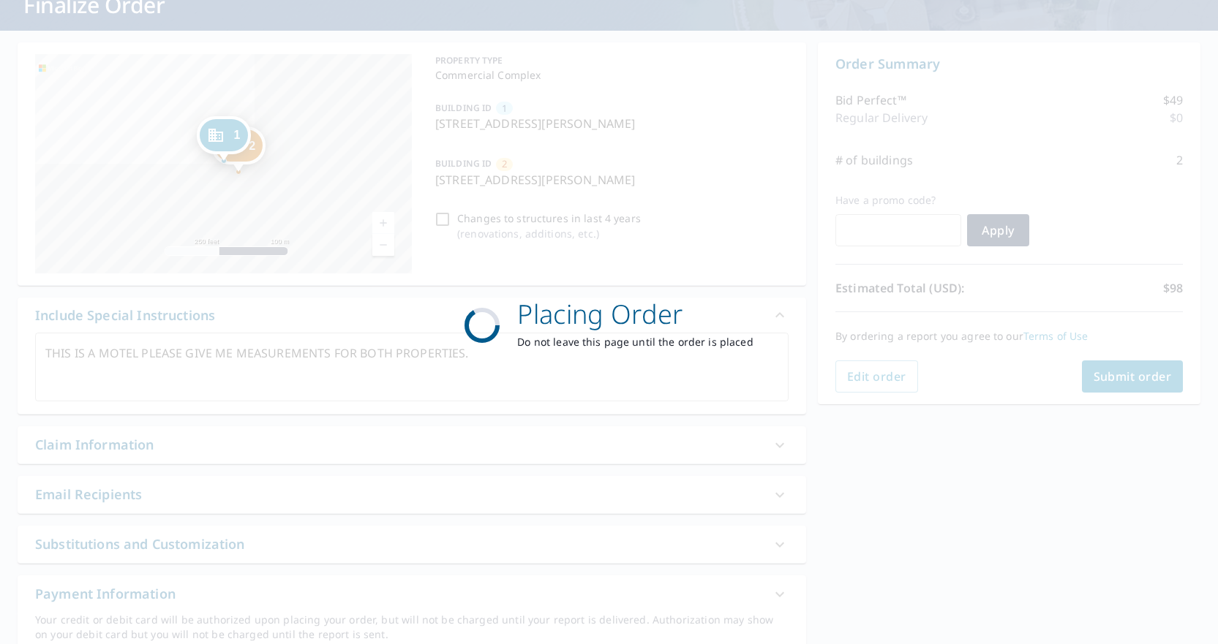
type textarea "x"
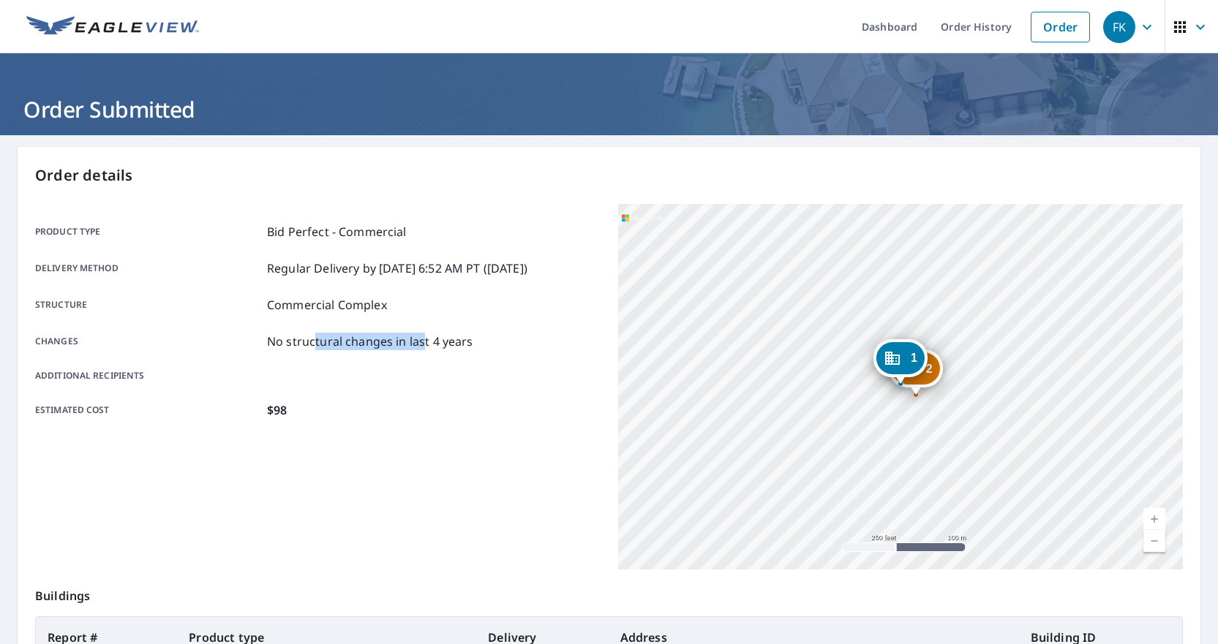
drag, startPoint x: 315, startPoint y: 348, endPoint x: 419, endPoint y: 347, distance: 103.9
click at [419, 347] on p "No structural changes in last 4 years" at bounding box center [370, 342] width 206 height 18
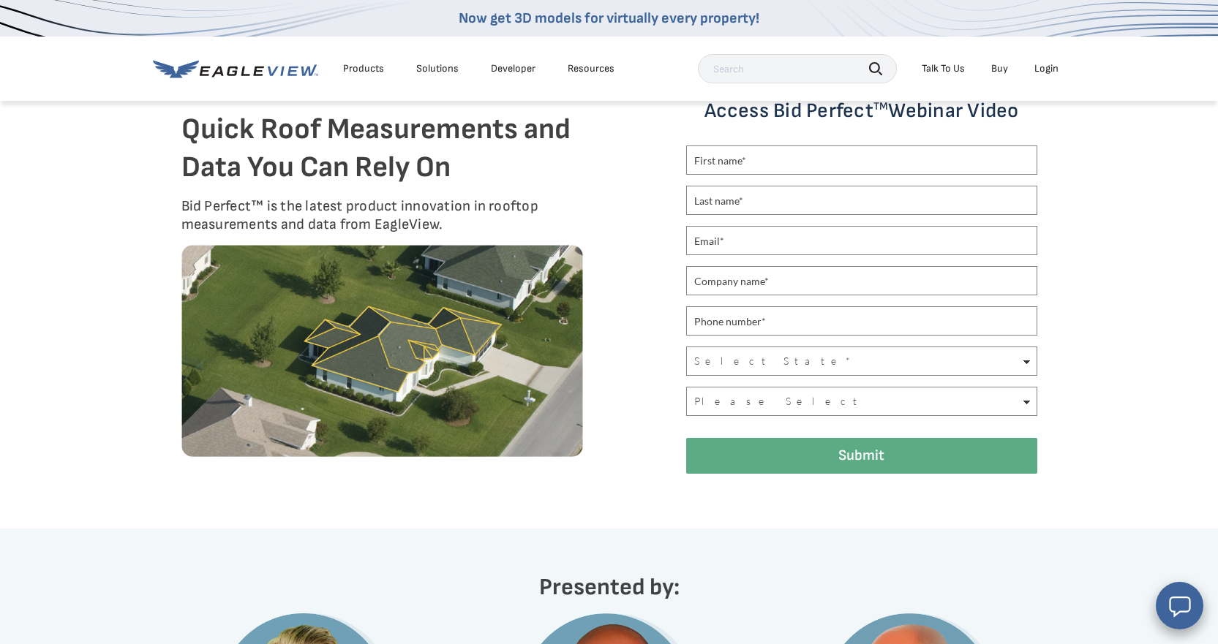
scroll to position [303, 0]
